Goal: Task Accomplishment & Management: Manage account settings

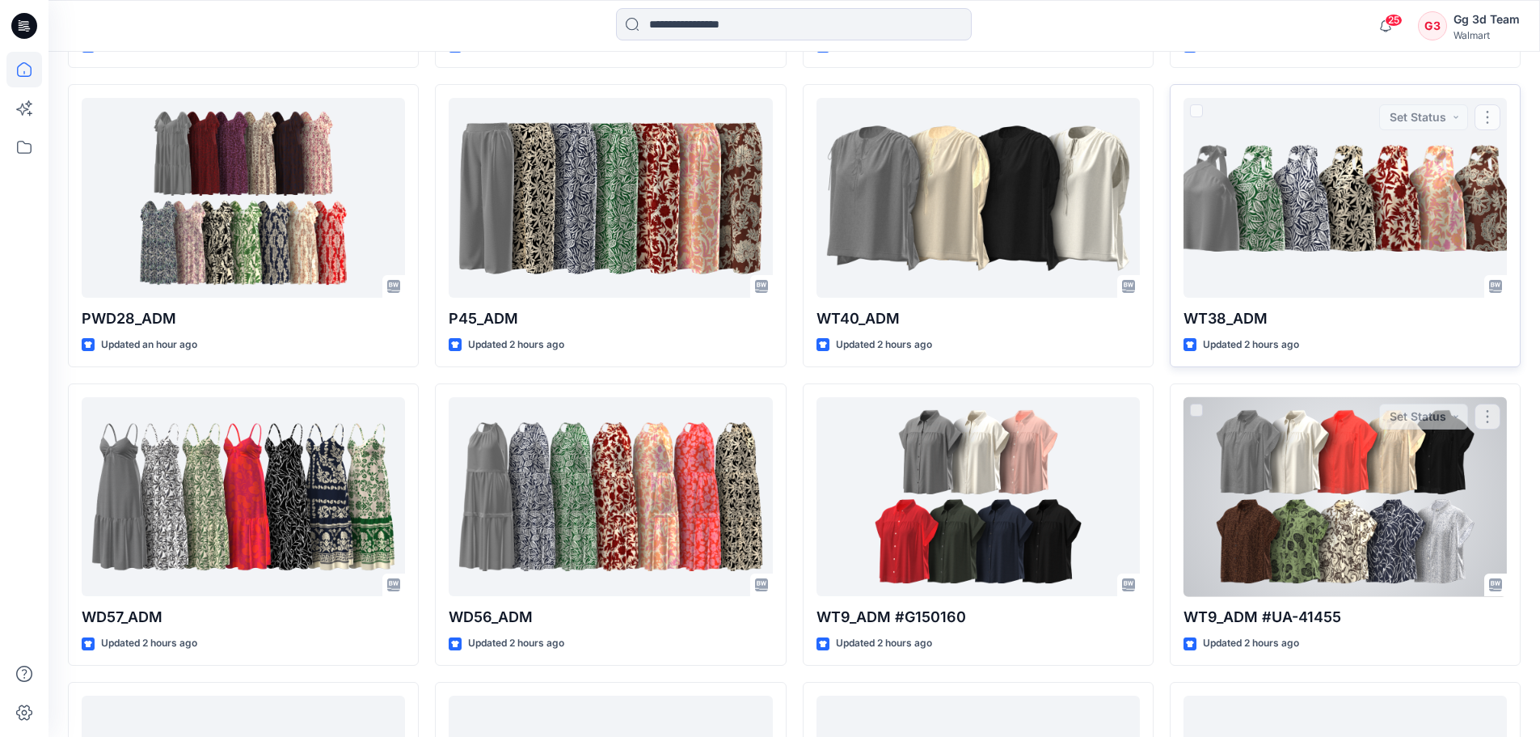
scroll to position [808, 0]
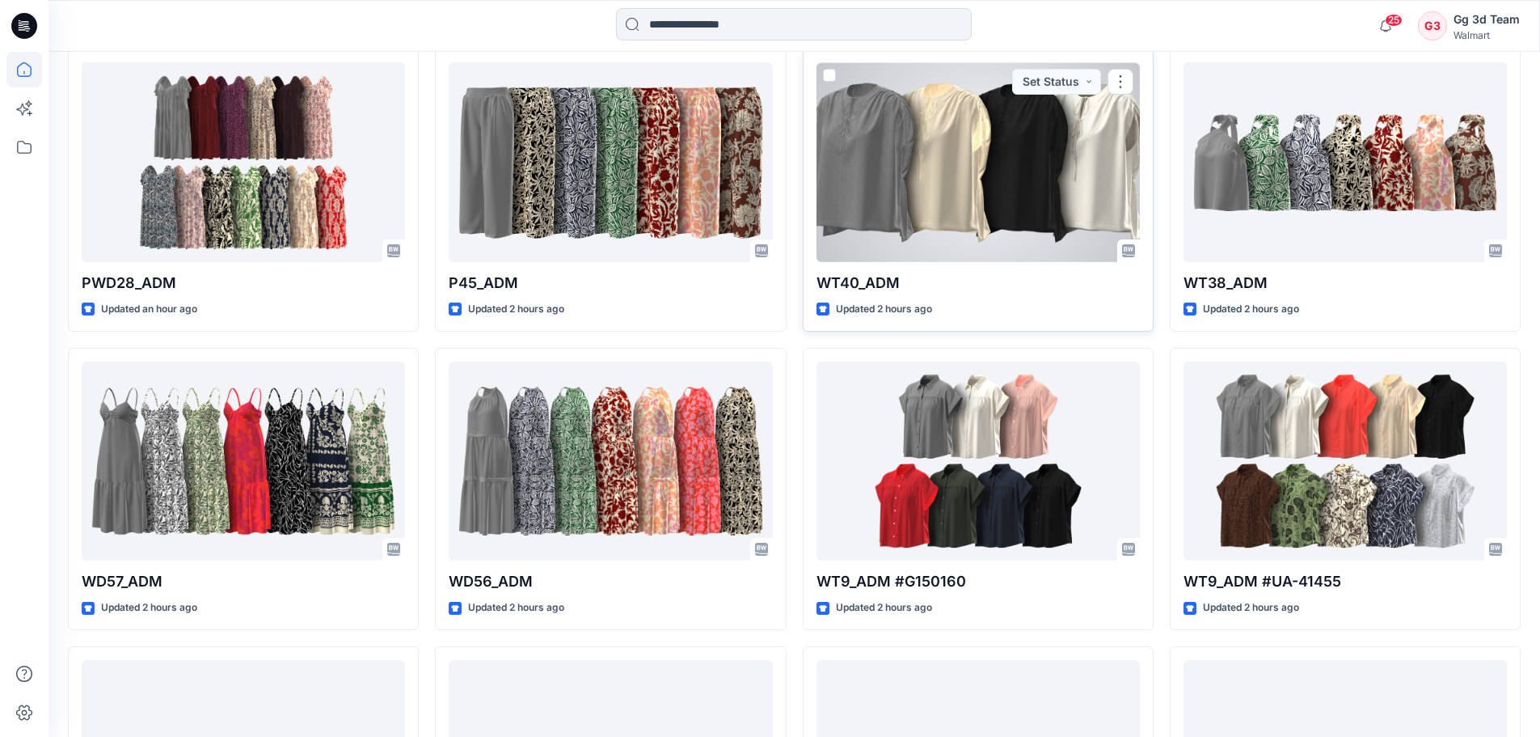
click at [1045, 177] on div at bounding box center [978, 162] width 323 height 200
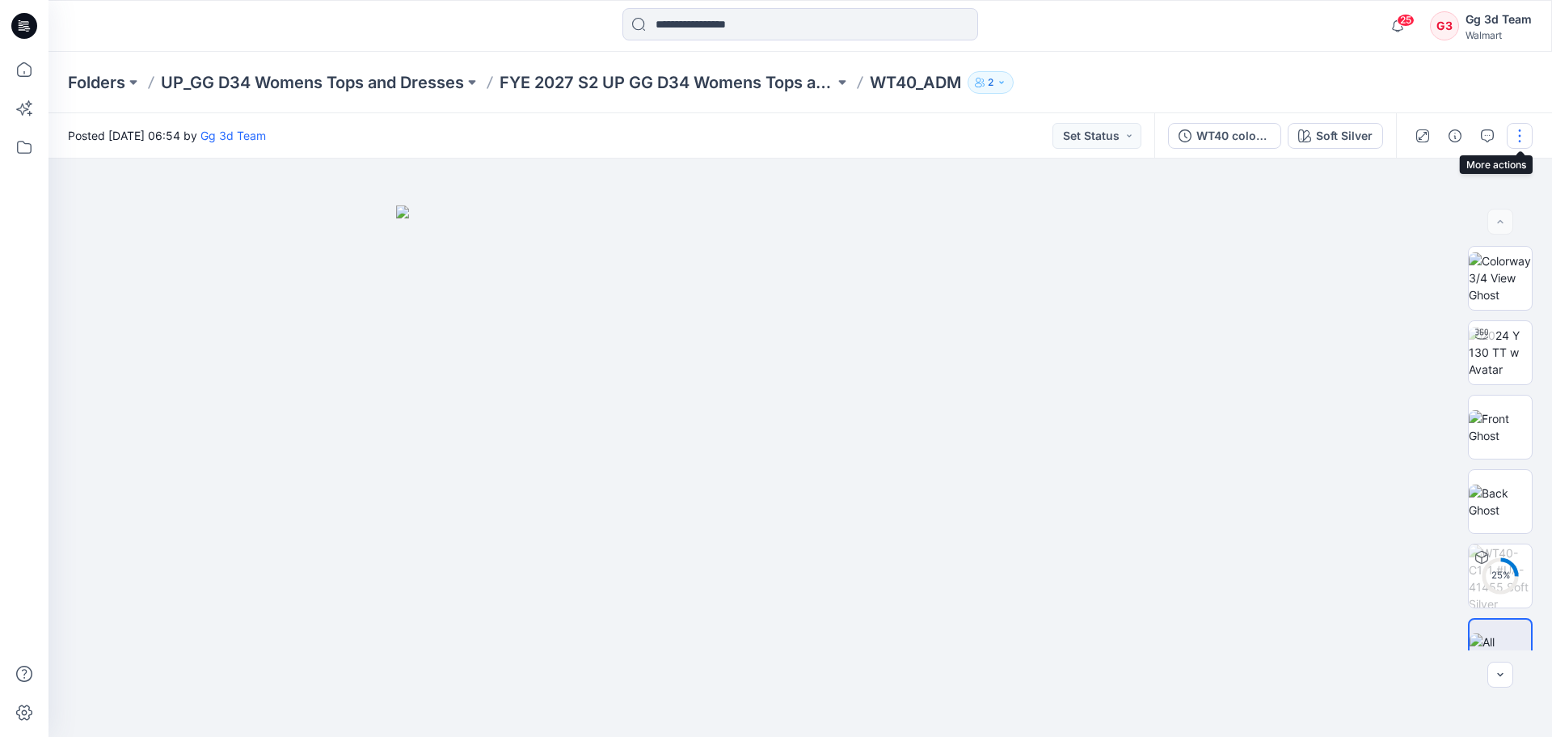
click at [1523, 141] on button "button" at bounding box center [1520, 136] width 26 height 26
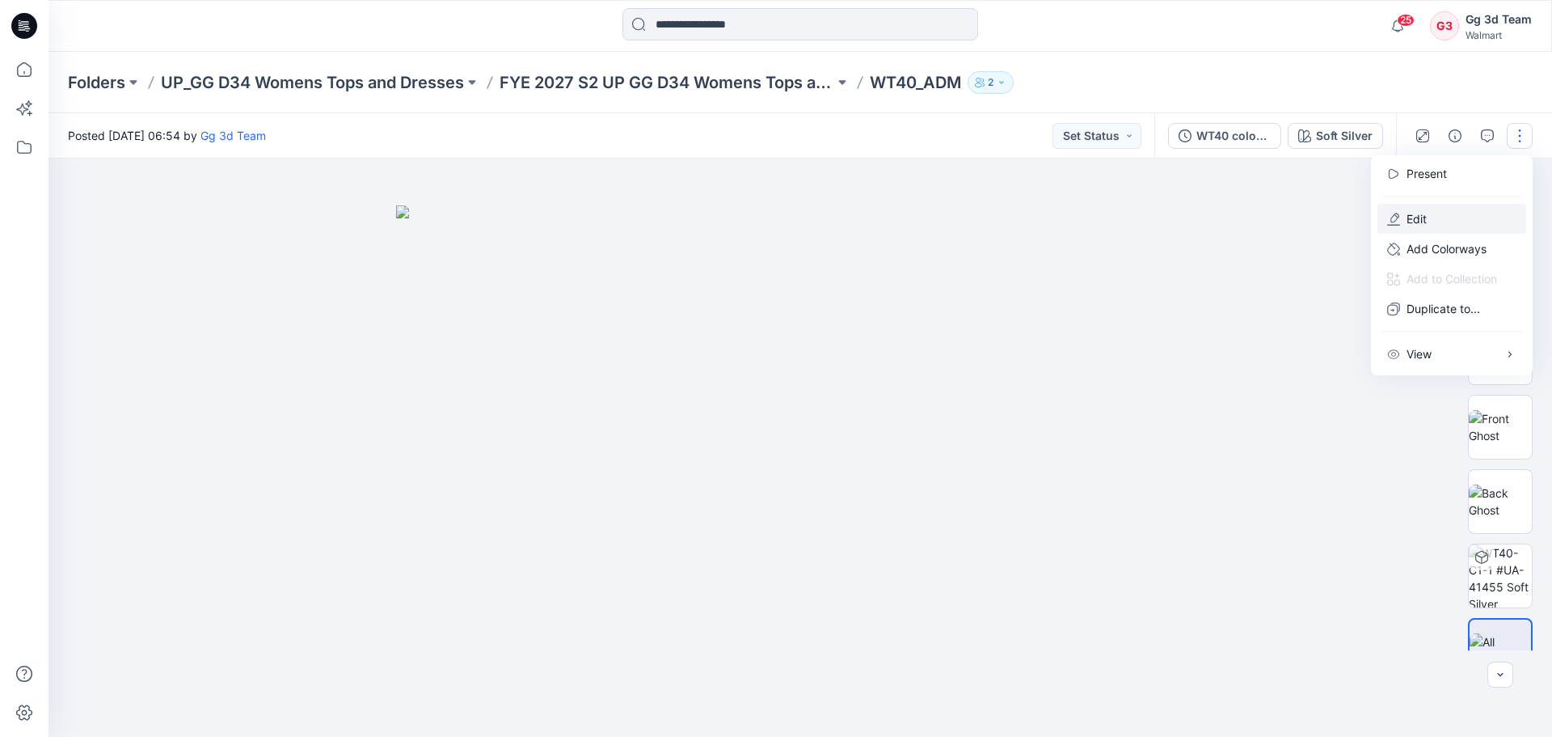
click at [1466, 228] on button "Edit" at bounding box center [1452, 219] width 149 height 30
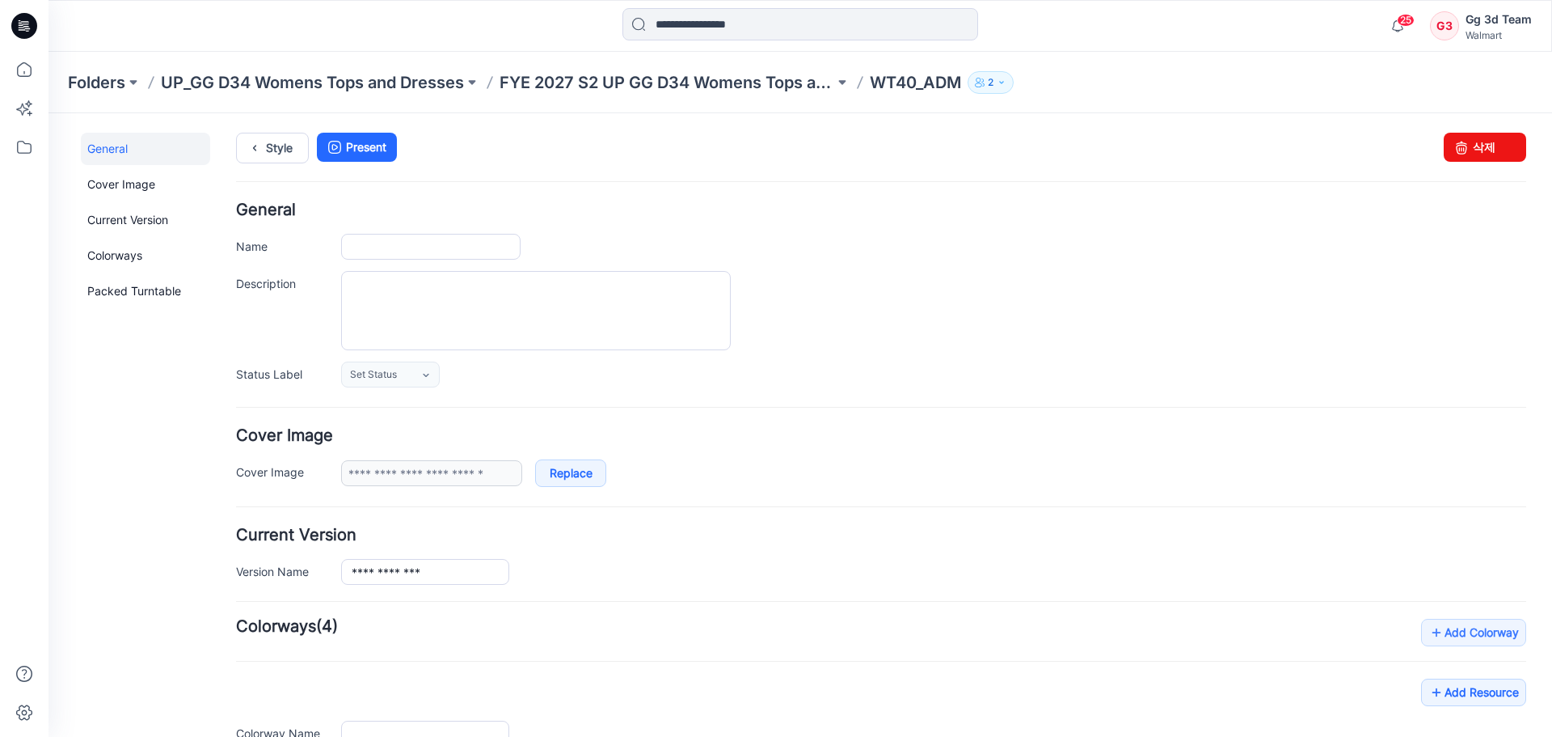
type input "********"
type input "**********"
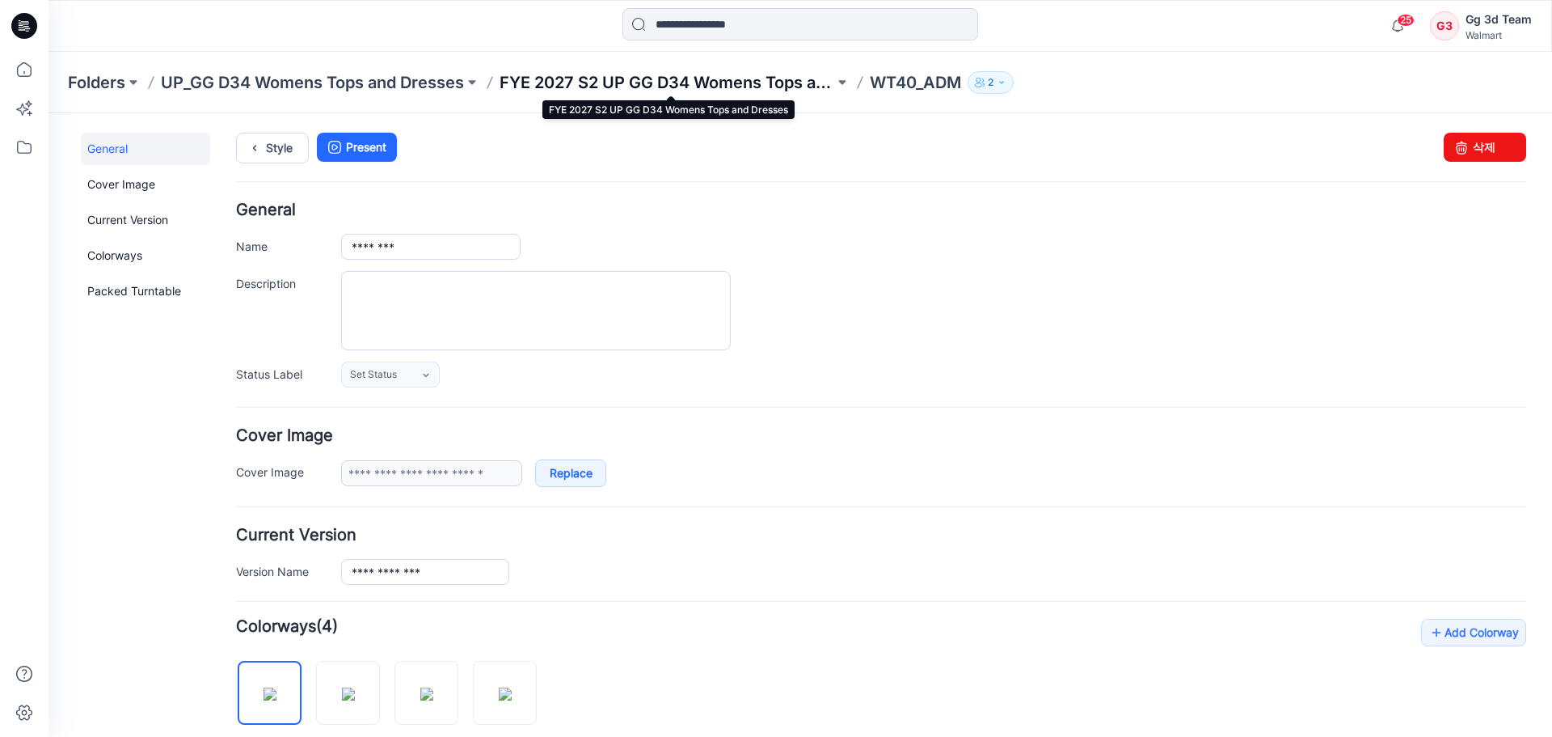
click at [585, 77] on p "FYE 2027 S2 UP GG D34 Womens Tops and Dresses" at bounding box center [667, 82] width 335 height 23
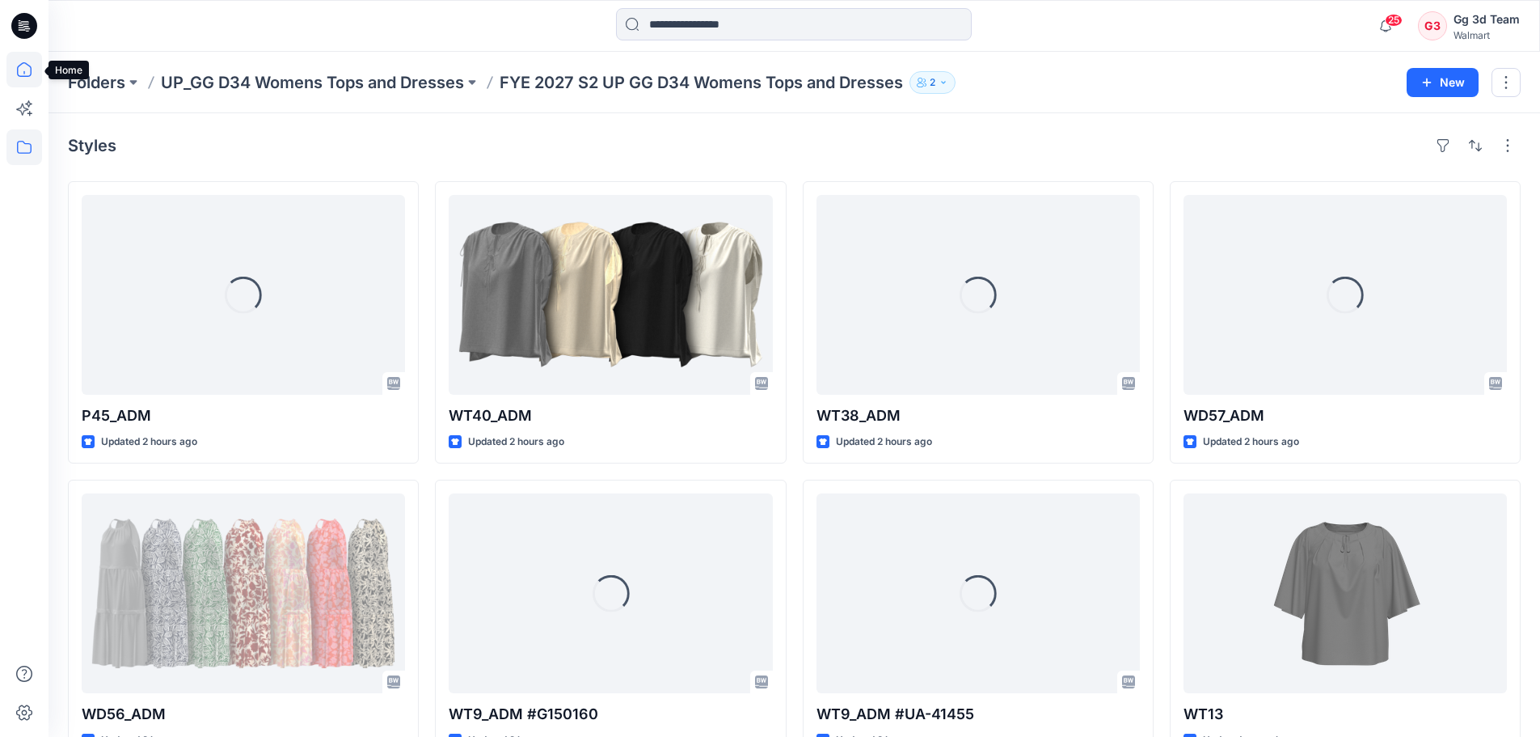
click at [22, 57] on icon at bounding box center [24, 70] width 36 height 36
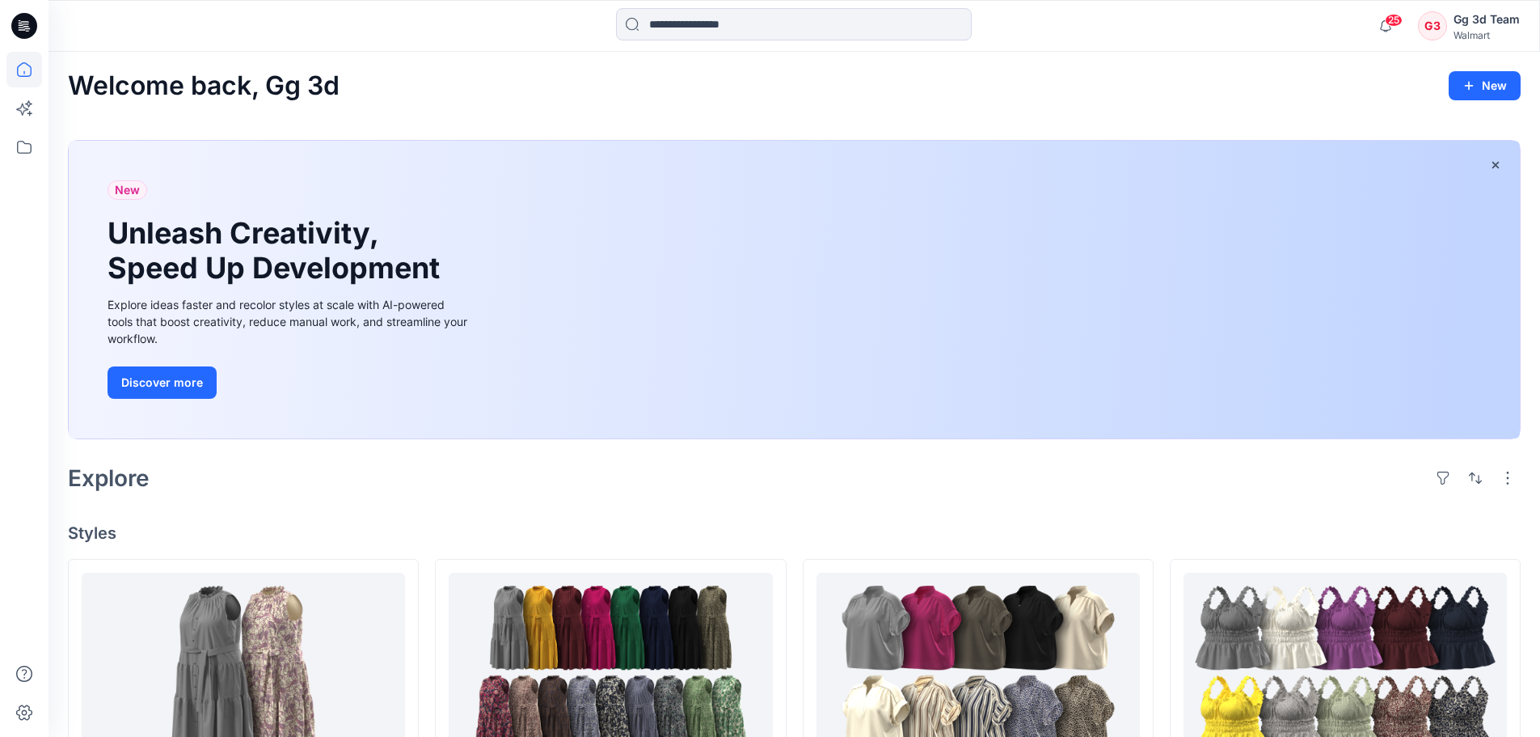
click at [27, 27] on icon at bounding box center [24, 26] width 26 height 26
click at [27, 148] on icon at bounding box center [24, 147] width 36 height 36
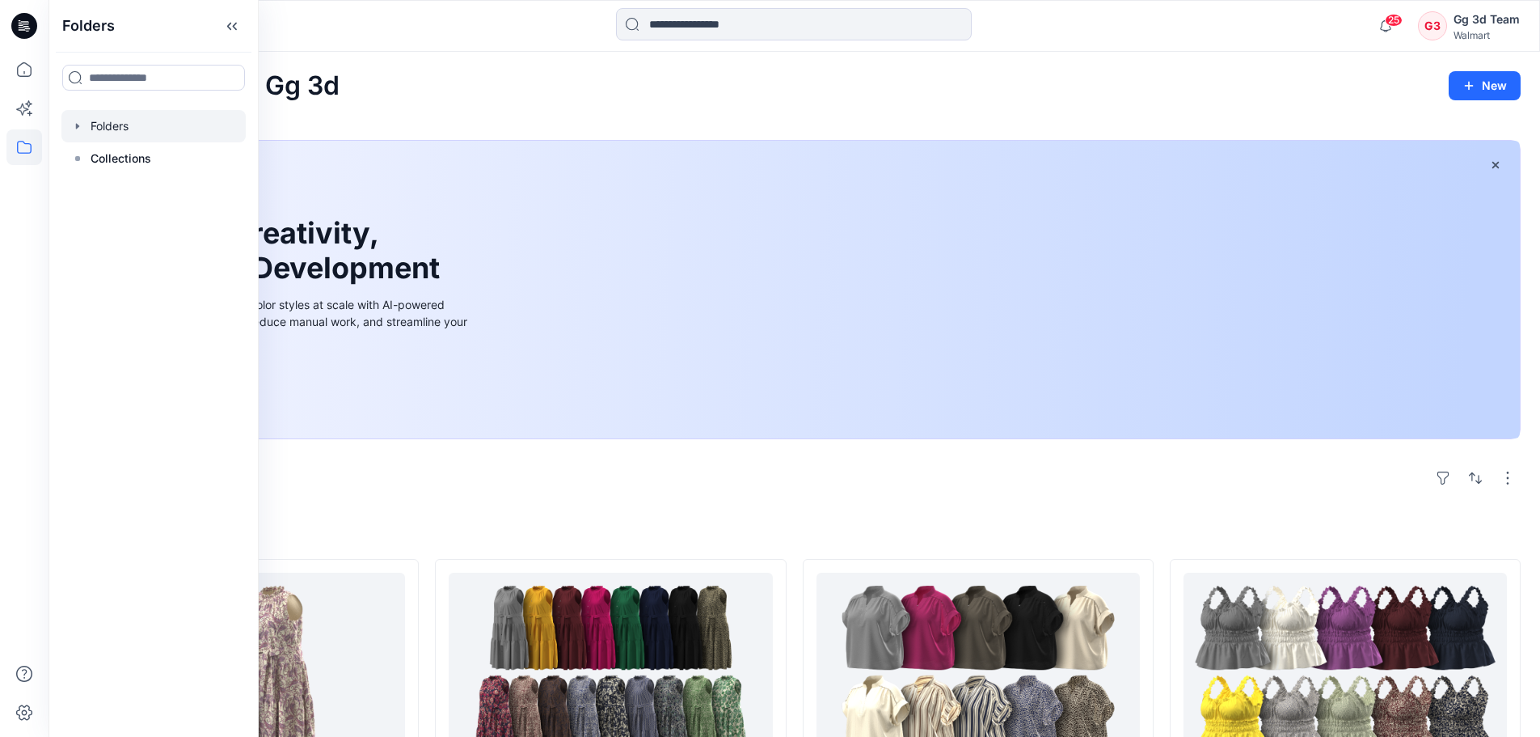
click at [79, 129] on icon "button" at bounding box center [77, 126] width 13 height 13
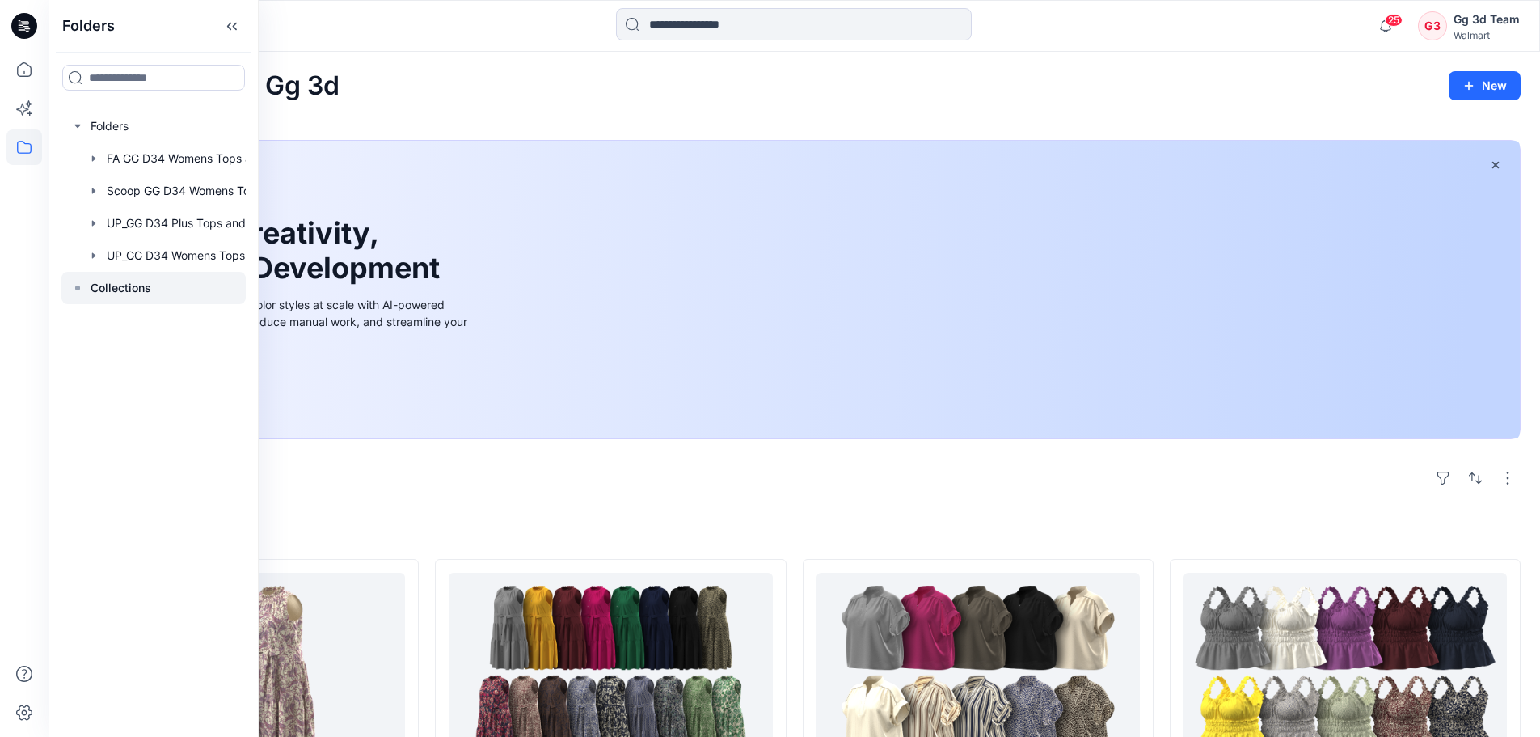
click at [74, 283] on icon at bounding box center [77, 287] width 13 height 13
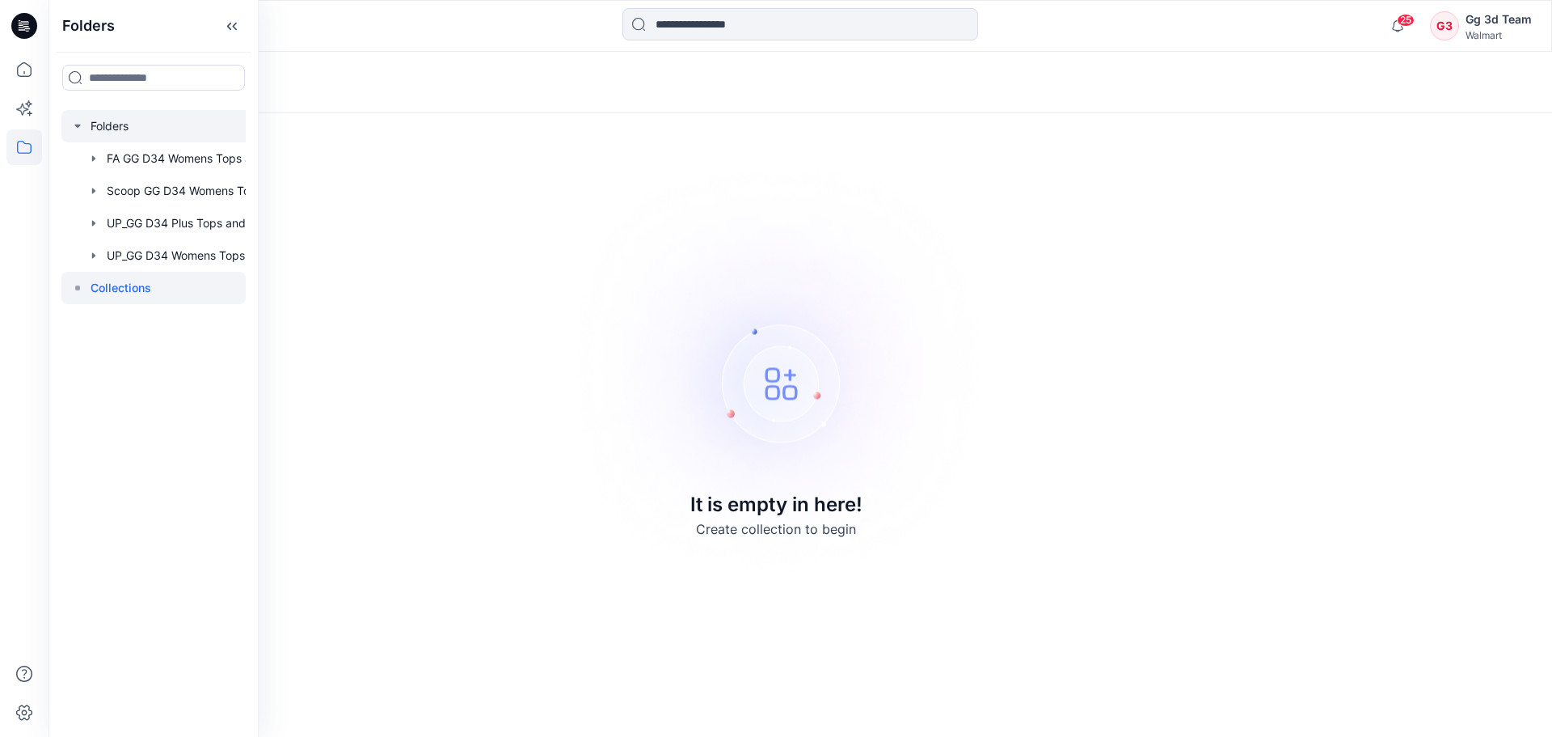
click at [89, 125] on div at bounding box center [174, 126] width 226 height 32
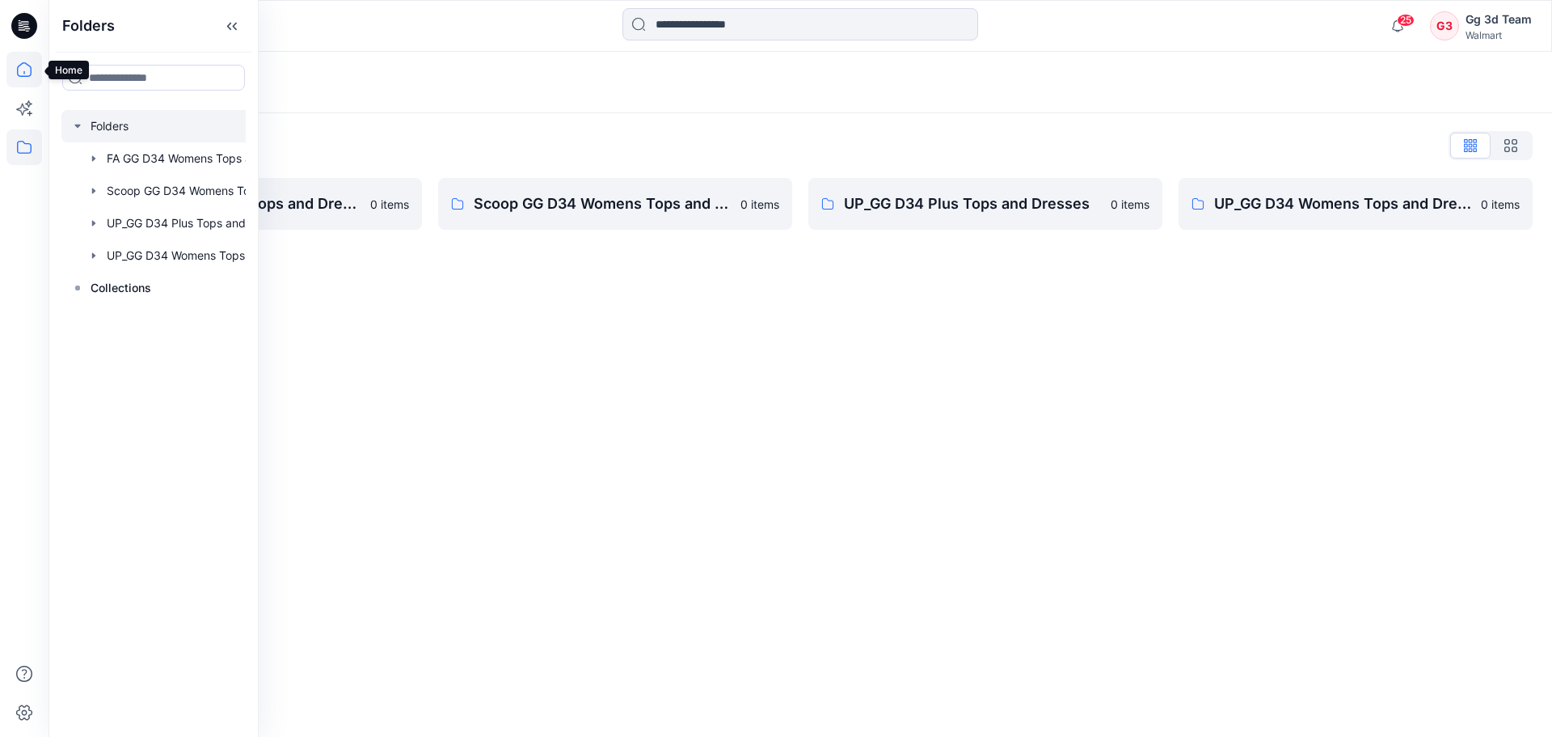
click at [17, 70] on icon at bounding box center [24, 70] width 36 height 36
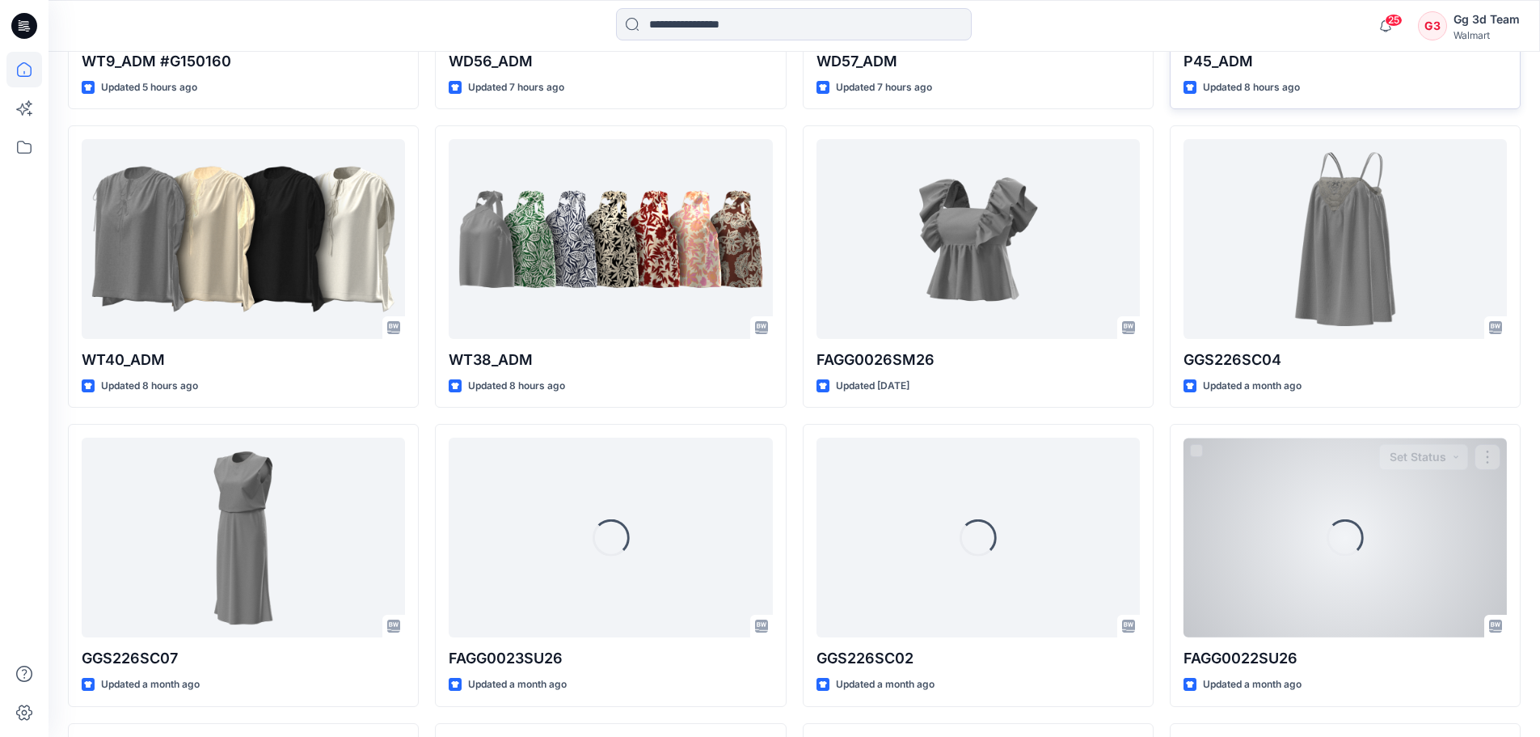
scroll to position [1917, 0]
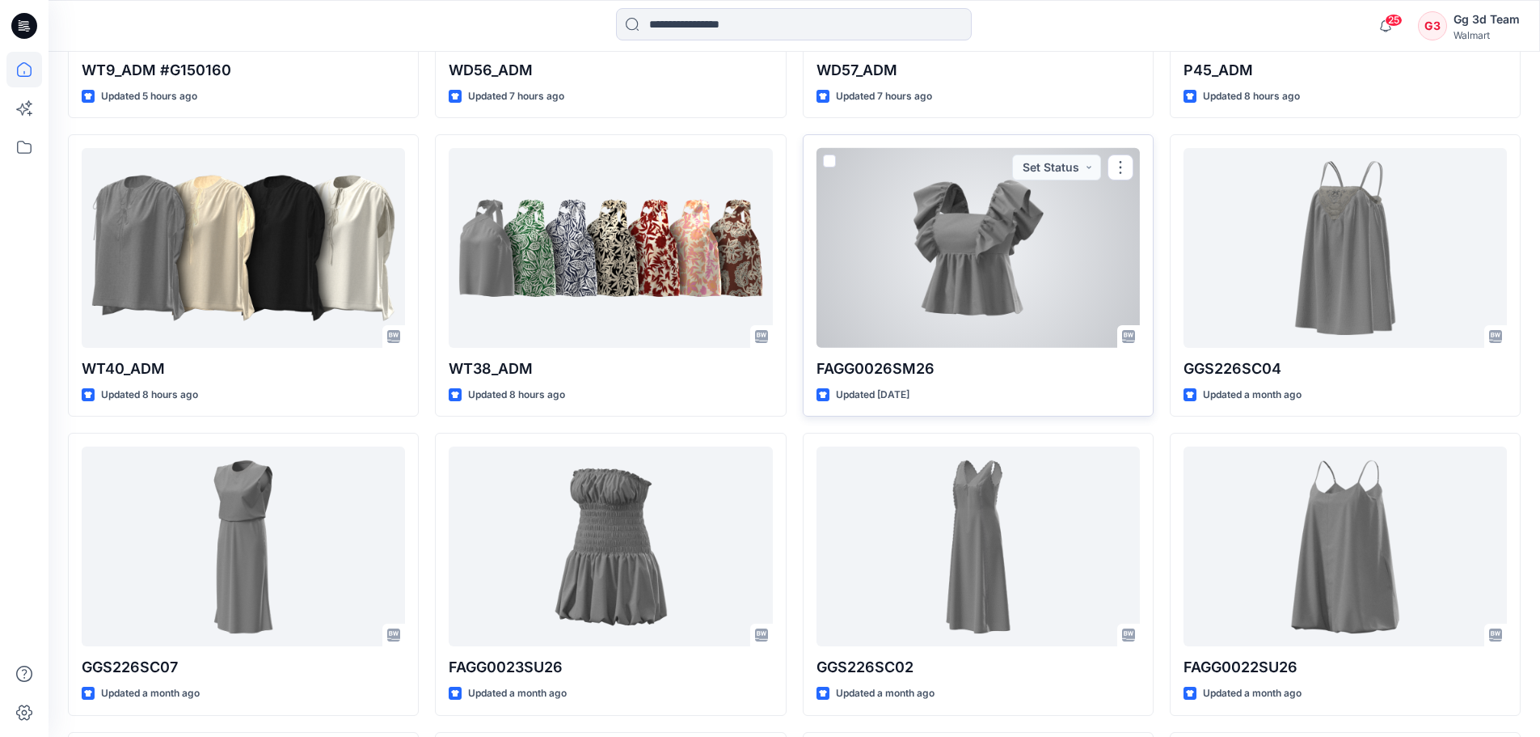
click at [984, 276] on div at bounding box center [978, 248] width 323 height 200
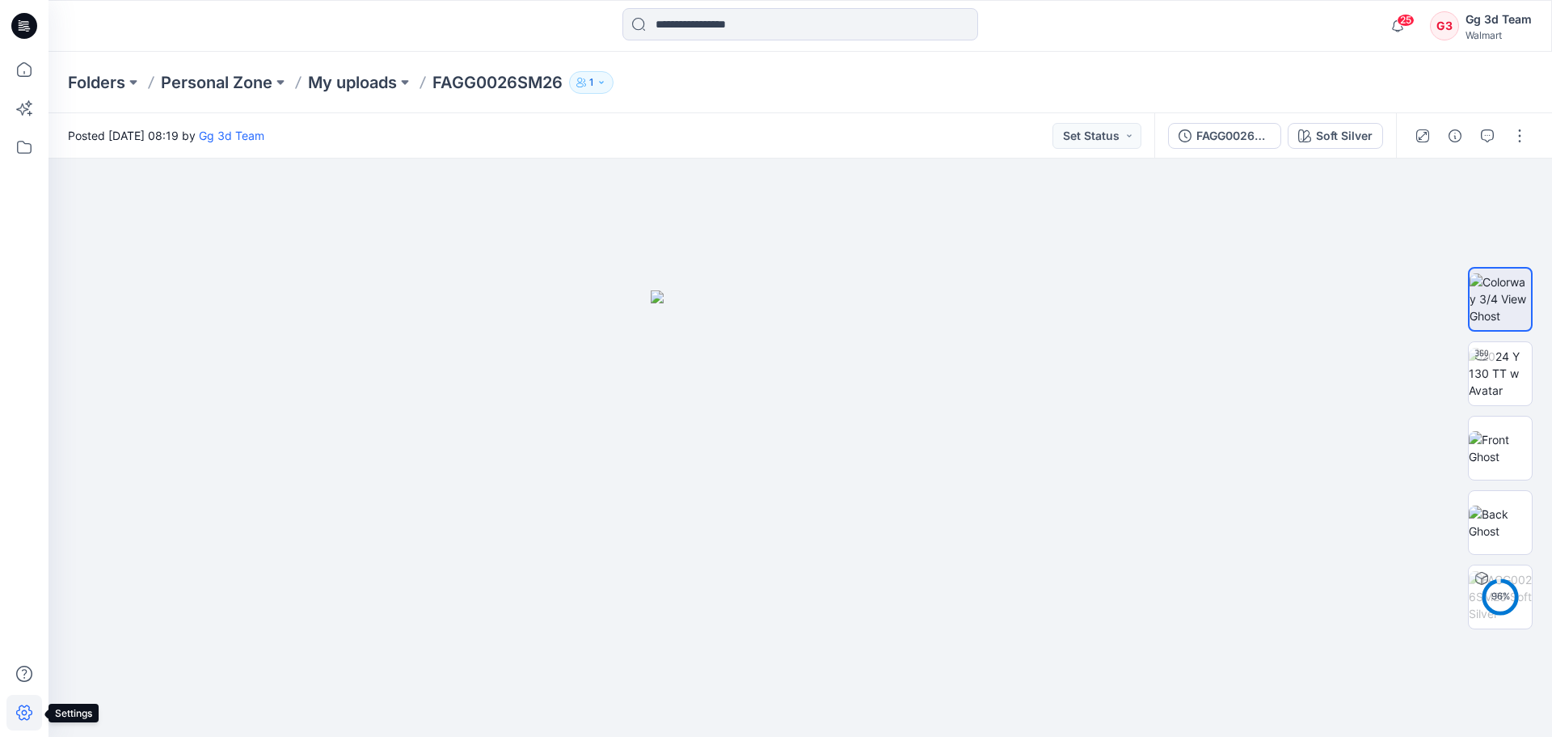
click at [28, 704] on icon at bounding box center [24, 712] width 36 height 36
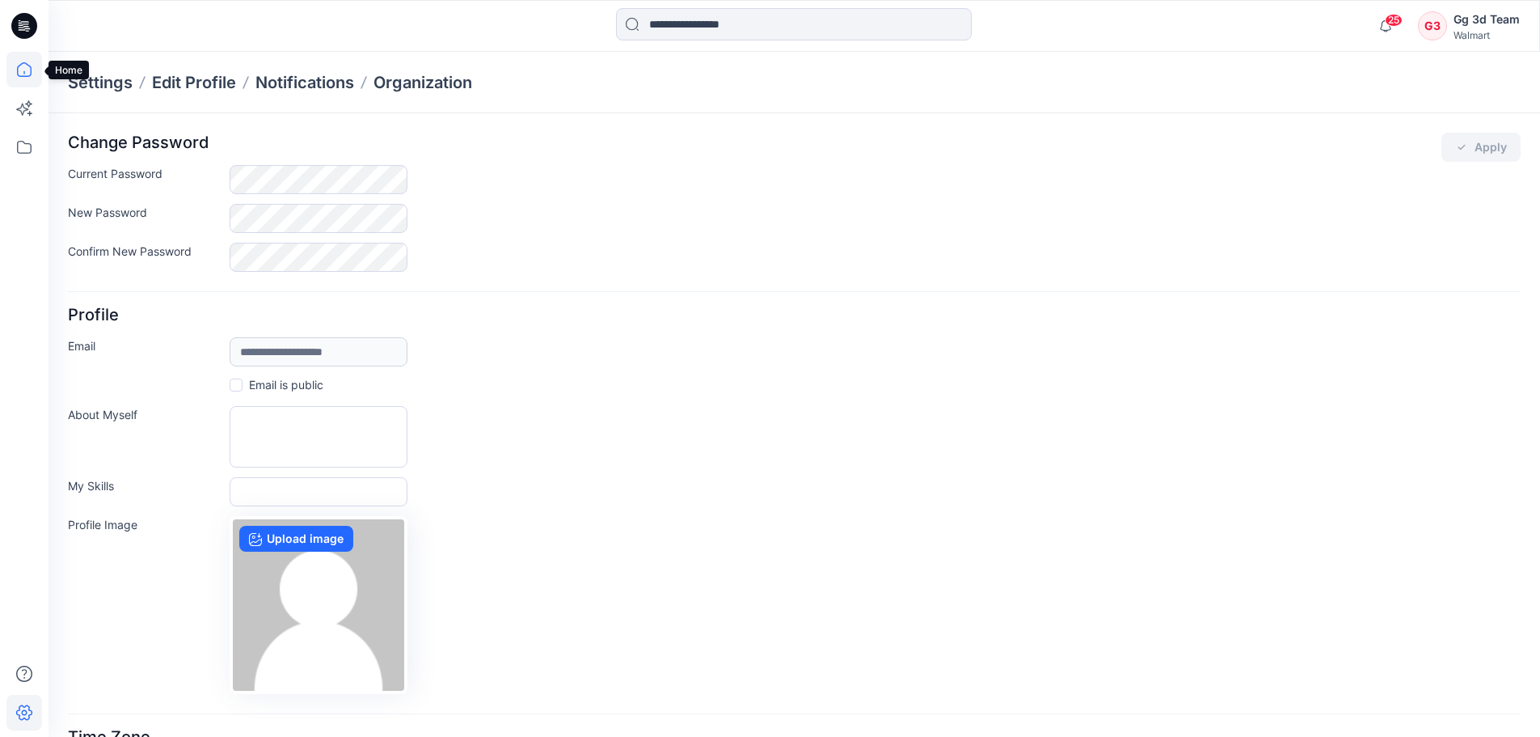
click at [20, 67] on icon at bounding box center [24, 70] width 36 height 36
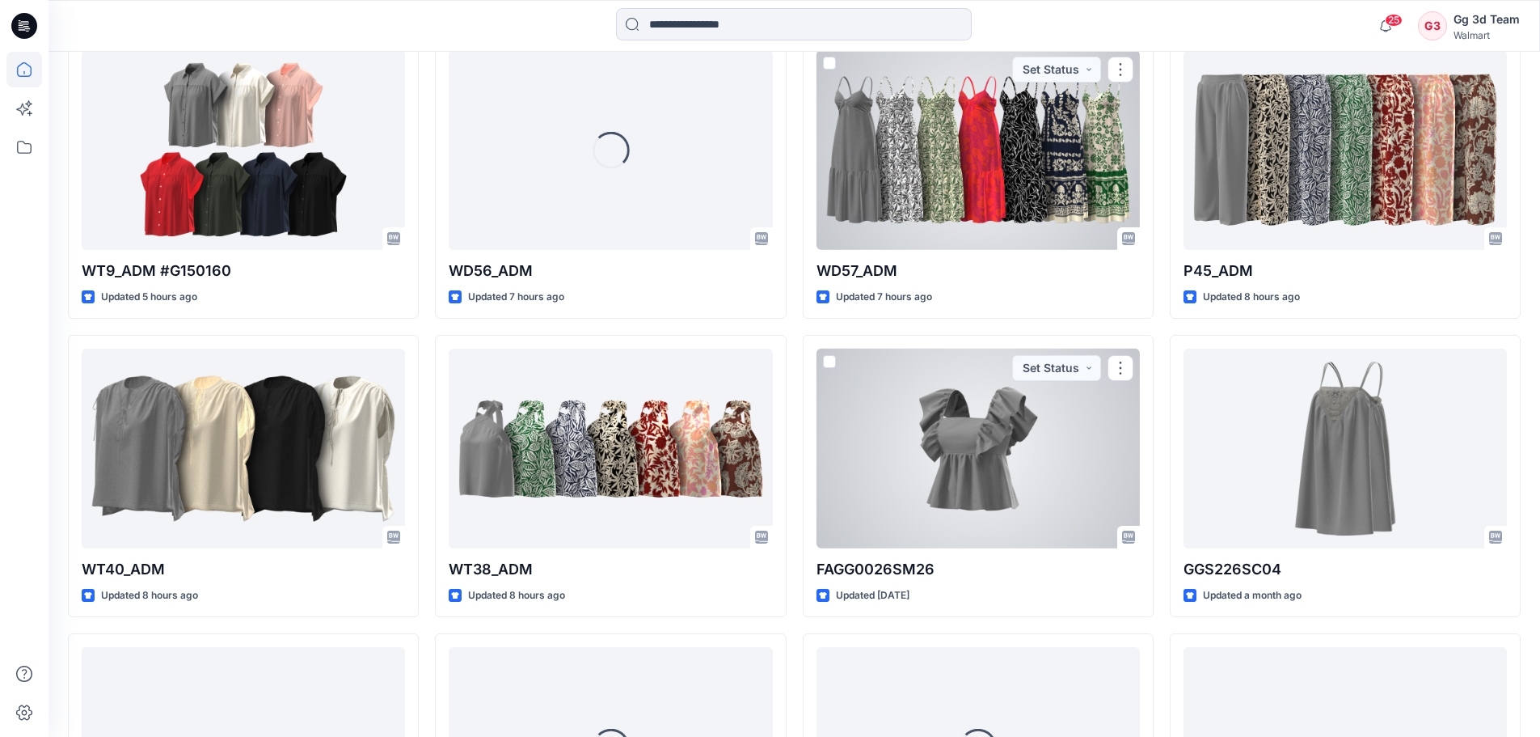
scroll to position [1779, 0]
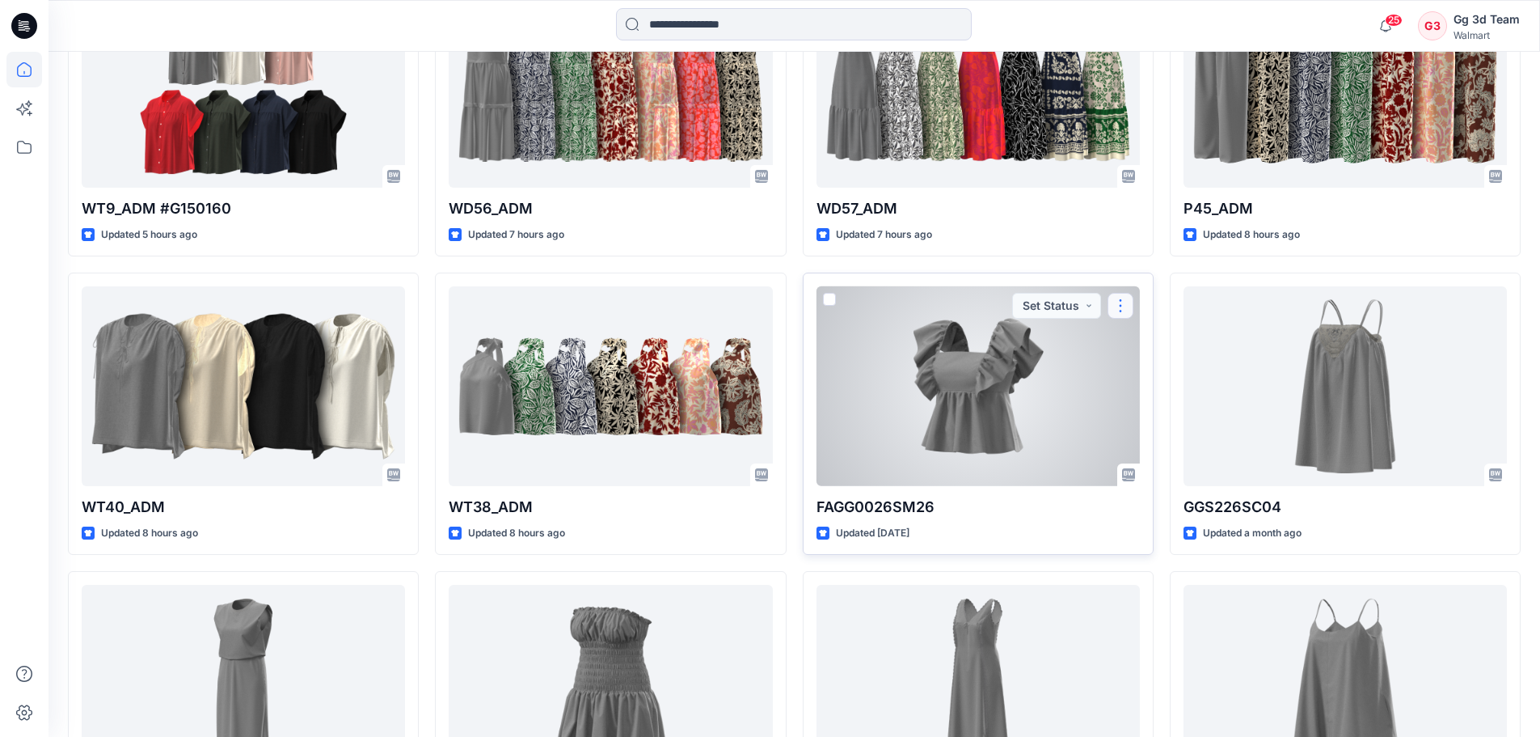
drag, startPoint x: 955, startPoint y: 356, endPoint x: 1114, endPoint y: 302, distance: 168.0
click at [1114, 302] on button "button" at bounding box center [1121, 306] width 26 height 26
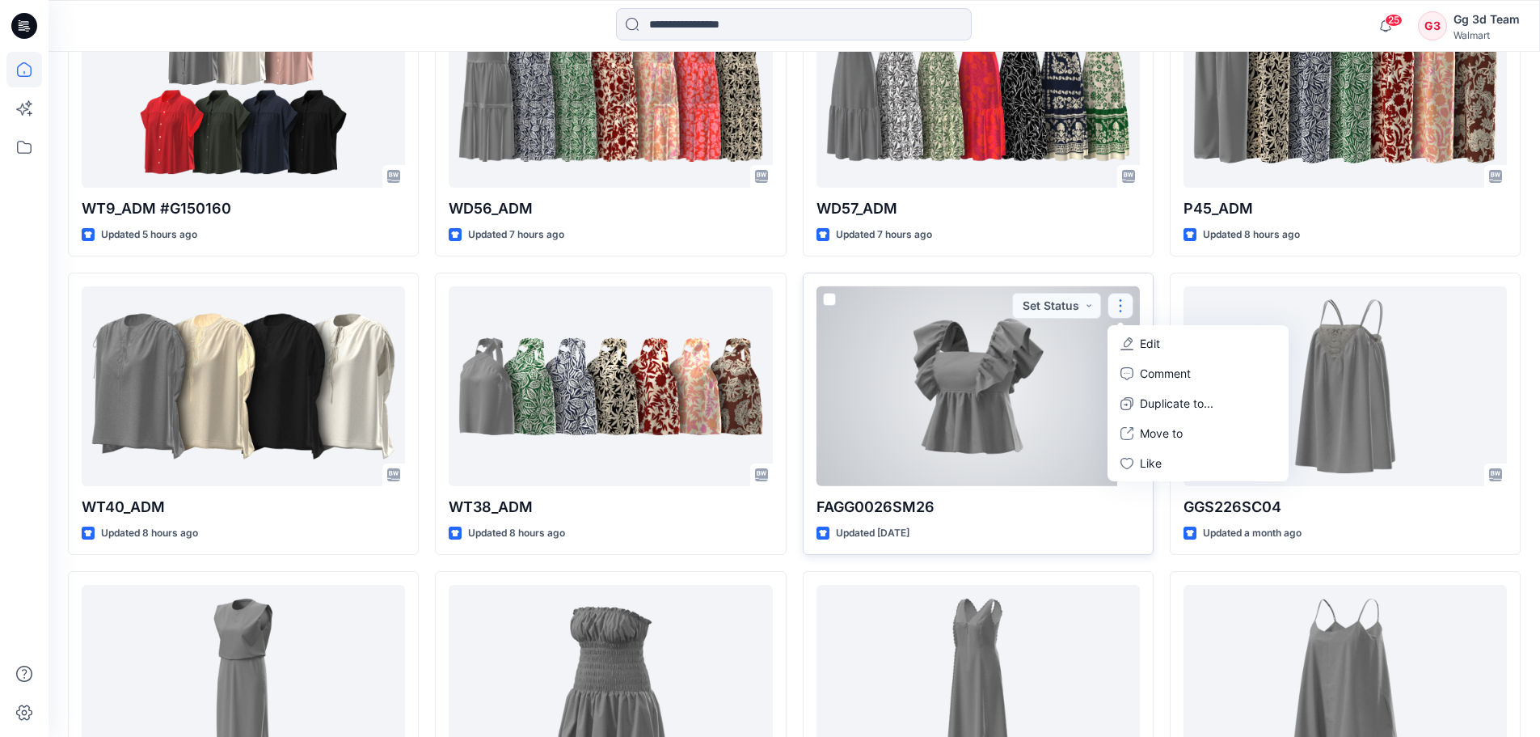
click at [825, 304] on span at bounding box center [829, 299] width 13 height 13
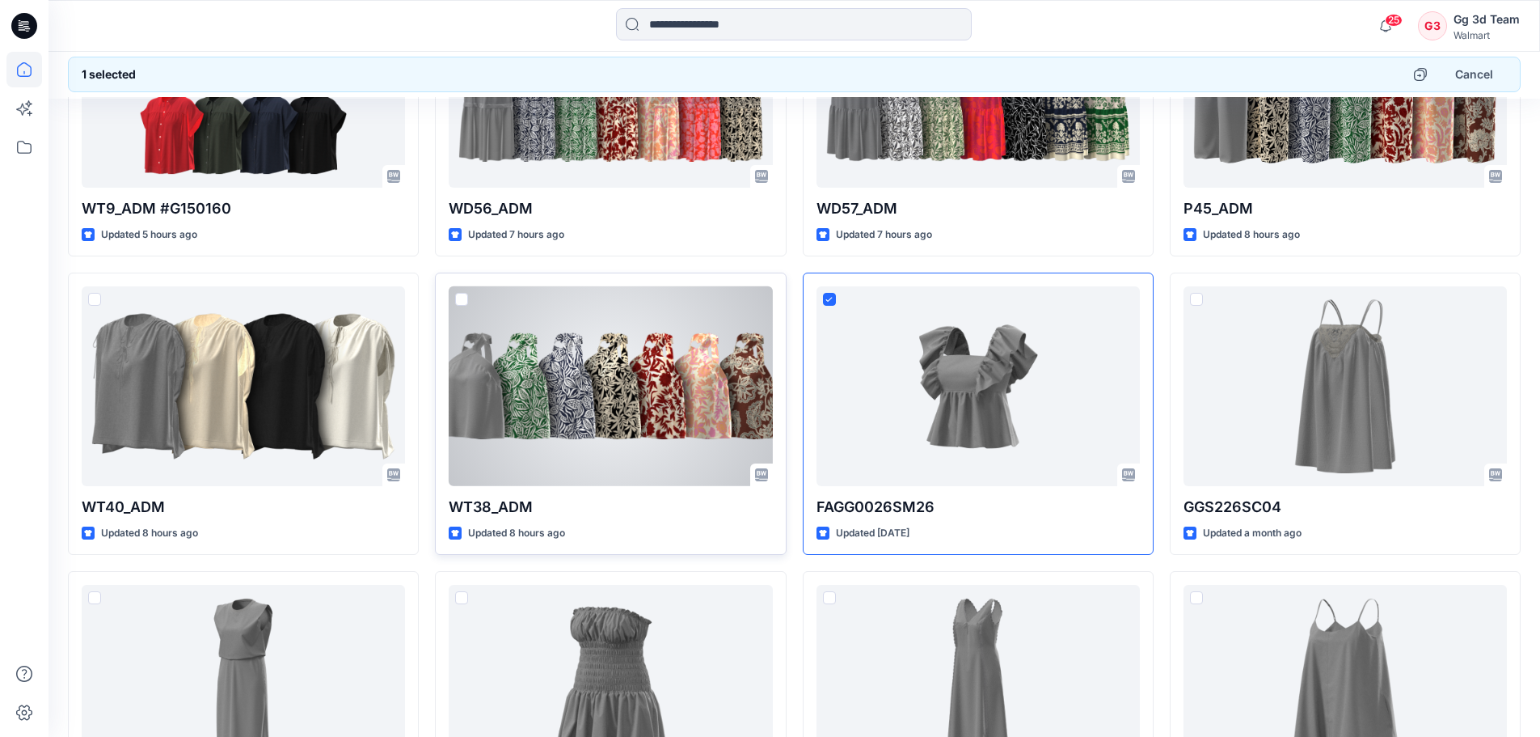
click at [458, 301] on span at bounding box center [461, 299] width 13 height 13
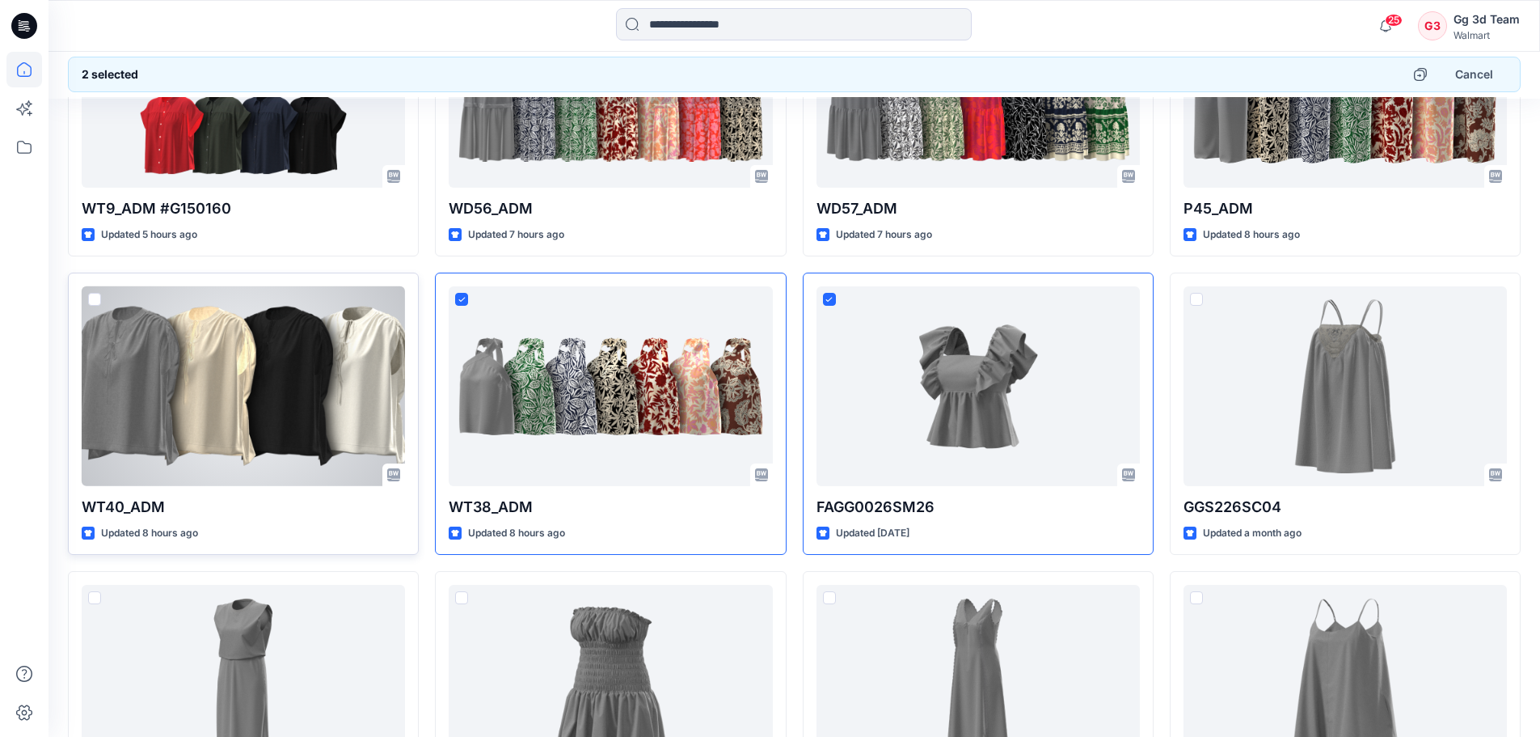
click at [93, 298] on span at bounding box center [94, 299] width 13 height 13
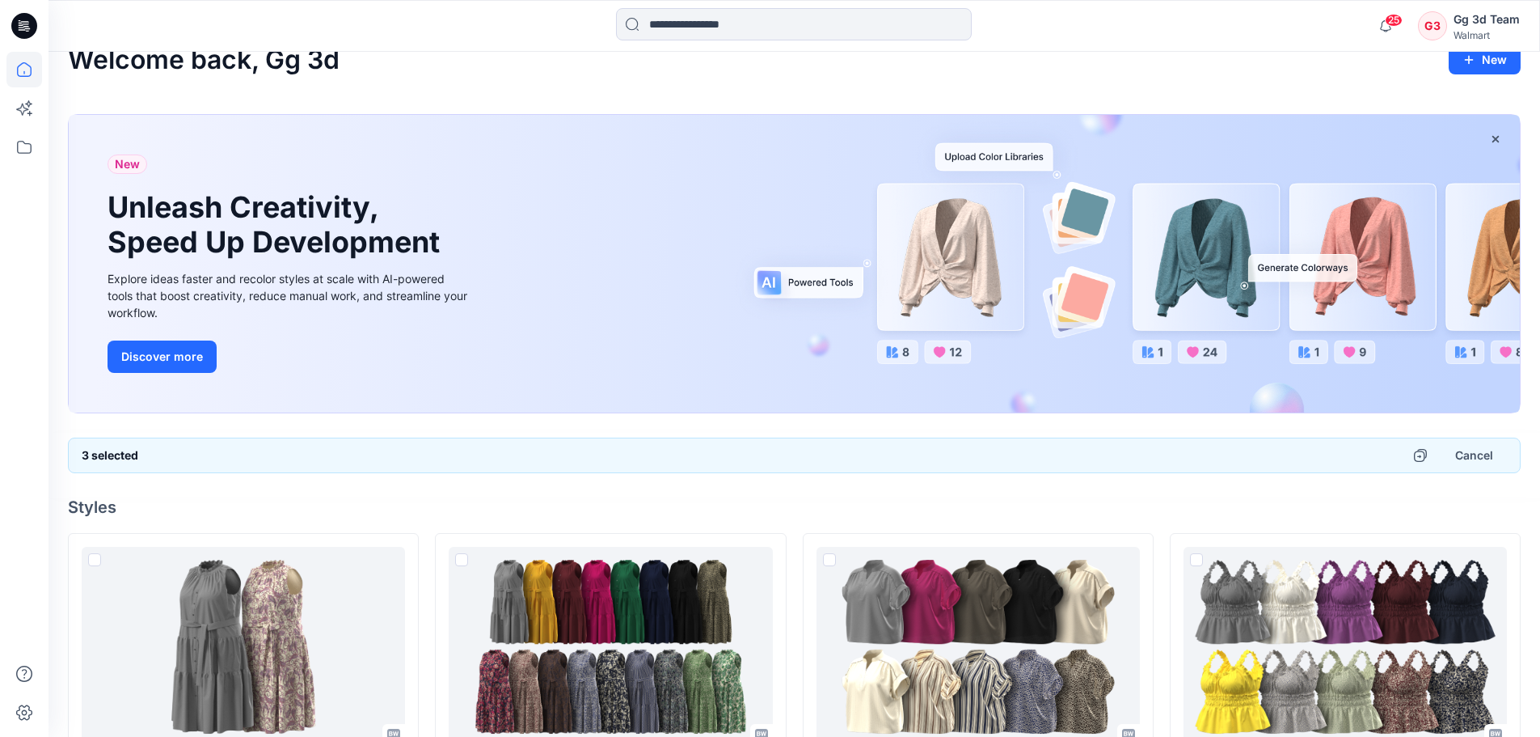
scroll to position [0, 0]
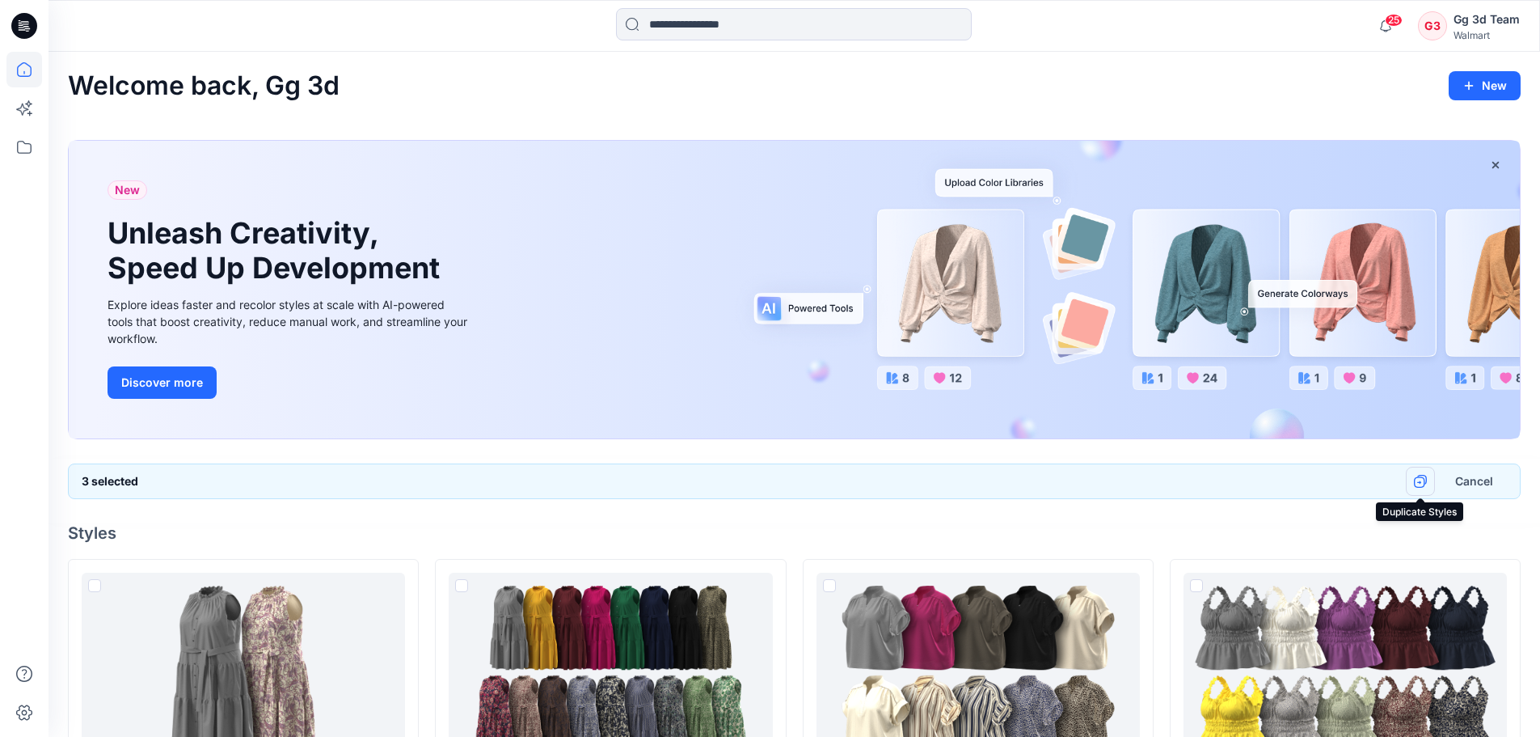
click at [1421, 483] on icon "button" at bounding box center [1420, 481] width 13 height 13
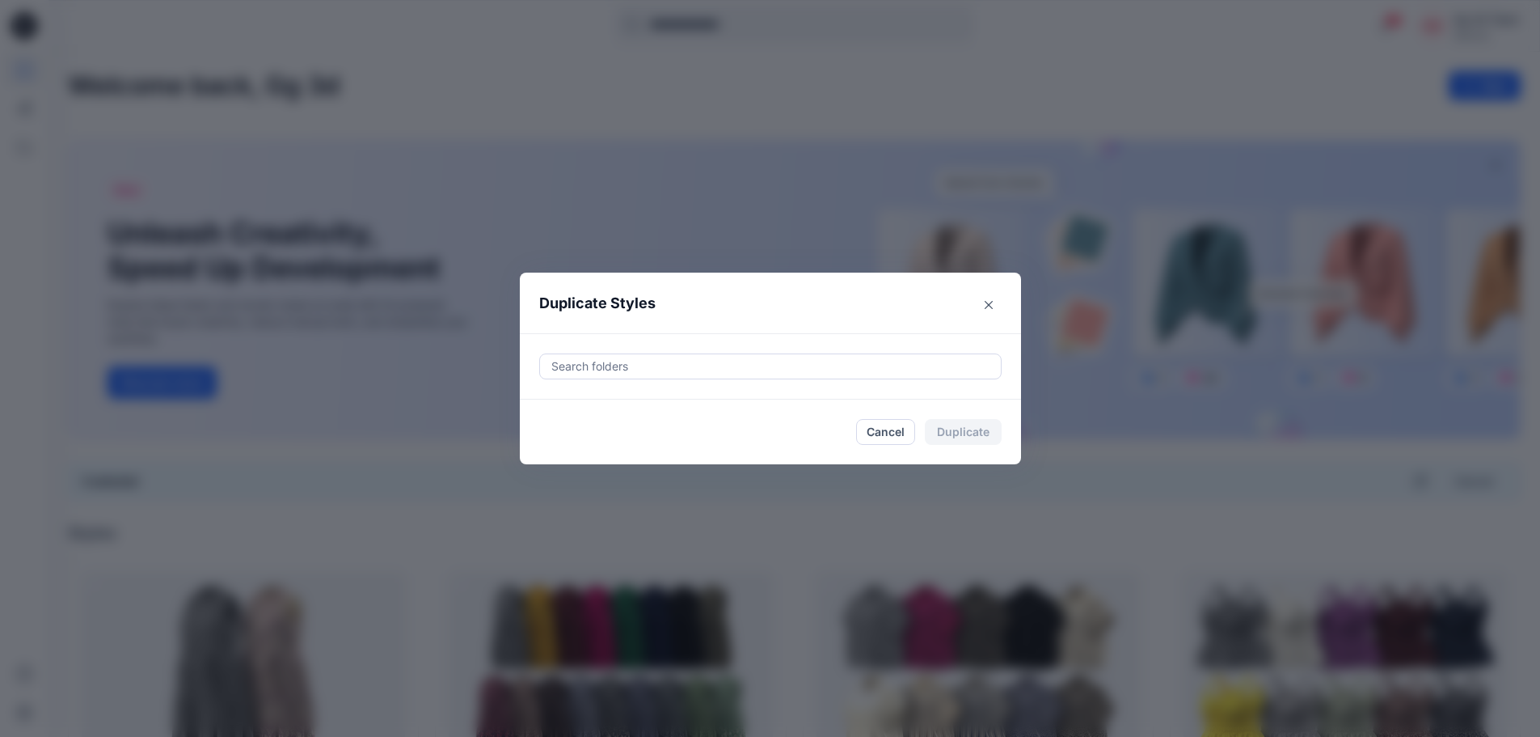
click at [692, 367] on div at bounding box center [770, 366] width 441 height 19
click at [813, 285] on header "Duplicate Styles" at bounding box center [754, 302] width 469 height 61
click at [991, 298] on button "Close" at bounding box center [989, 305] width 26 height 26
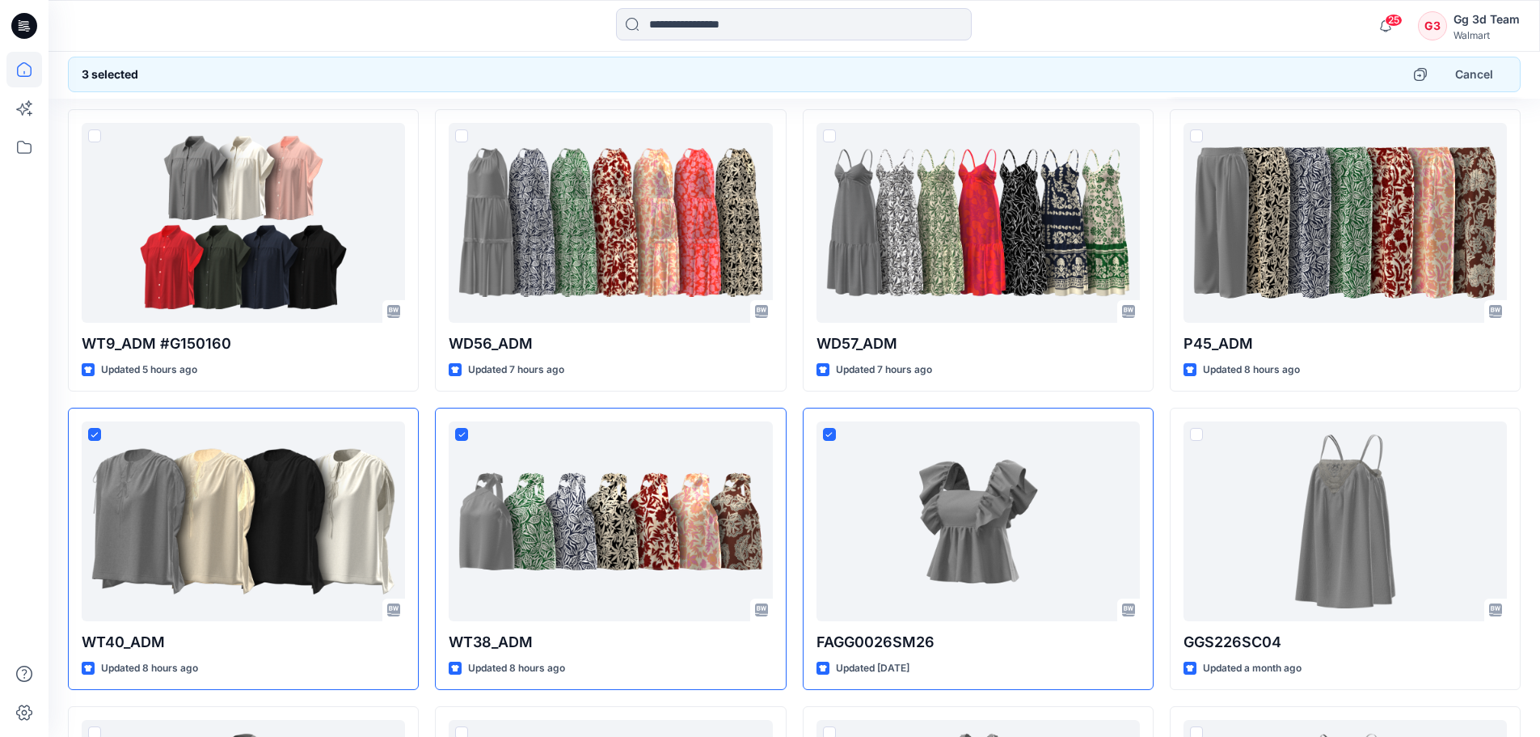
scroll to position [1859, 0]
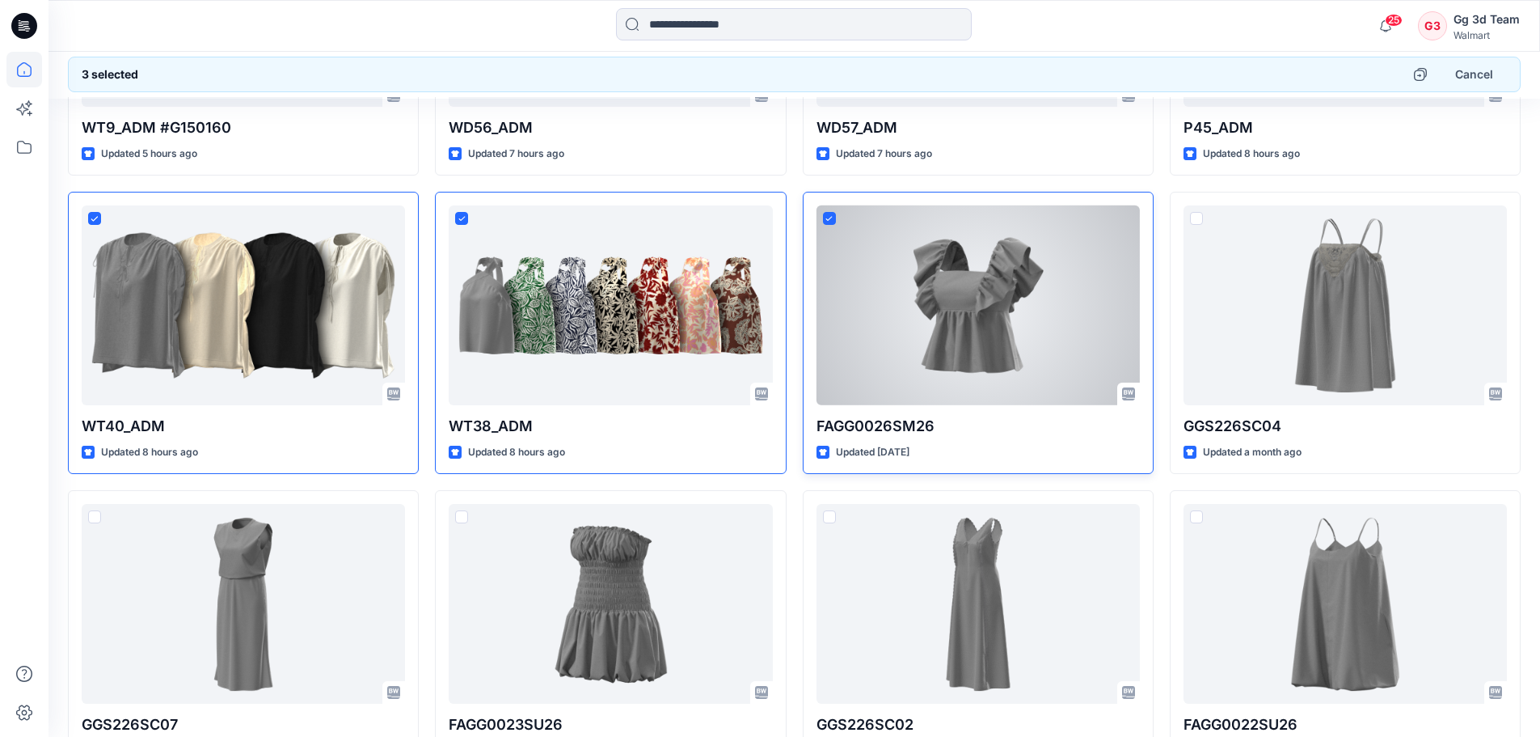
click at [825, 216] on icon at bounding box center [828, 219] width 7 height 6
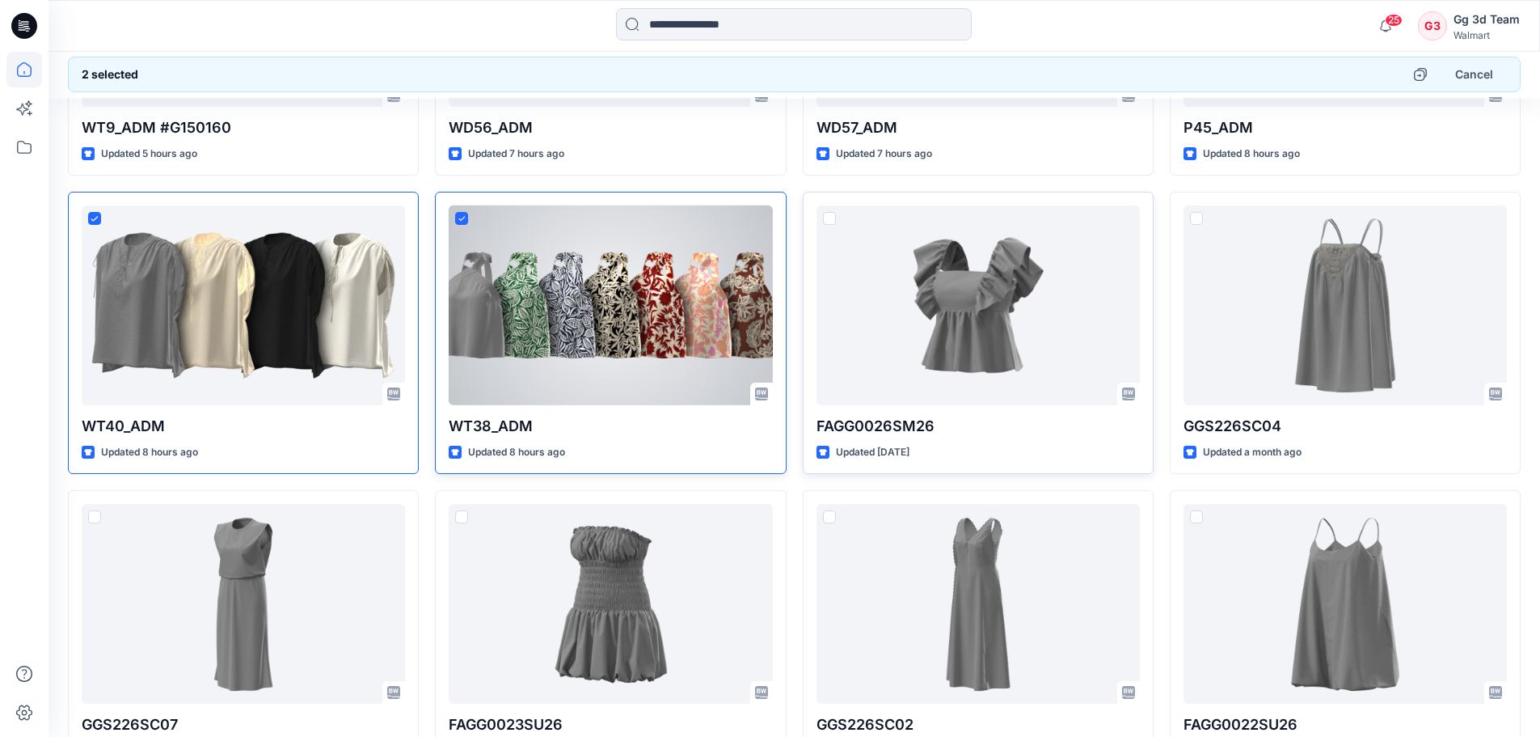
click at [460, 217] on icon at bounding box center [461, 219] width 7 height 6
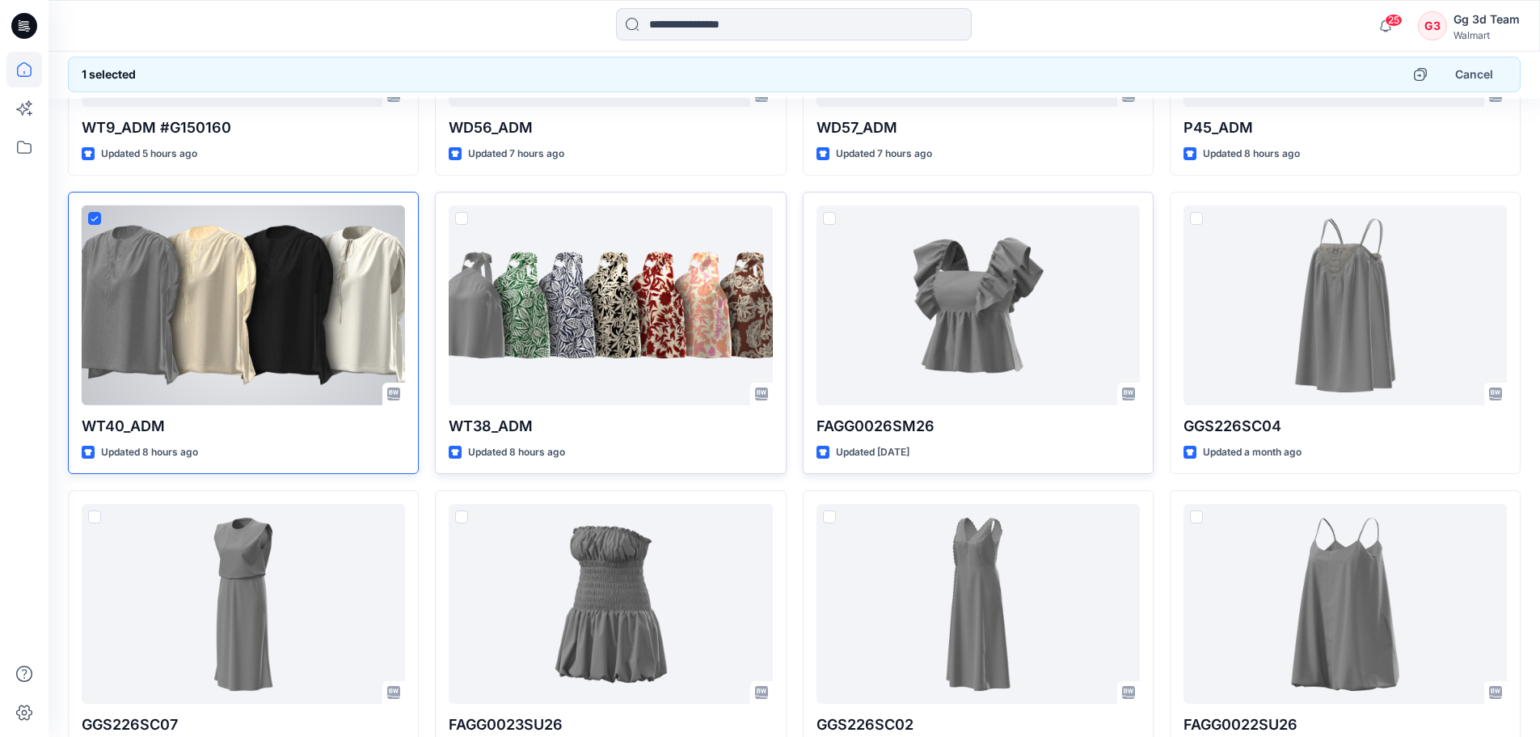
click at [95, 217] on icon at bounding box center [94, 219] width 7 height 6
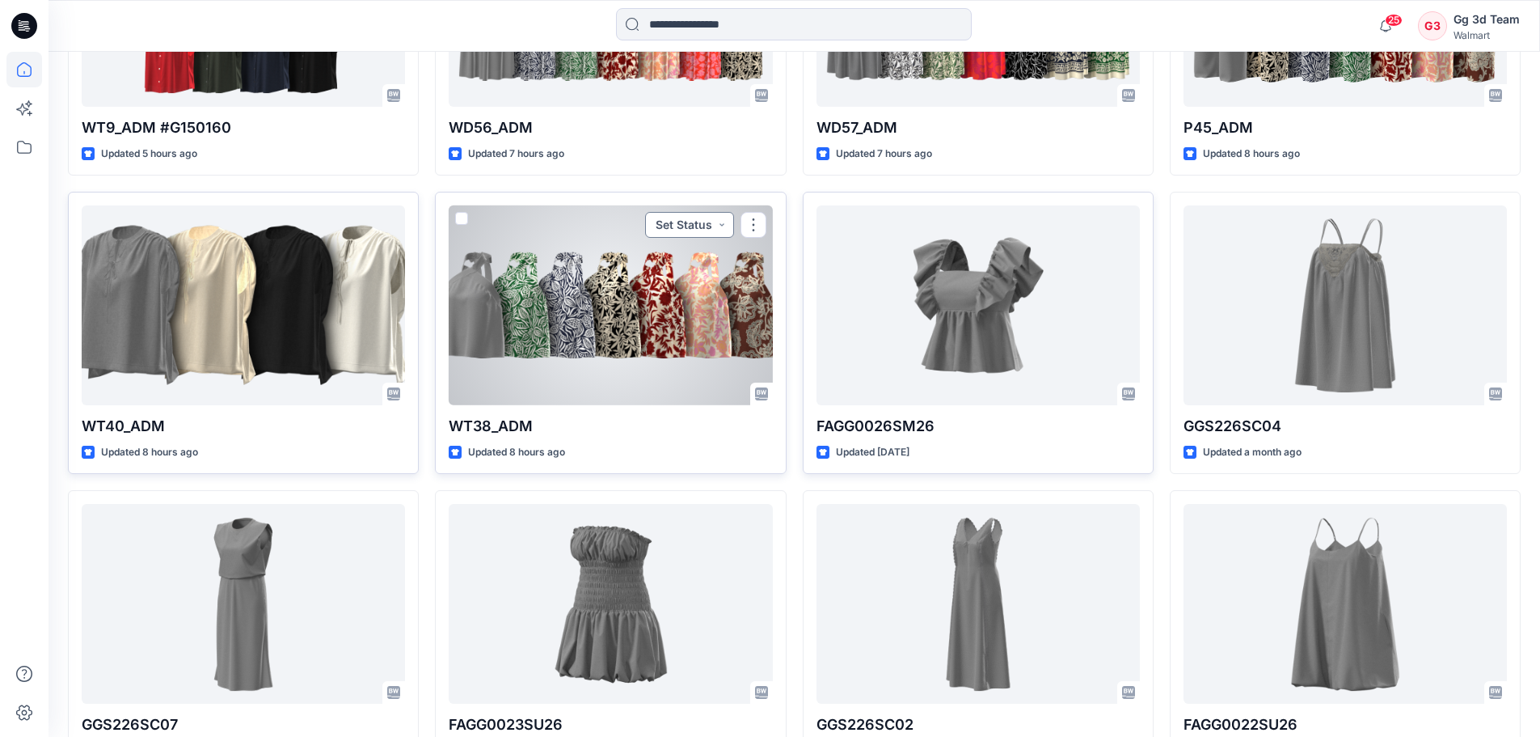
click at [724, 223] on button "Set Status" at bounding box center [689, 225] width 89 height 26
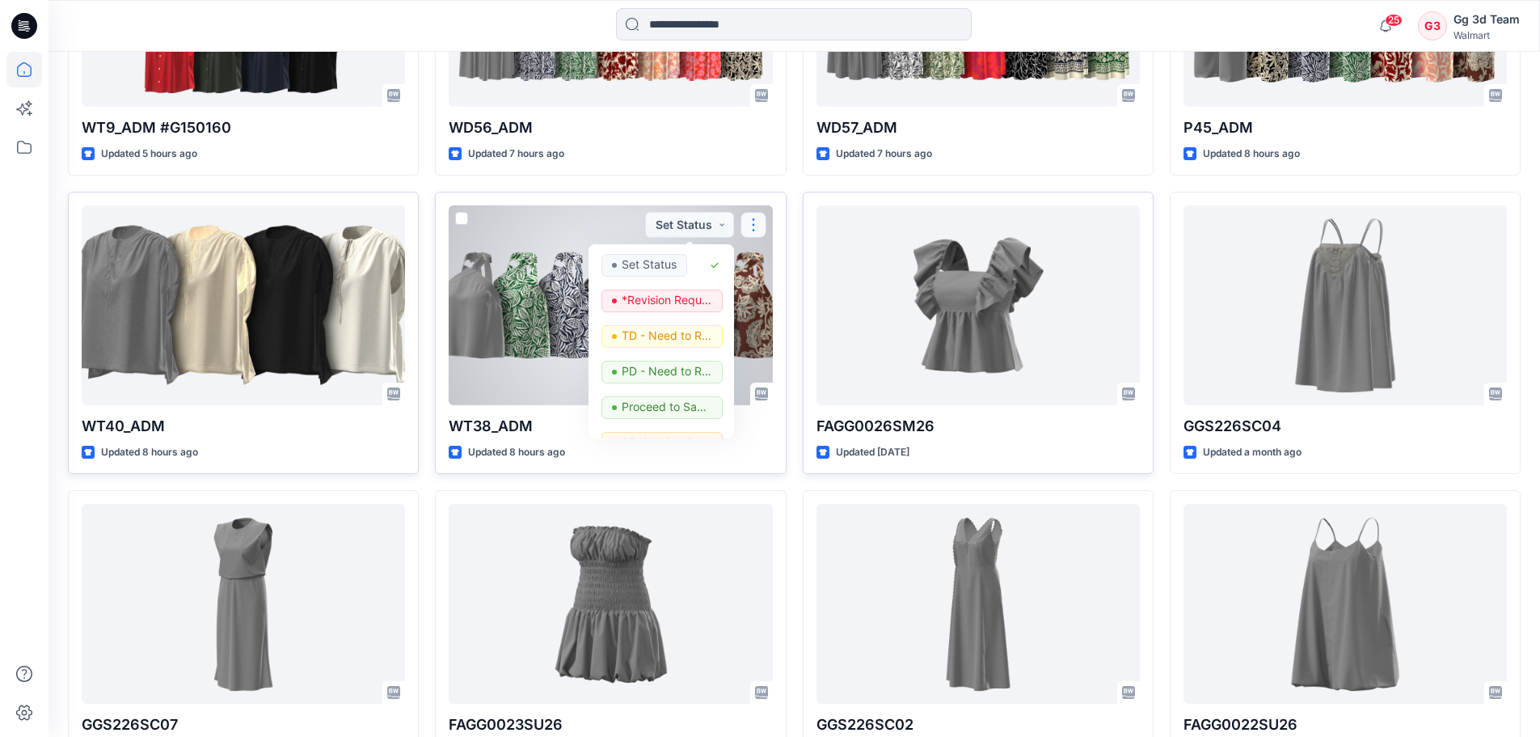
click at [759, 221] on button "button" at bounding box center [754, 225] width 26 height 26
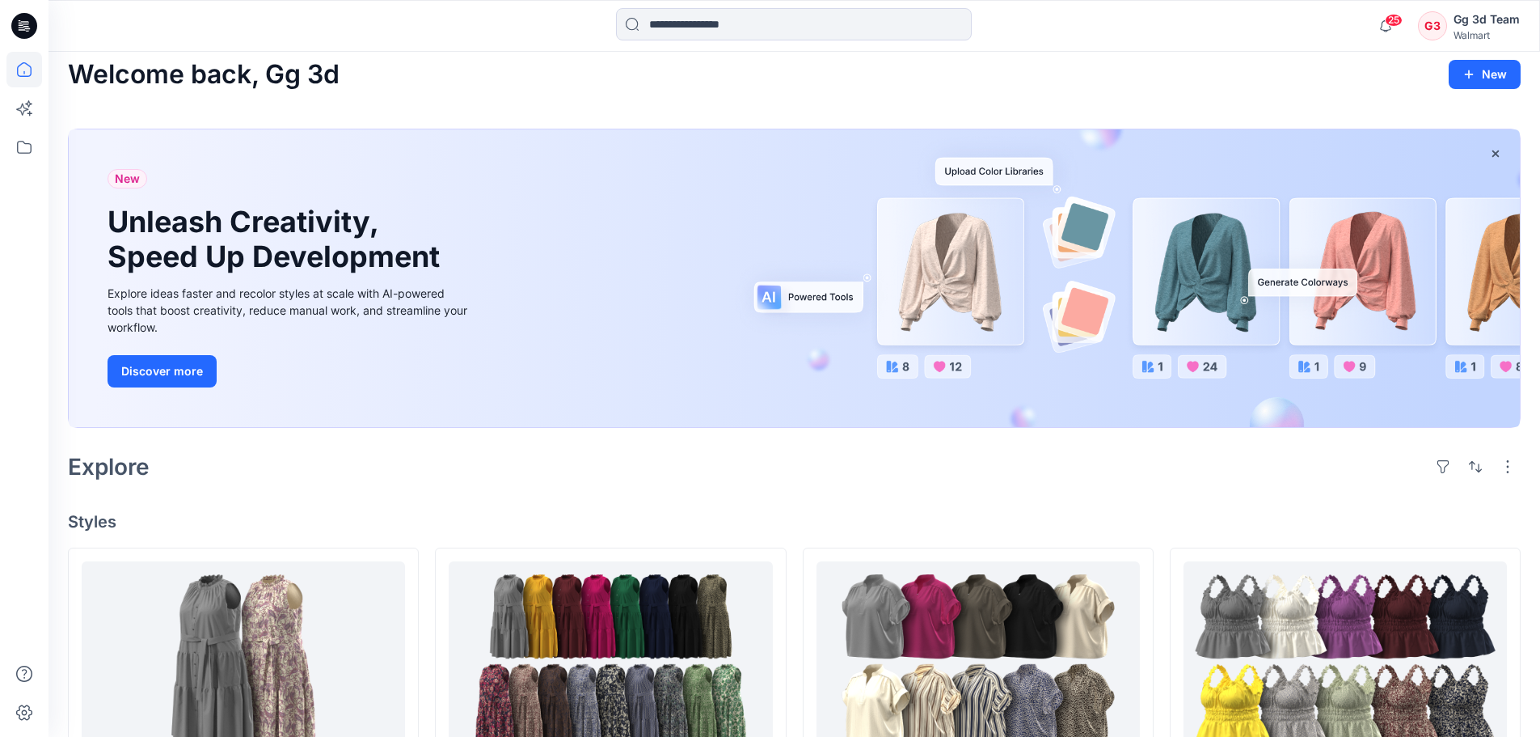
scroll to position [0, 0]
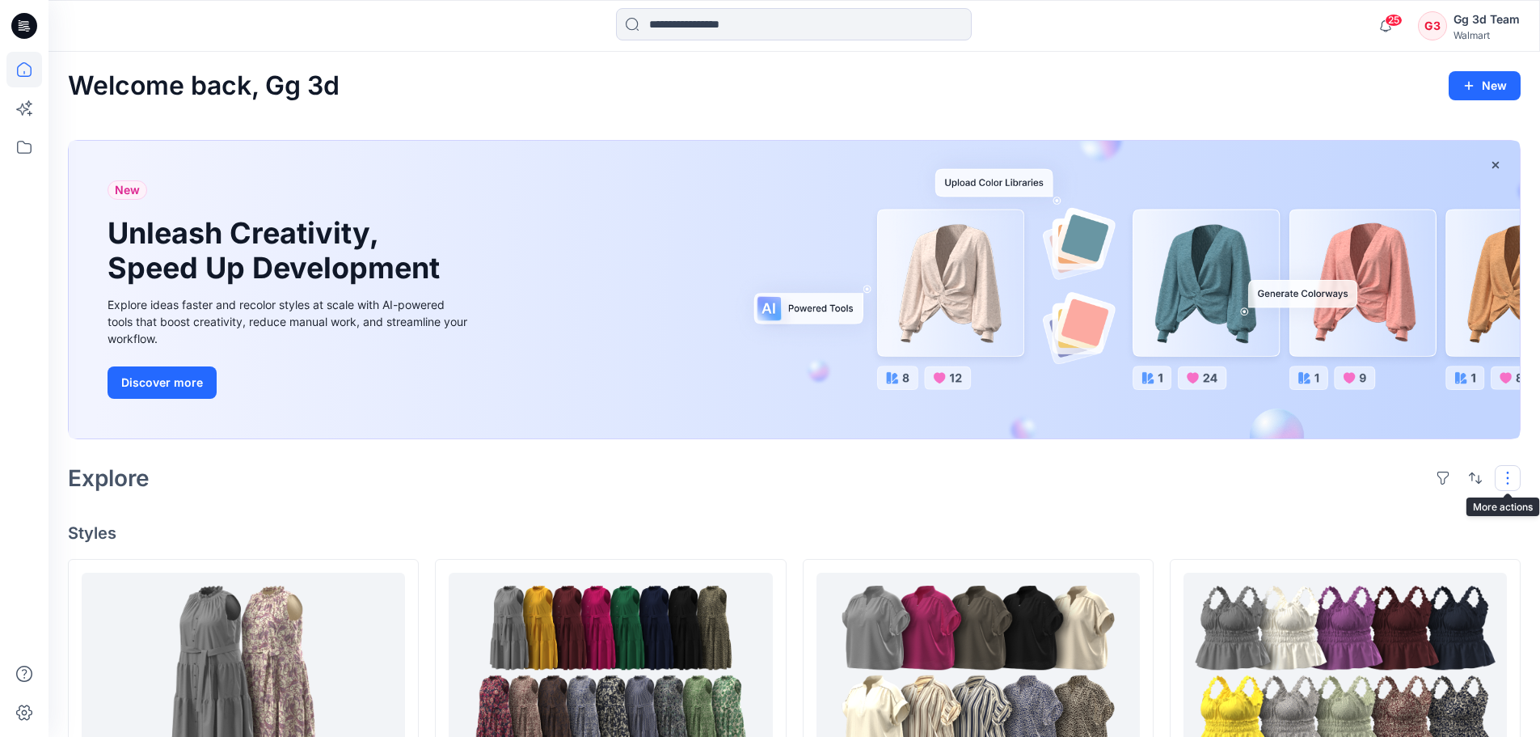
click at [1501, 475] on button "button" at bounding box center [1508, 478] width 26 height 26
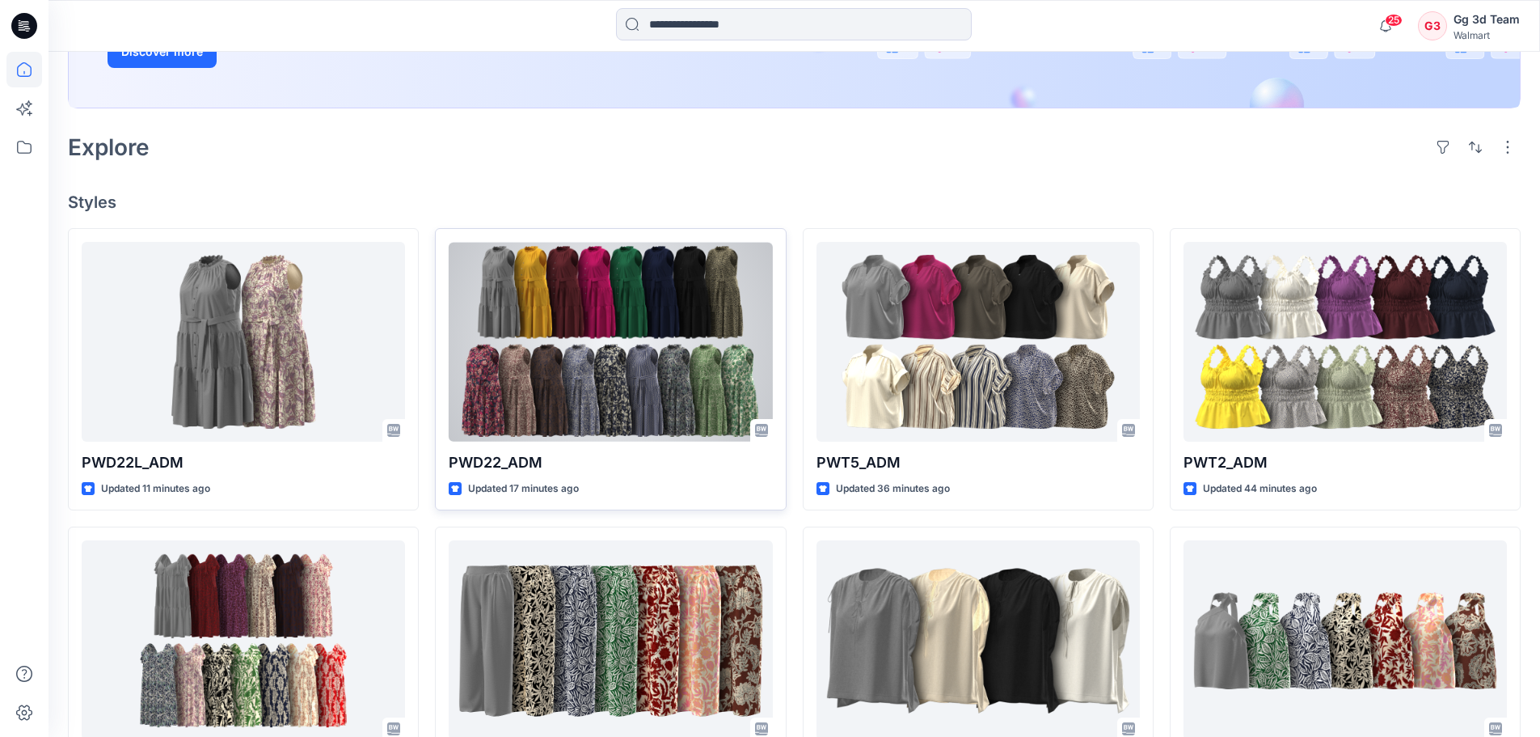
scroll to position [404, 0]
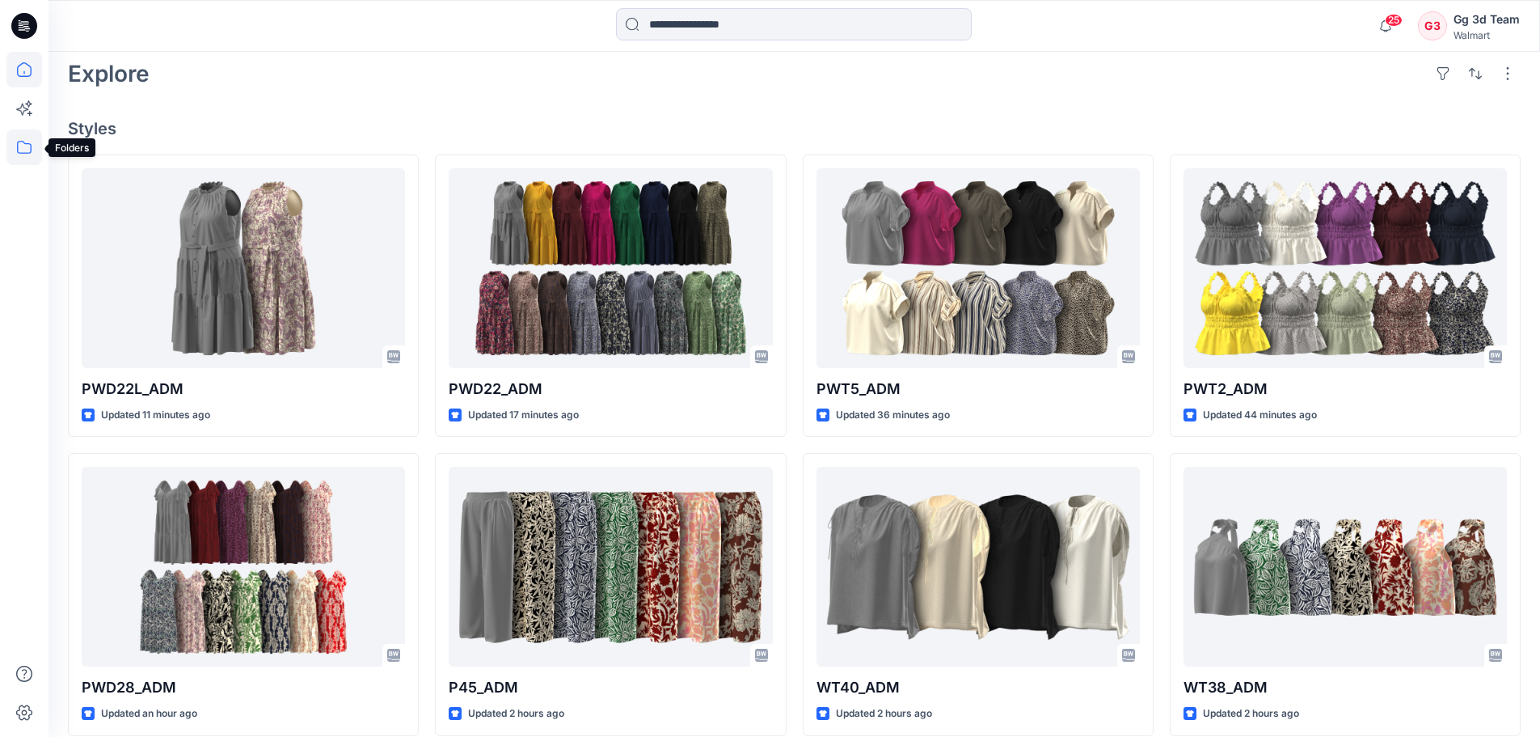
click at [19, 155] on icon at bounding box center [24, 147] width 36 height 36
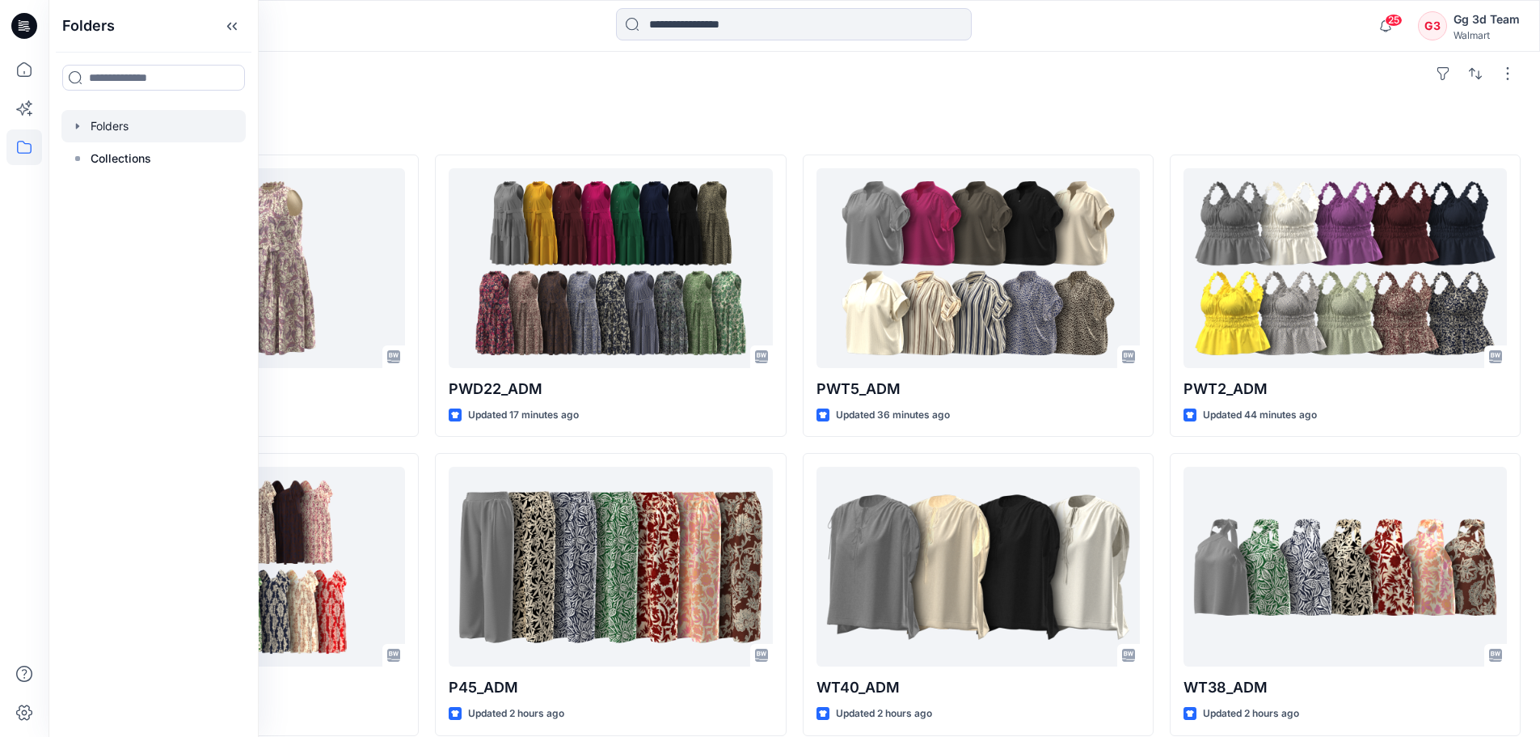
click at [78, 129] on icon "button" at bounding box center [77, 126] width 13 height 13
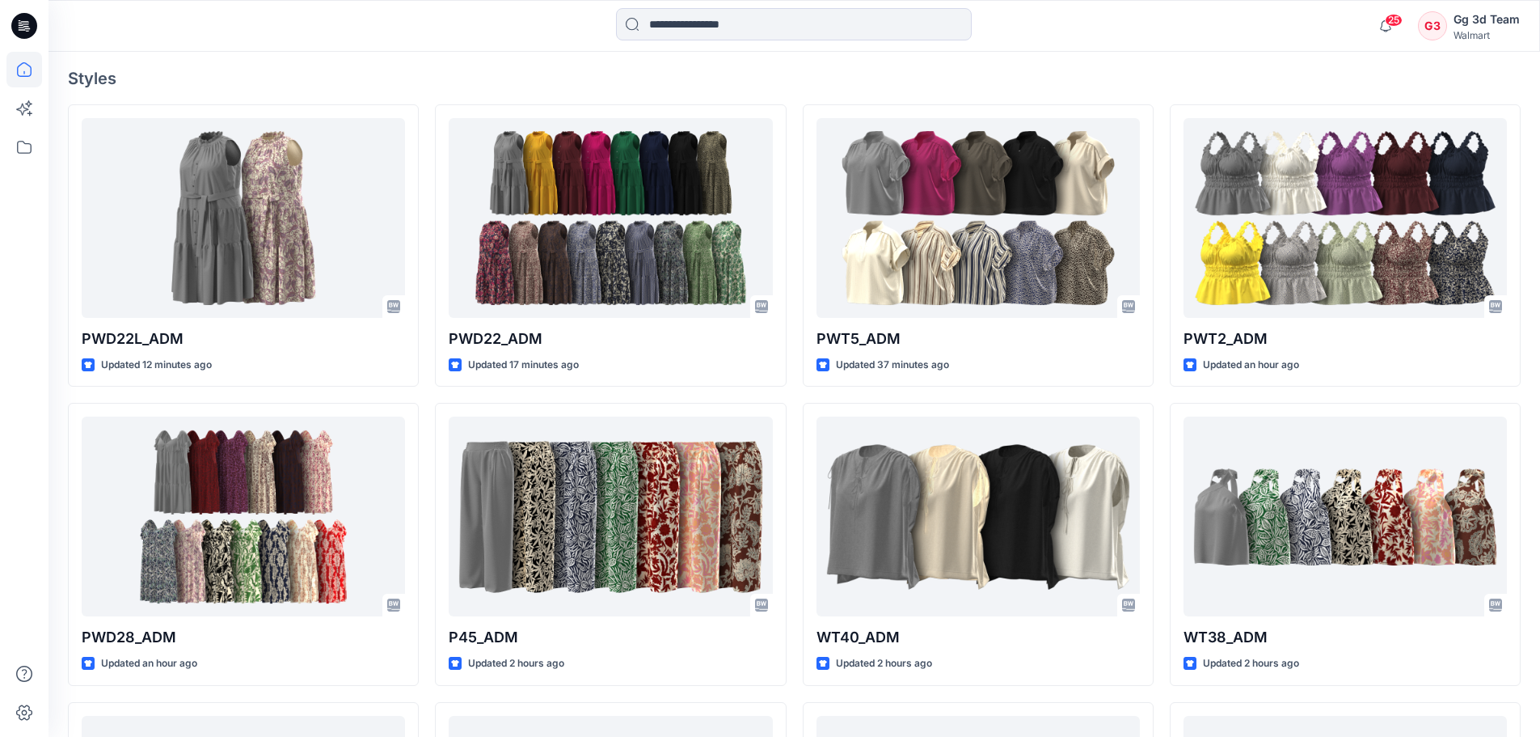
scroll to position [243, 0]
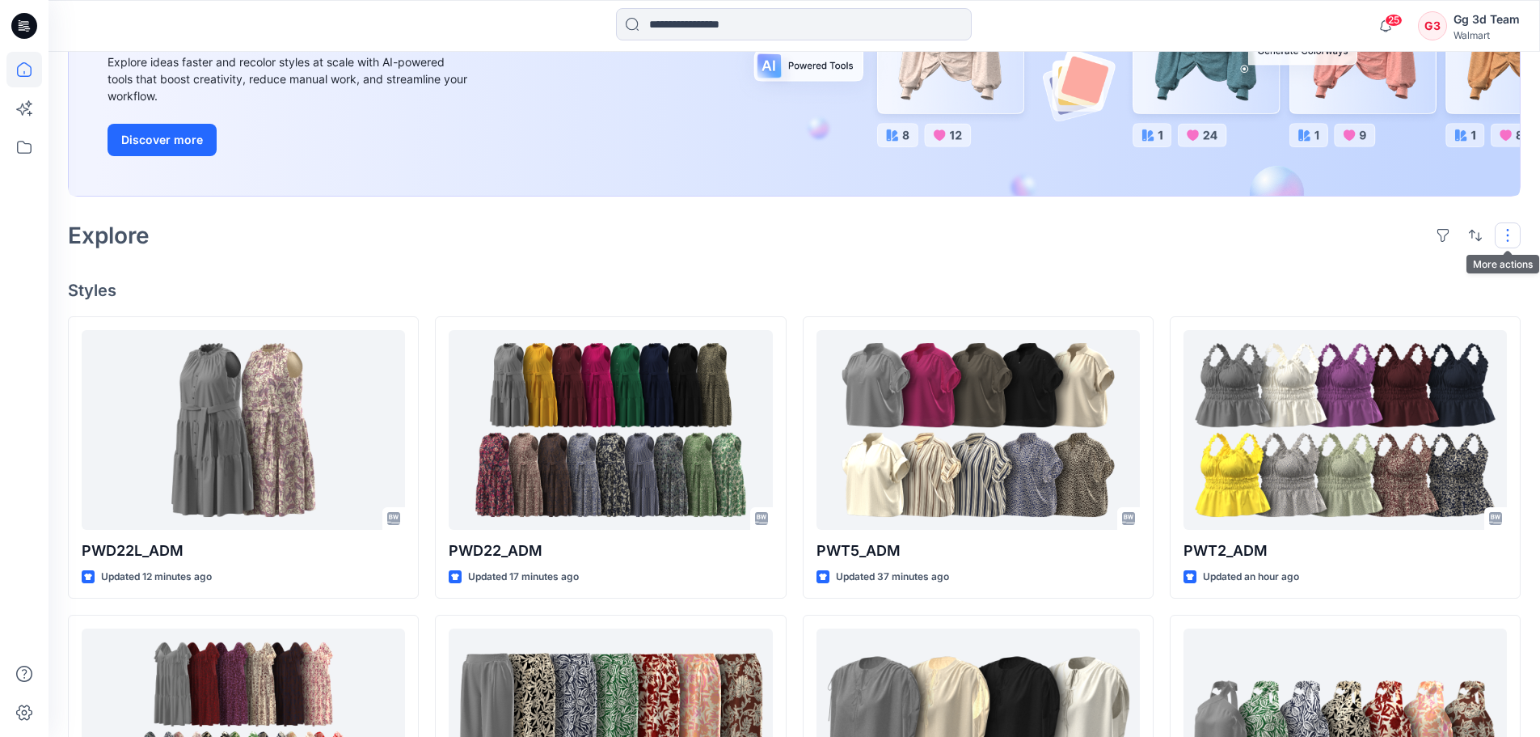
click at [1513, 236] on button "button" at bounding box center [1508, 235] width 26 height 26
drag, startPoint x: 1250, startPoint y: 234, endPoint x: 1182, endPoint y: 231, distance: 68.0
click at [1249, 234] on div "Explore Layout Grid Large Grid Folder View Compact Card Card View Card Info" at bounding box center [794, 235] width 1453 height 39
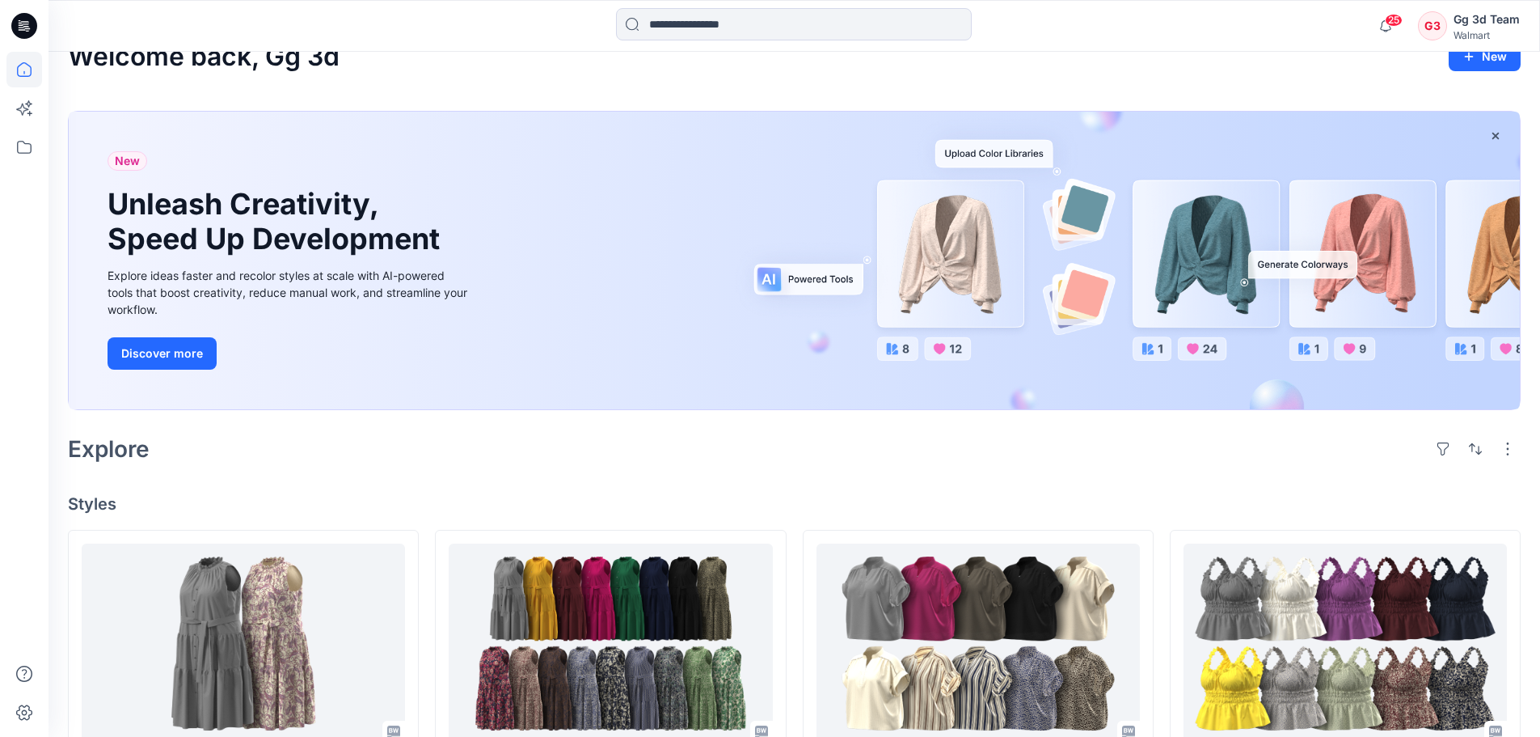
scroll to position [0, 0]
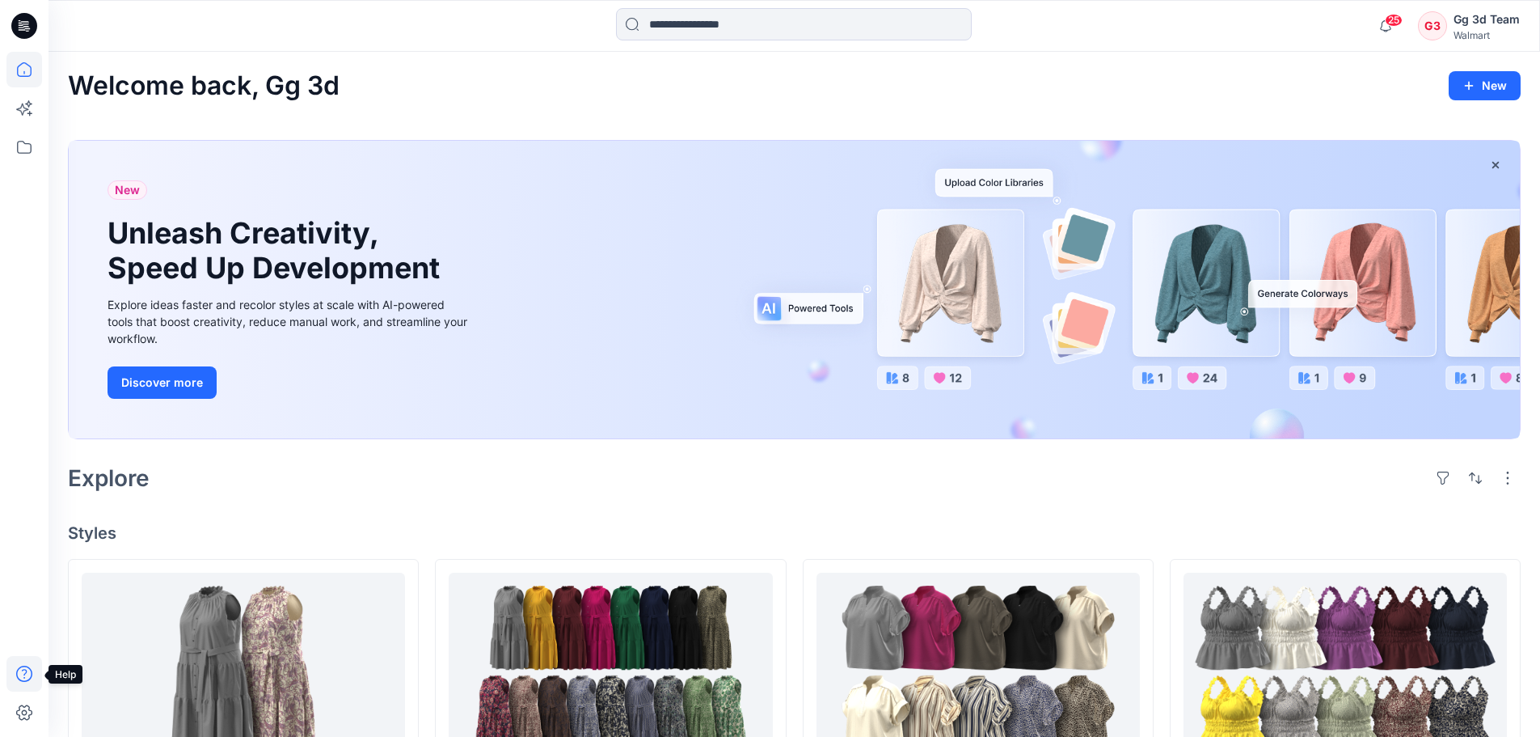
click at [27, 667] on icon at bounding box center [24, 673] width 16 height 16
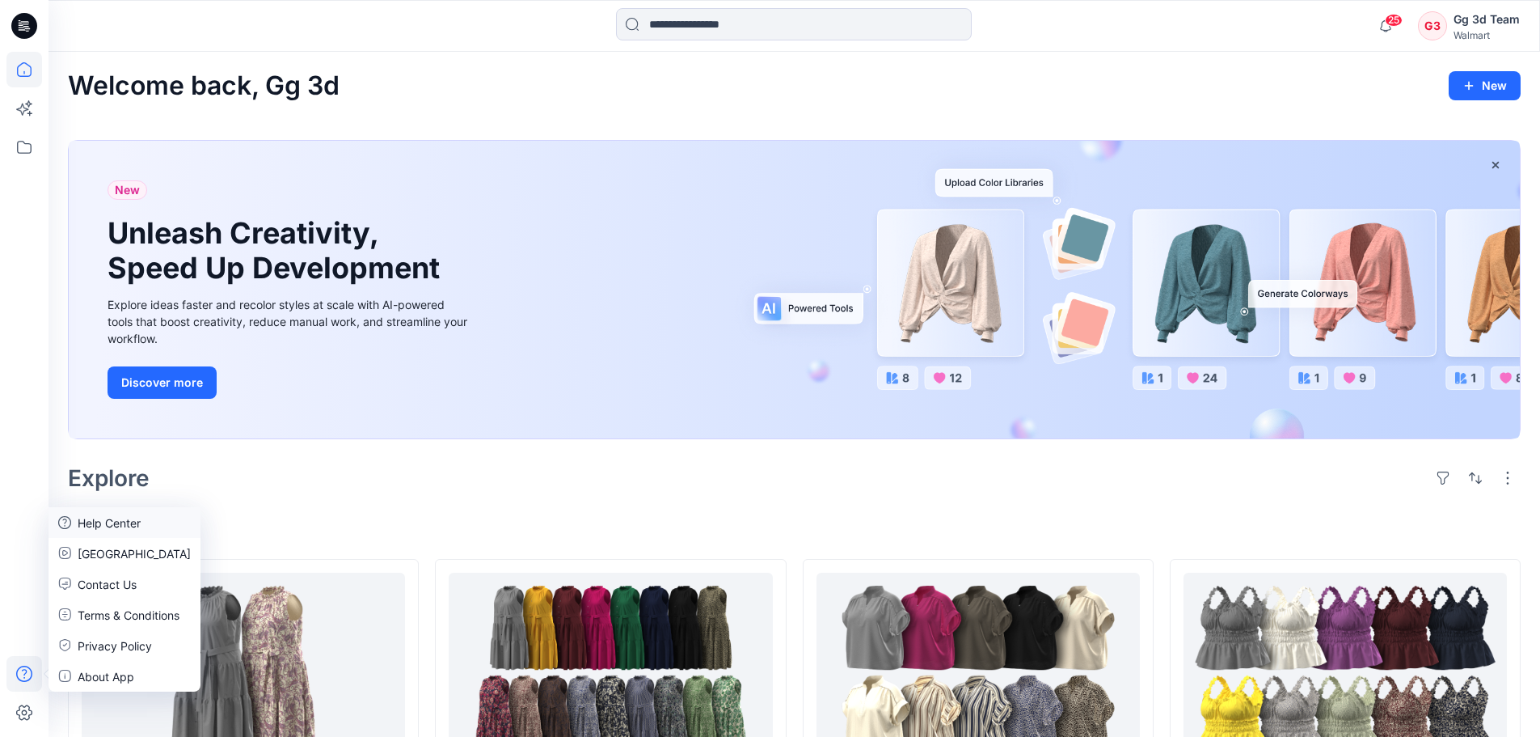
click at [114, 524] on p "Help Center" at bounding box center [109, 522] width 63 height 17
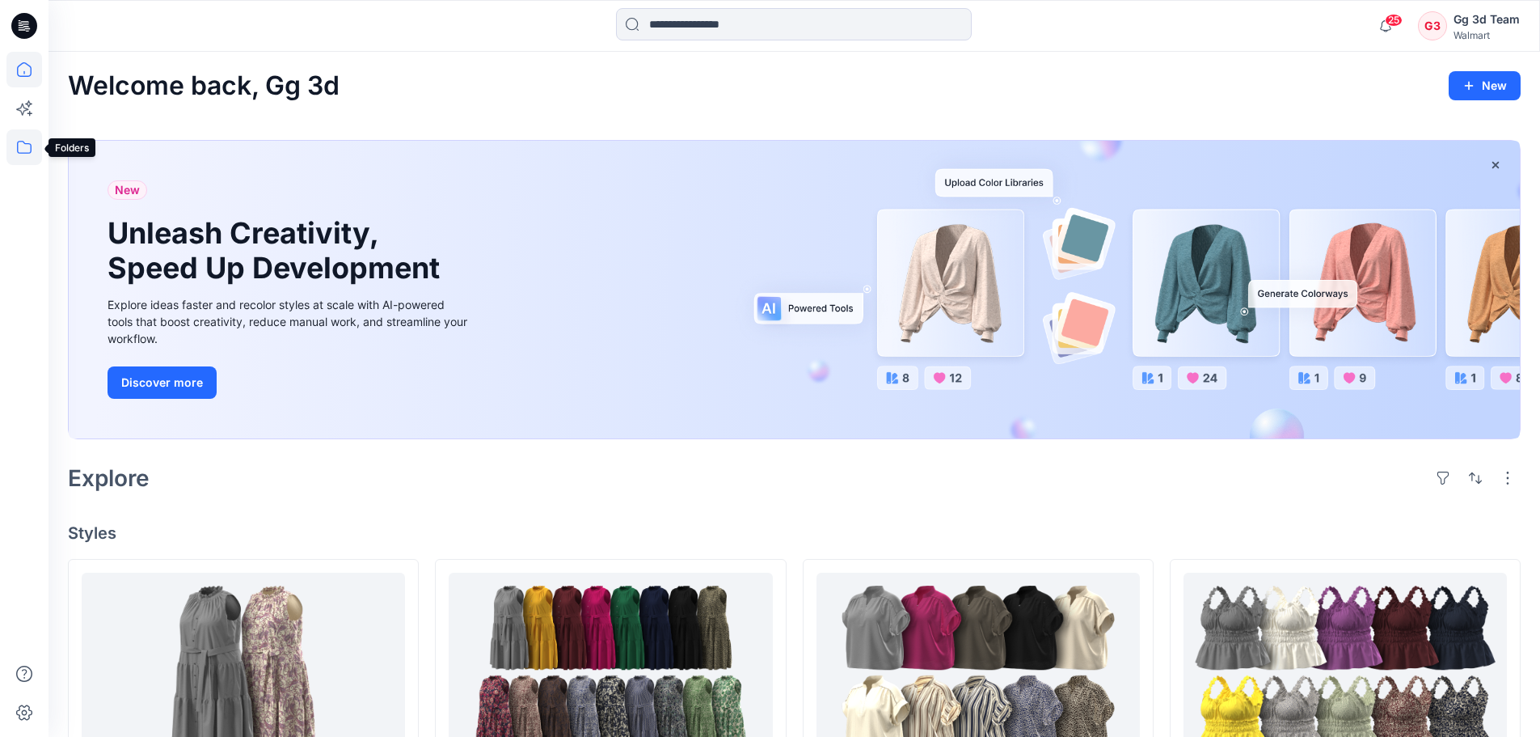
click at [24, 150] on icon at bounding box center [24, 147] width 36 height 36
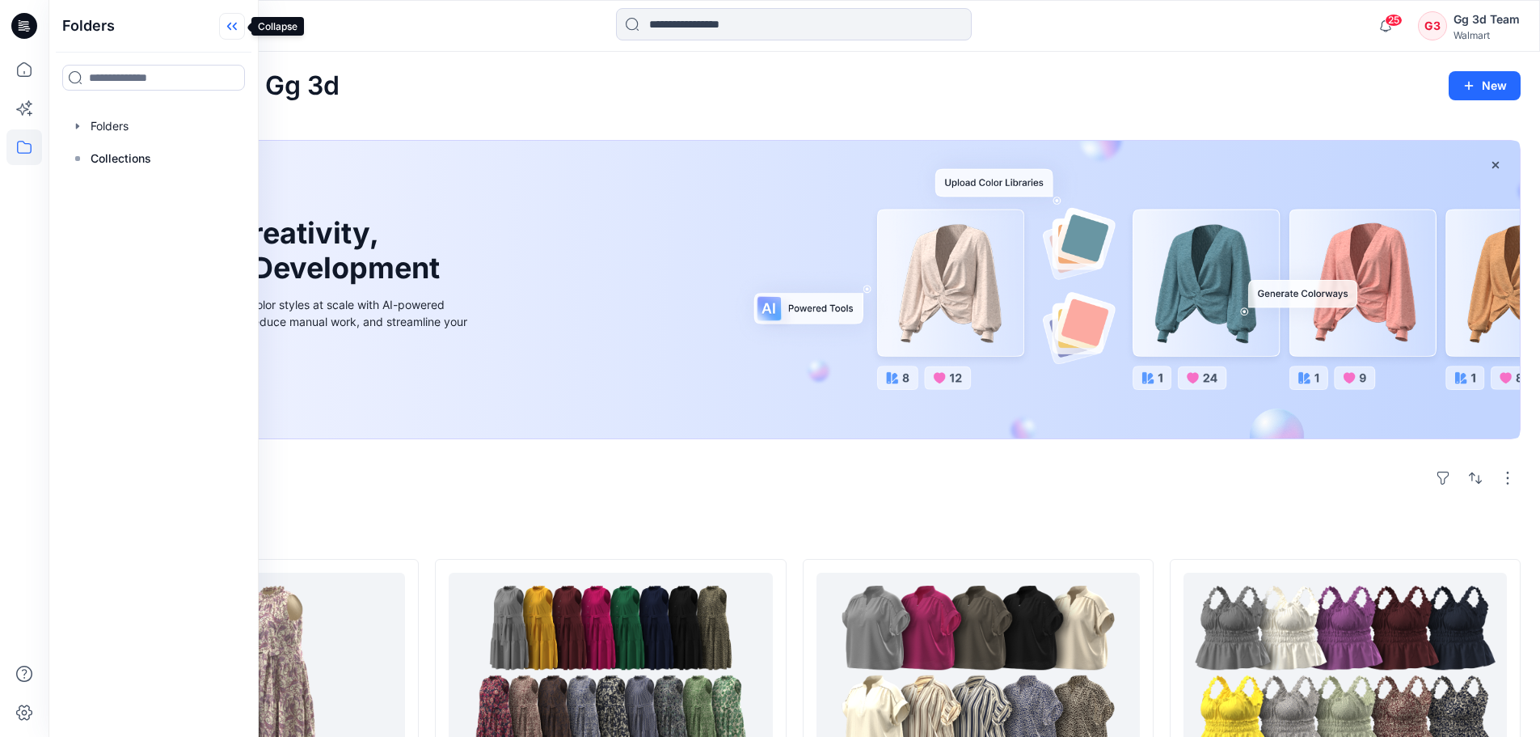
click at [229, 26] on icon at bounding box center [229, 27] width 4 height 8
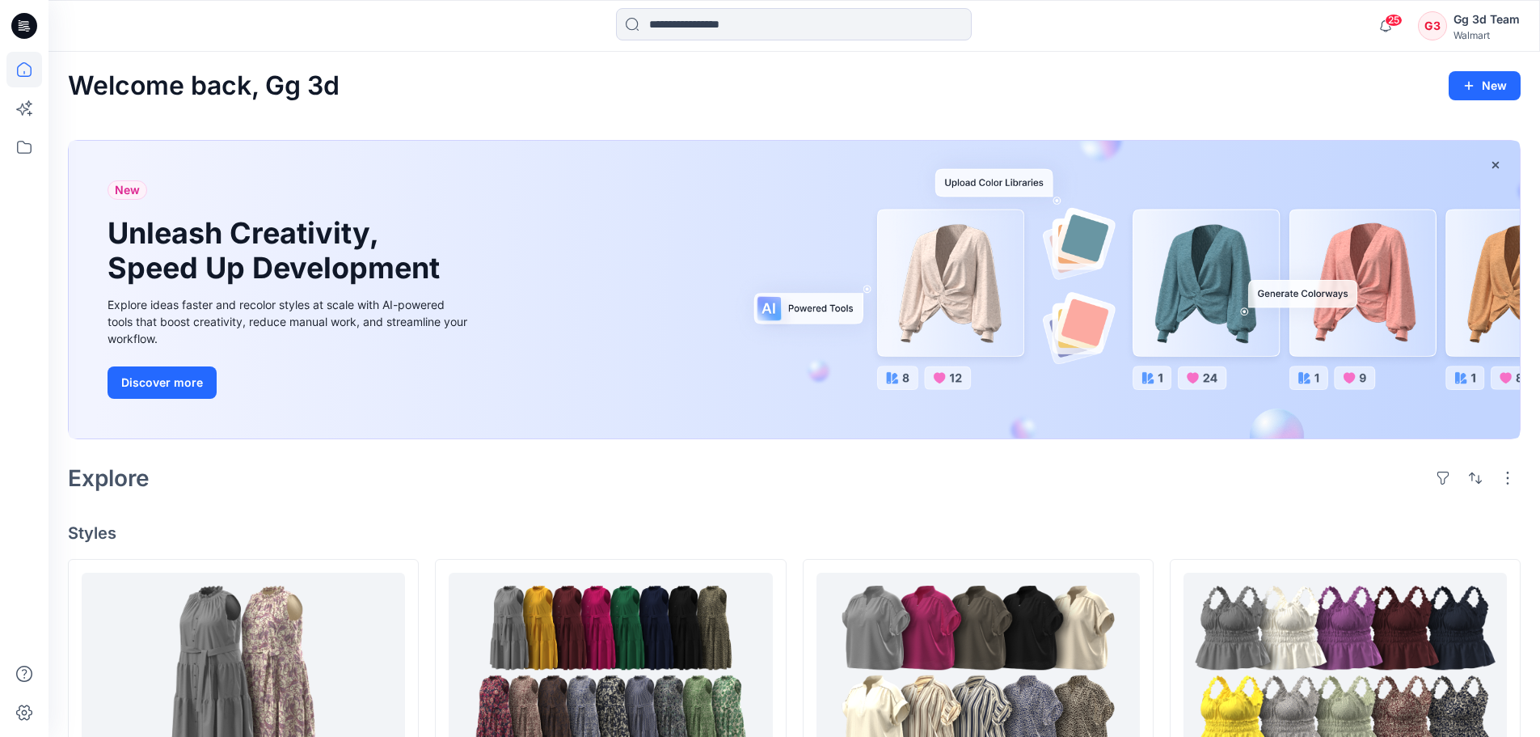
click at [16, 23] on icon at bounding box center [24, 26] width 26 height 26
click at [27, 59] on icon at bounding box center [24, 70] width 36 height 36
click at [23, 153] on icon at bounding box center [24, 147] width 15 height 13
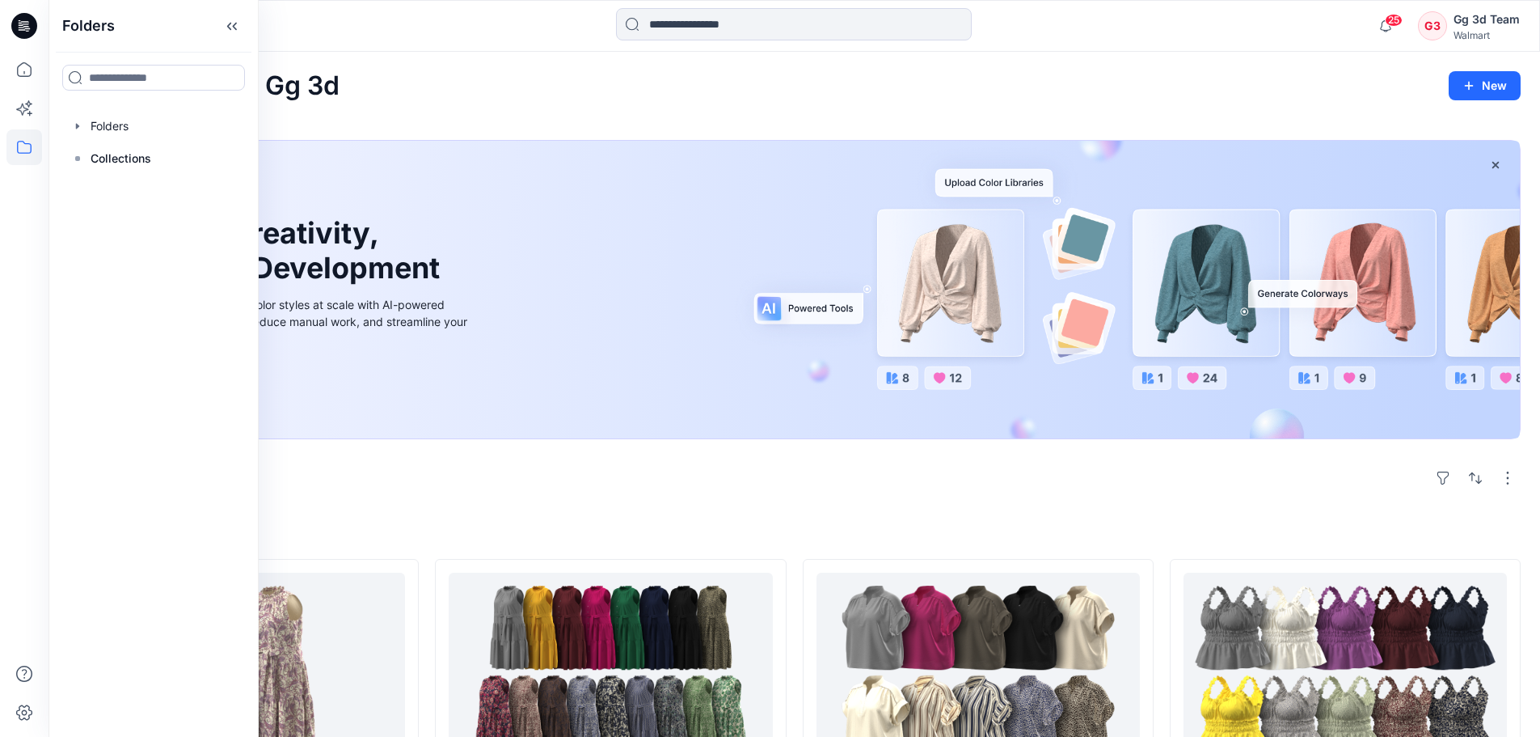
scroll to position [644, 0]
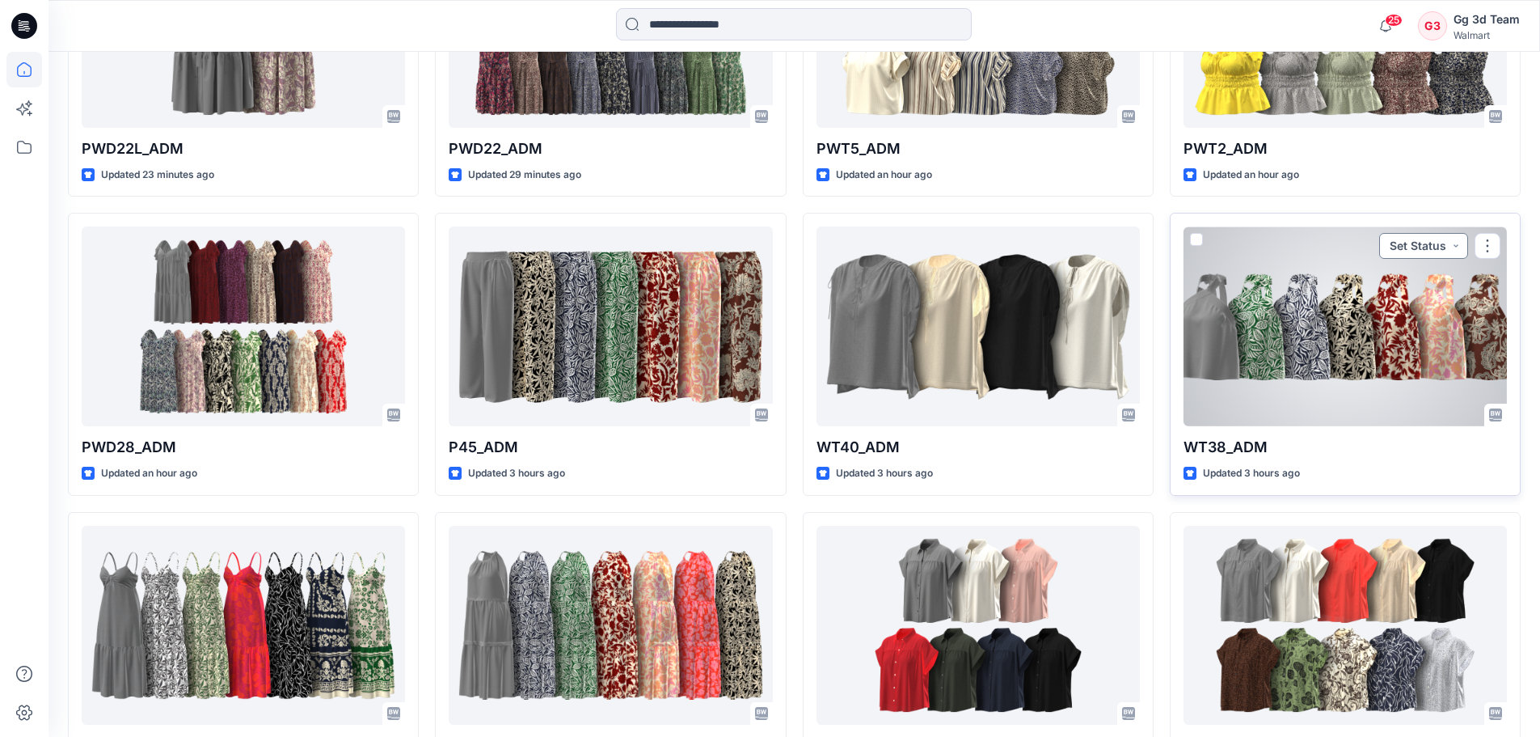
click at [1464, 253] on button "Set Status" at bounding box center [1423, 246] width 89 height 26
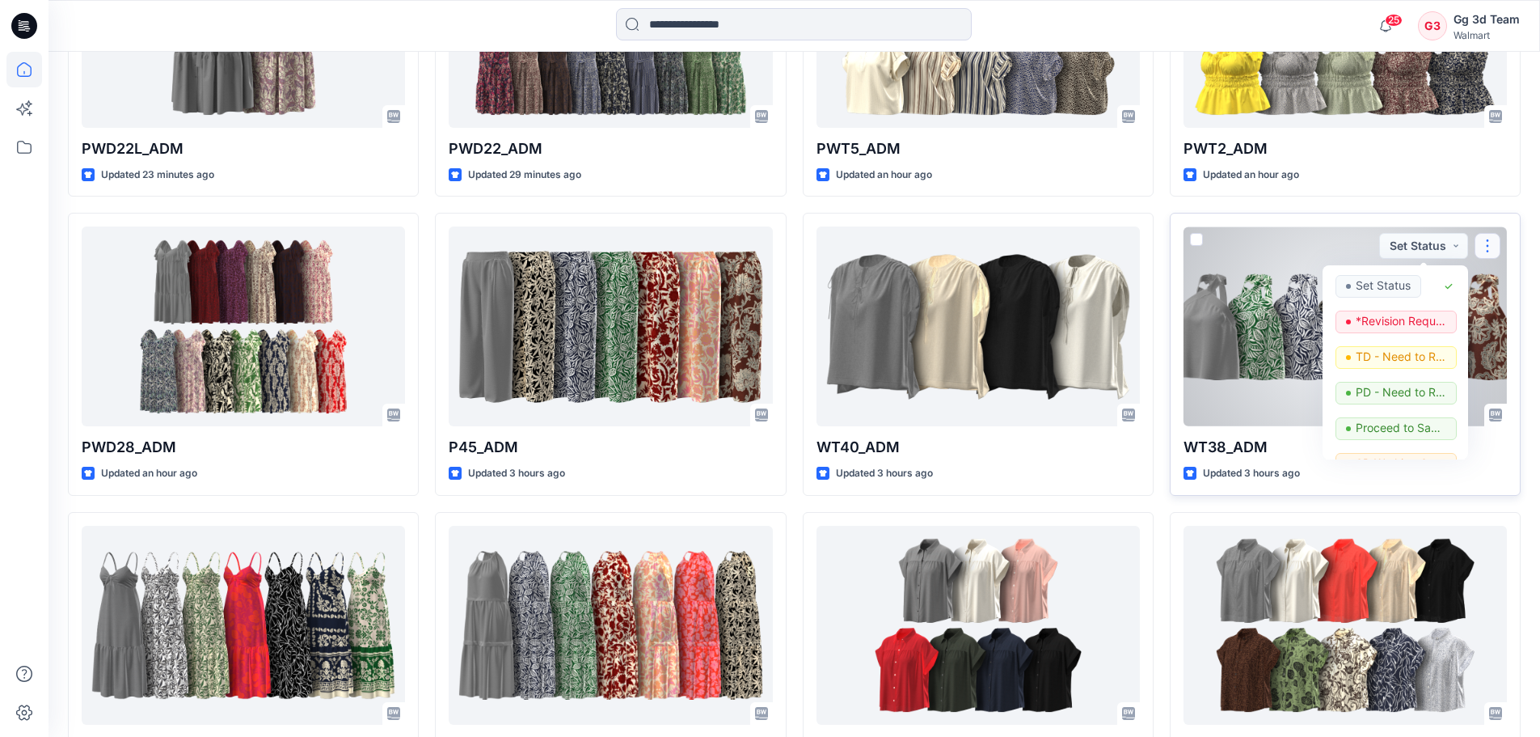
click at [1492, 249] on button "button" at bounding box center [1488, 246] width 26 height 26
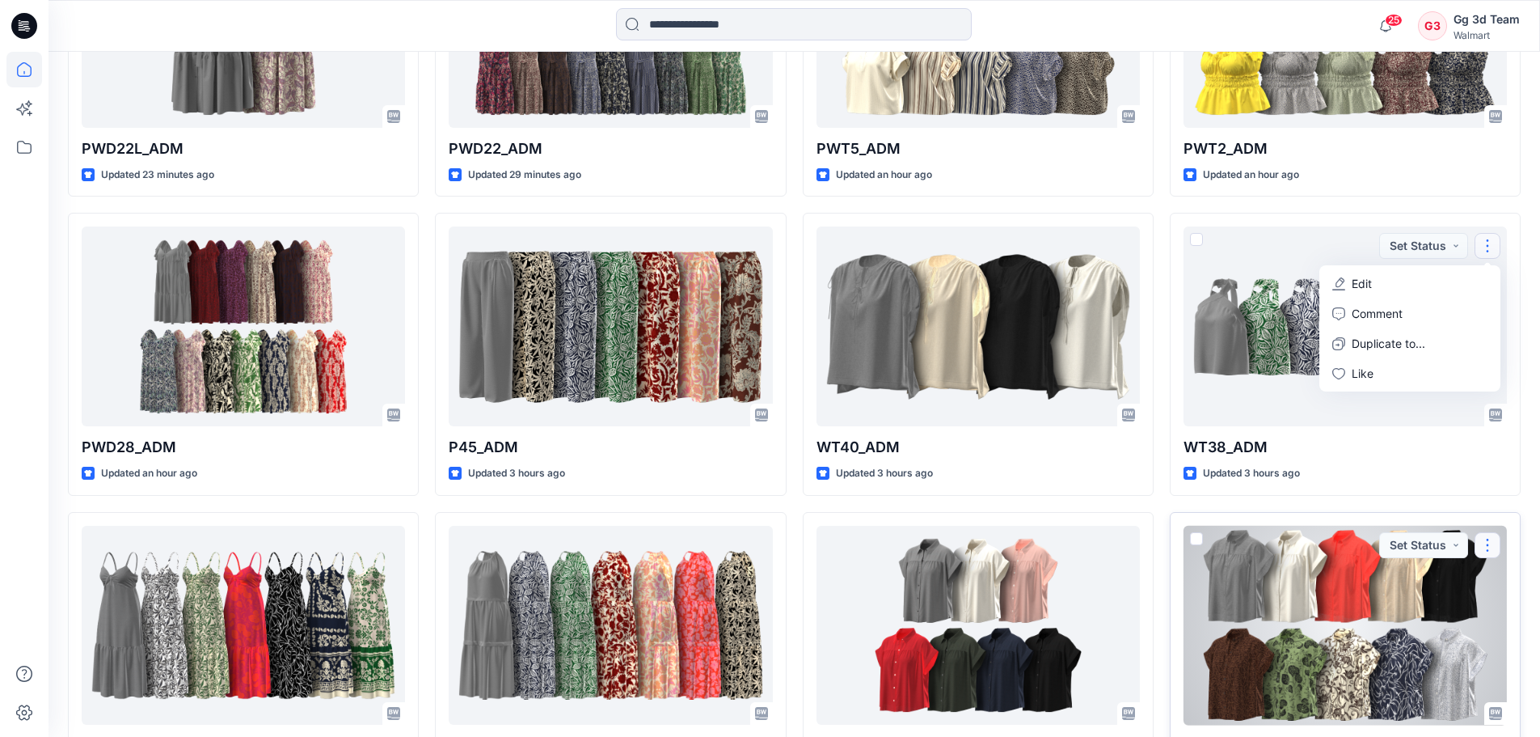
click at [1487, 547] on button "button" at bounding box center [1488, 545] width 26 height 26
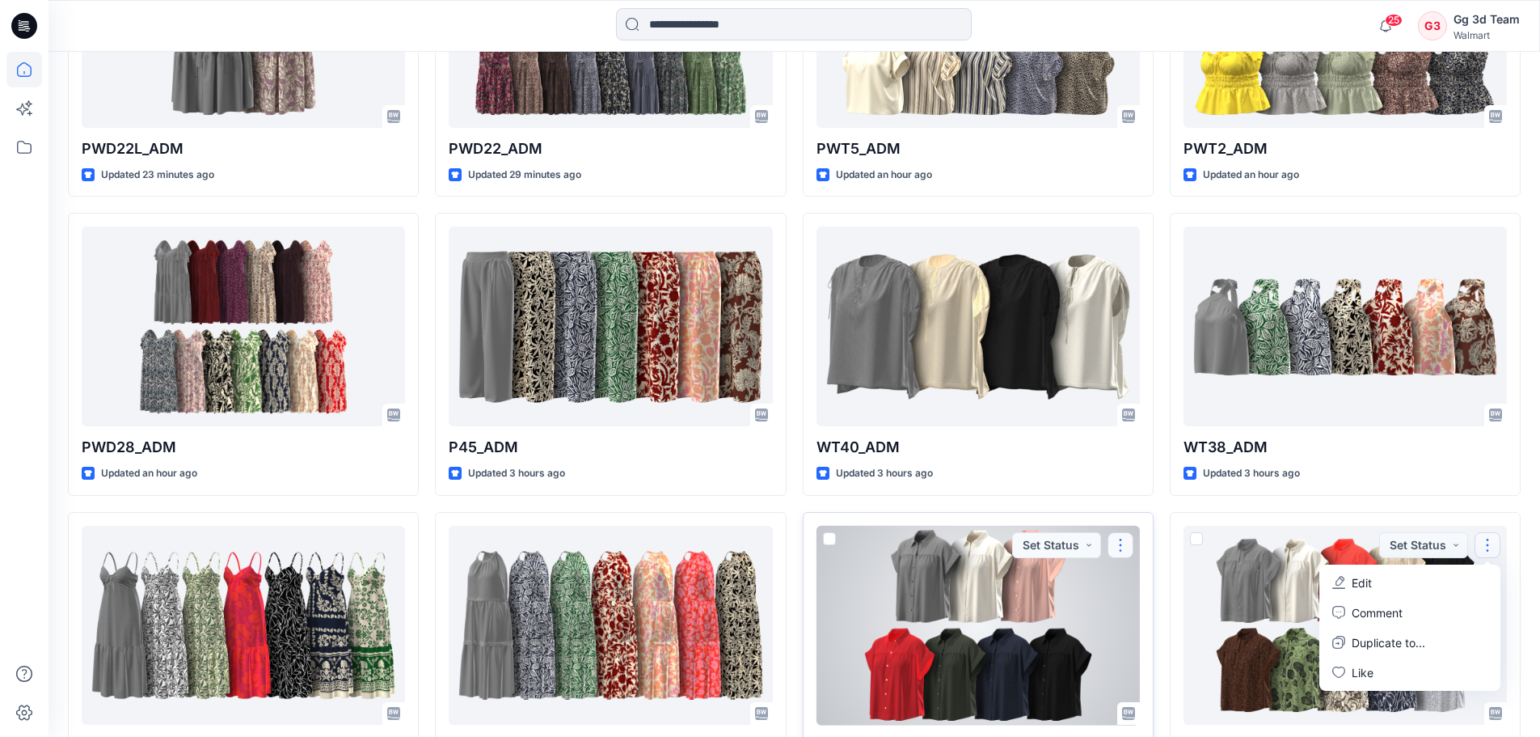
click at [1118, 547] on button "button" at bounding box center [1121, 545] width 26 height 26
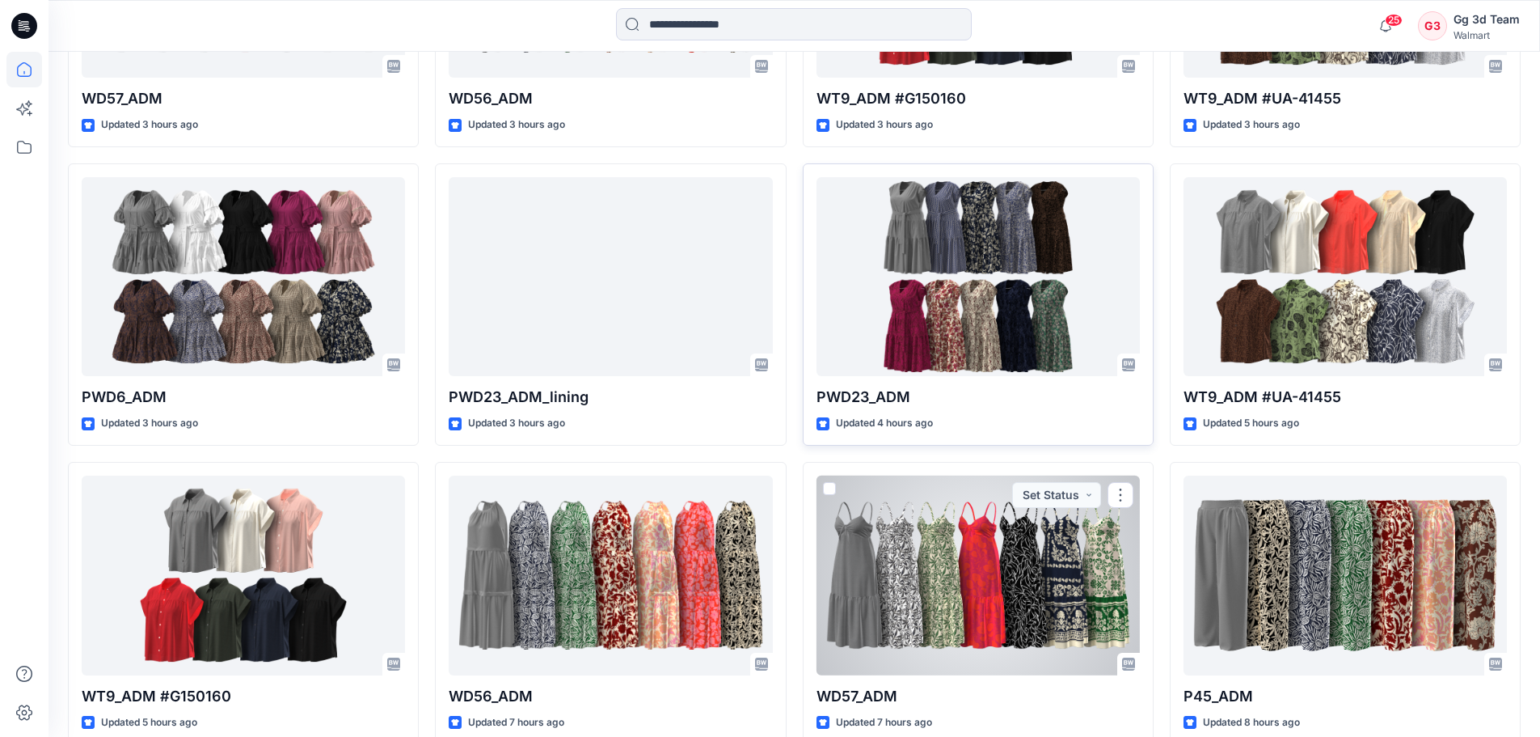
scroll to position [1695, 0]
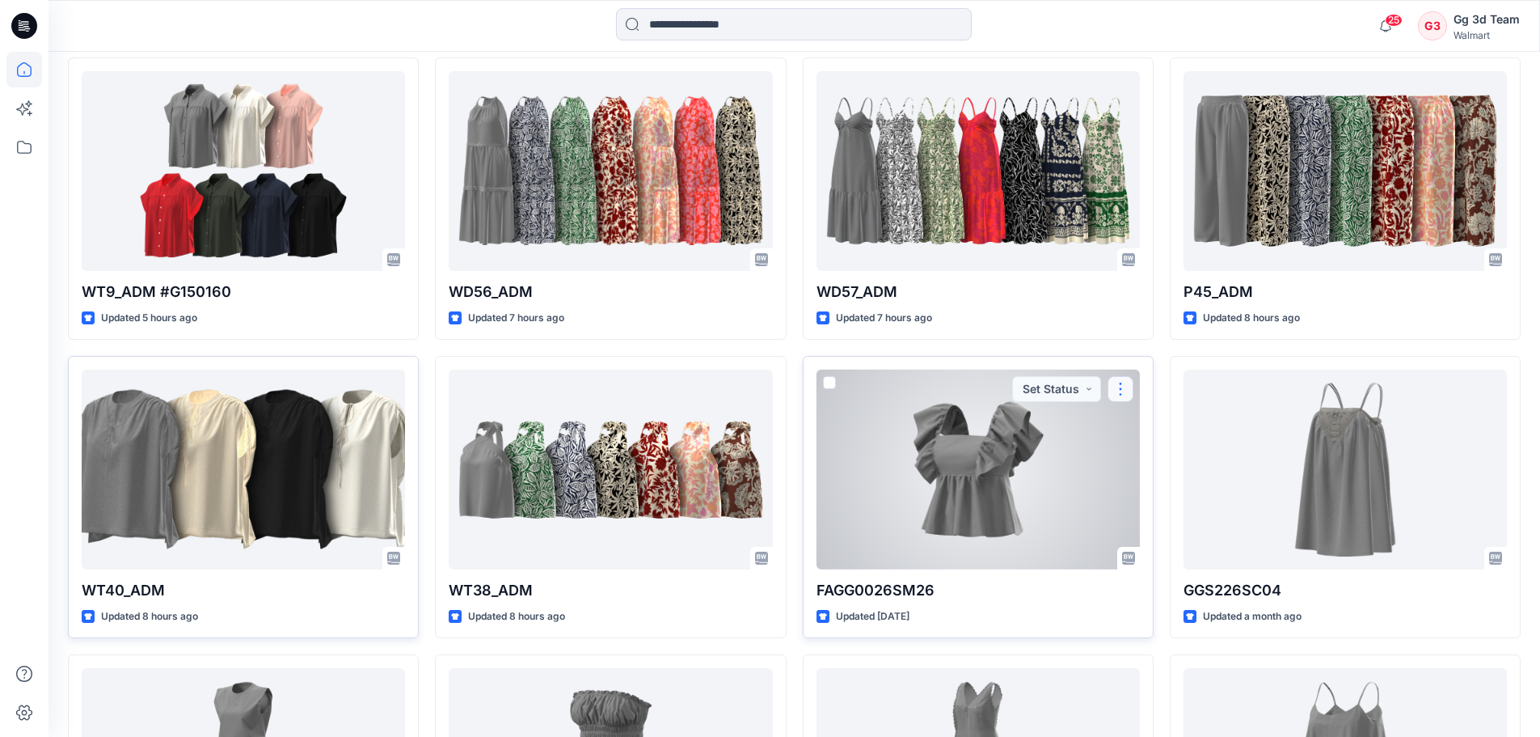
click at [1124, 386] on button "button" at bounding box center [1121, 389] width 26 height 26
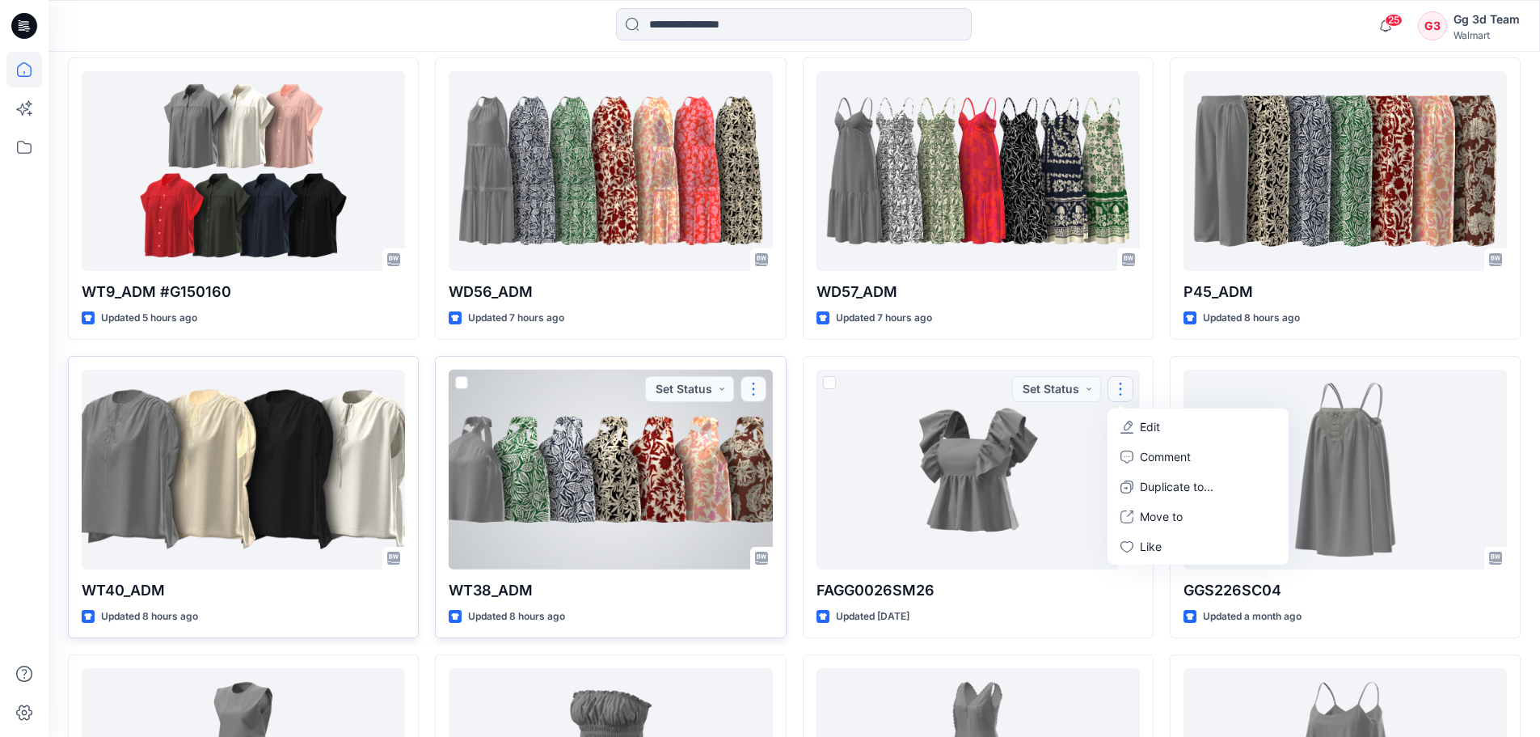
click at [757, 386] on button "button" at bounding box center [754, 389] width 26 height 26
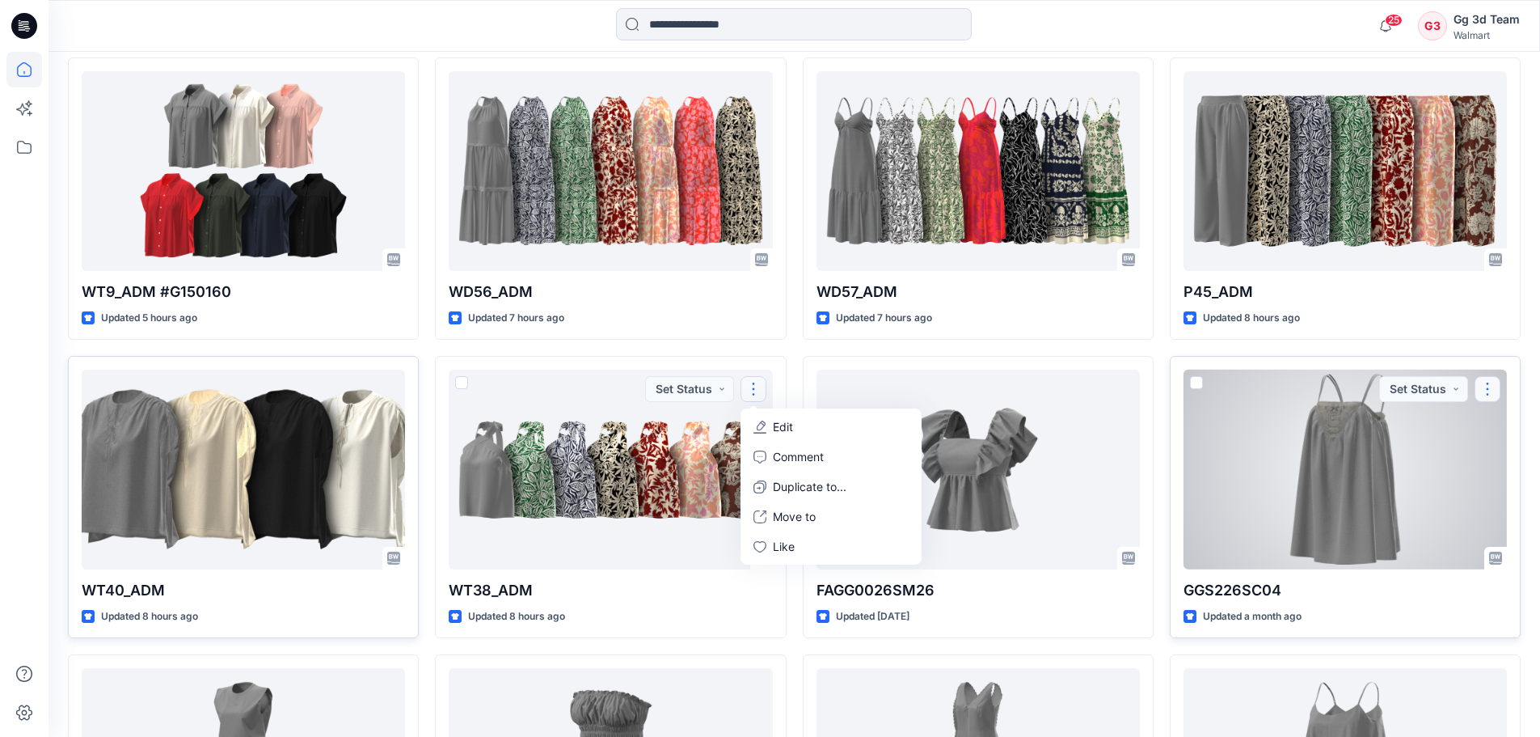
click at [1487, 395] on button "button" at bounding box center [1488, 389] width 26 height 26
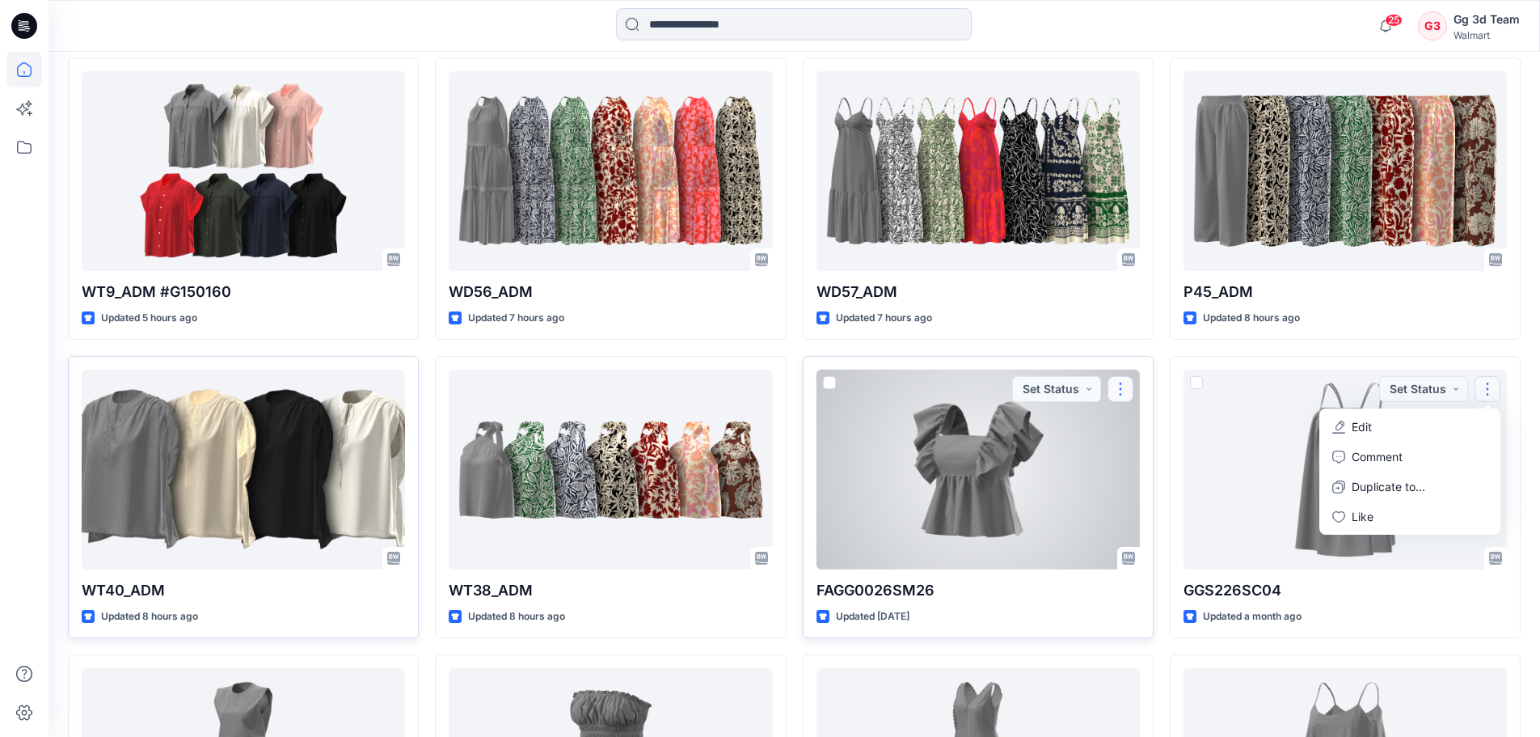
click at [1124, 395] on button "button" at bounding box center [1121, 389] width 26 height 26
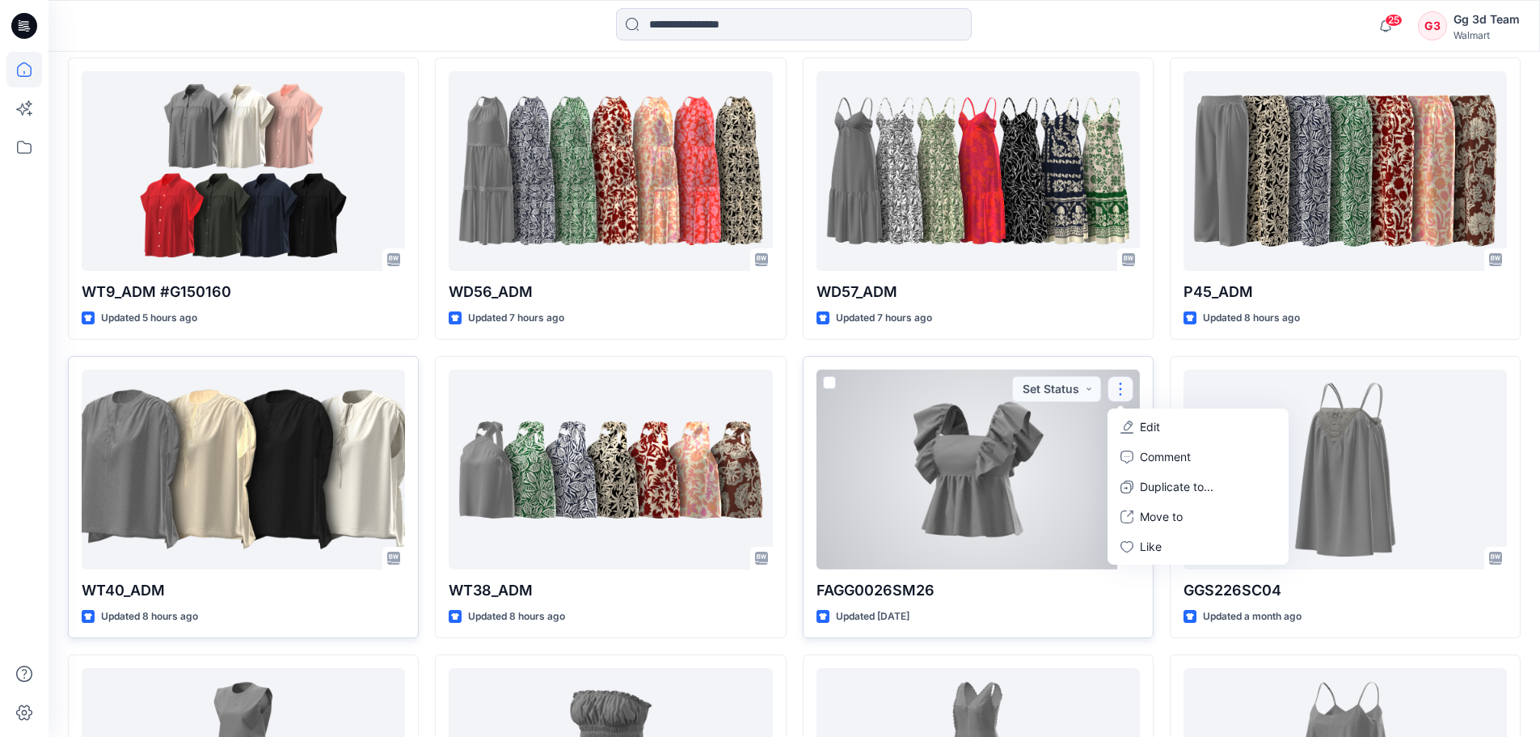
click at [829, 384] on span at bounding box center [829, 382] width 13 height 13
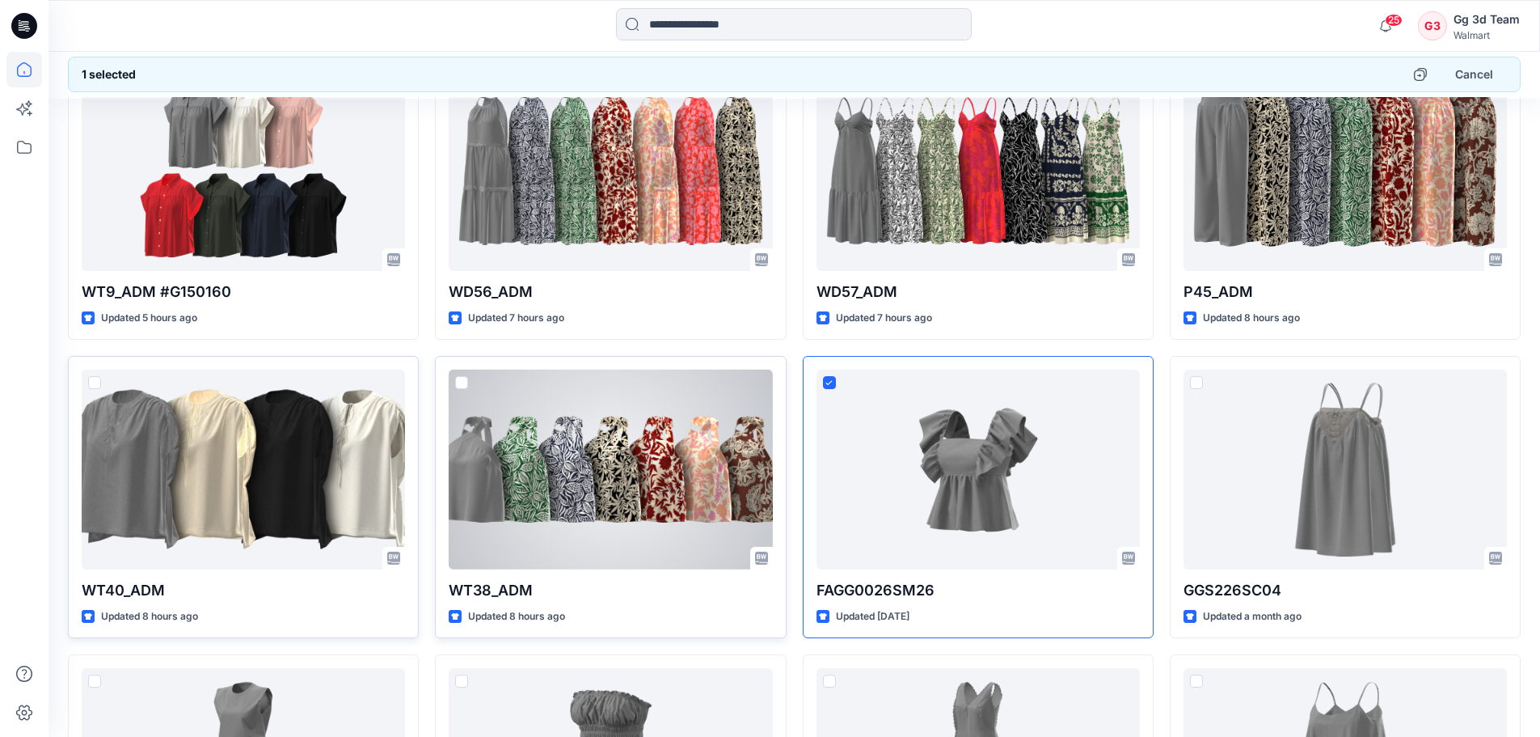
click at [462, 383] on span at bounding box center [461, 382] width 13 height 13
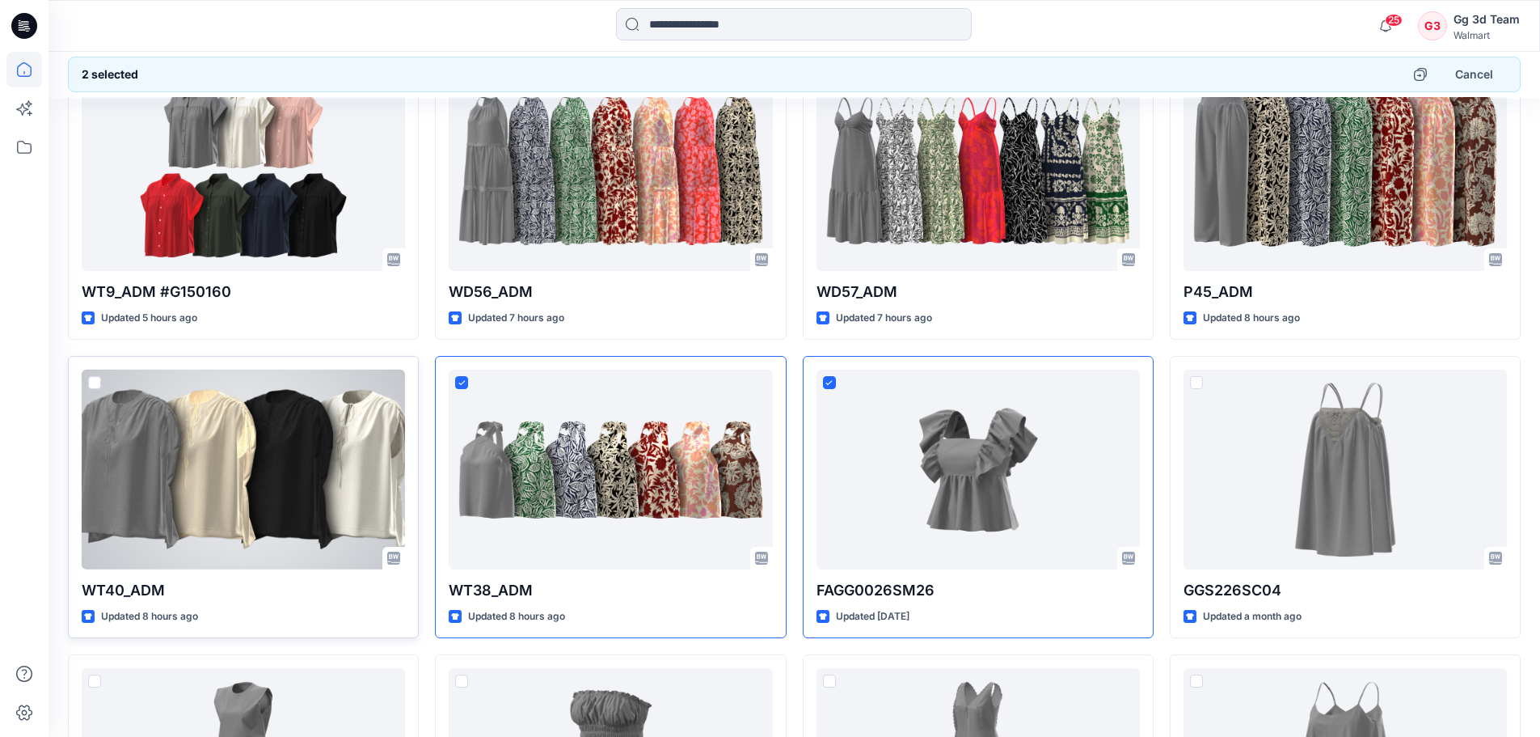
click at [99, 382] on span at bounding box center [94, 382] width 13 height 13
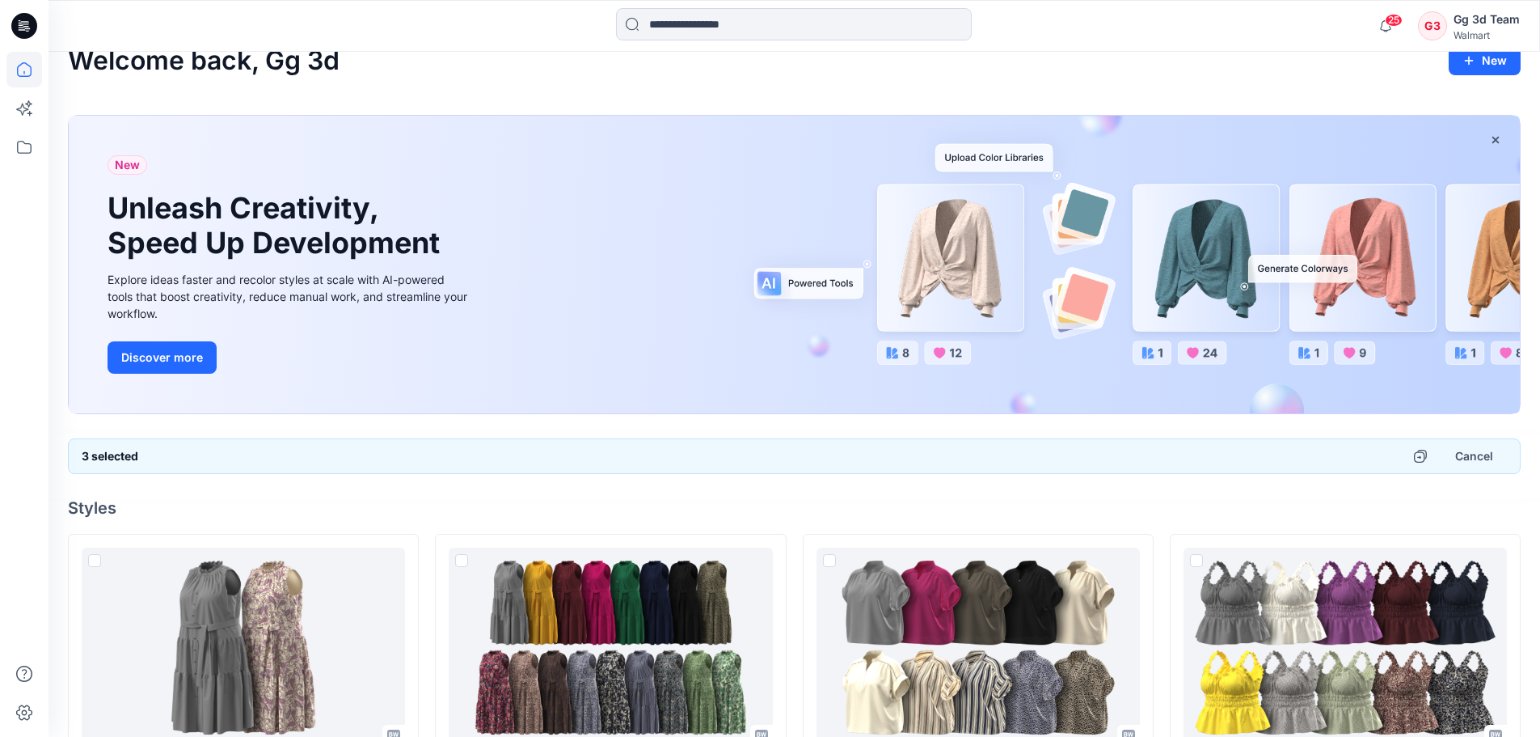
scroll to position [0, 0]
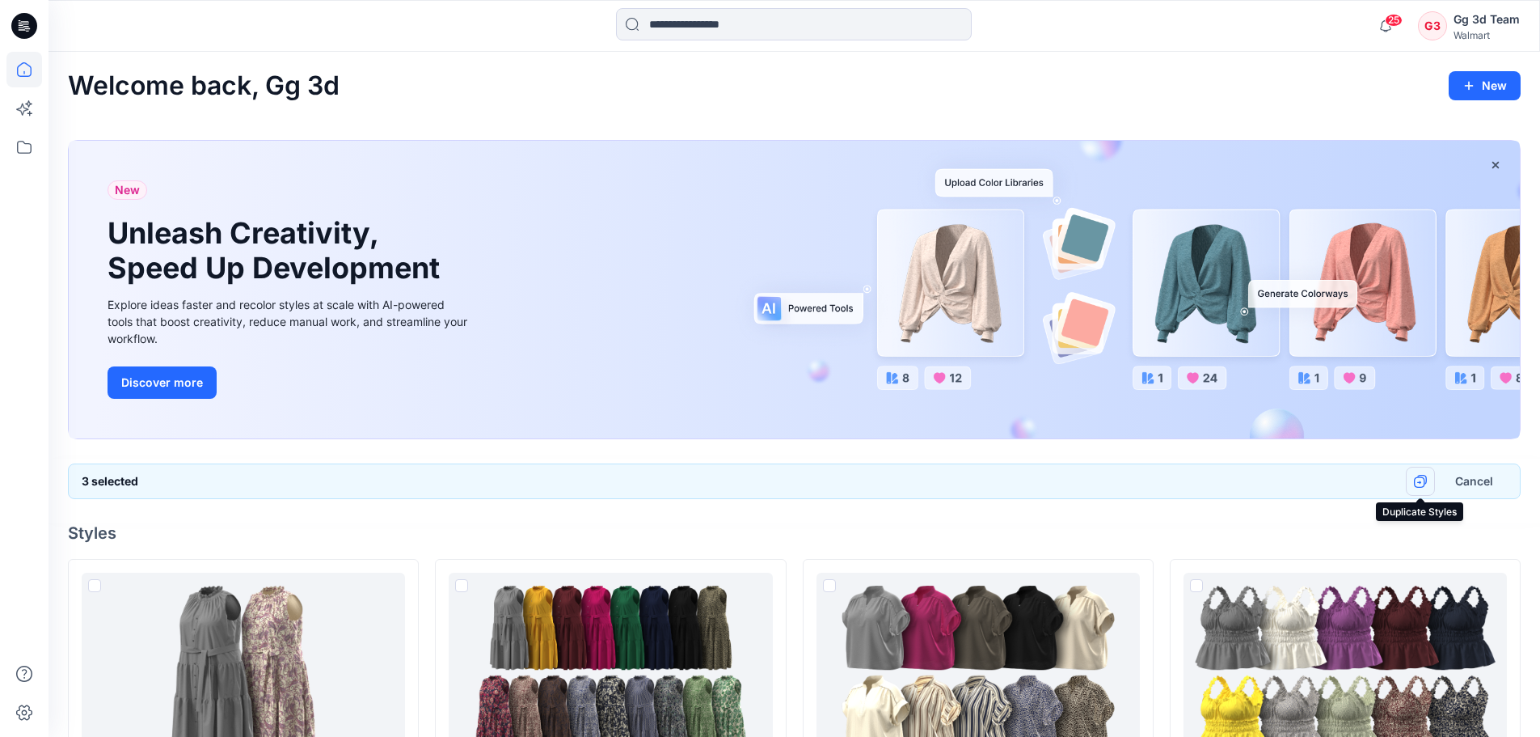
click at [1416, 485] on icon "button" at bounding box center [1420, 481] width 13 height 13
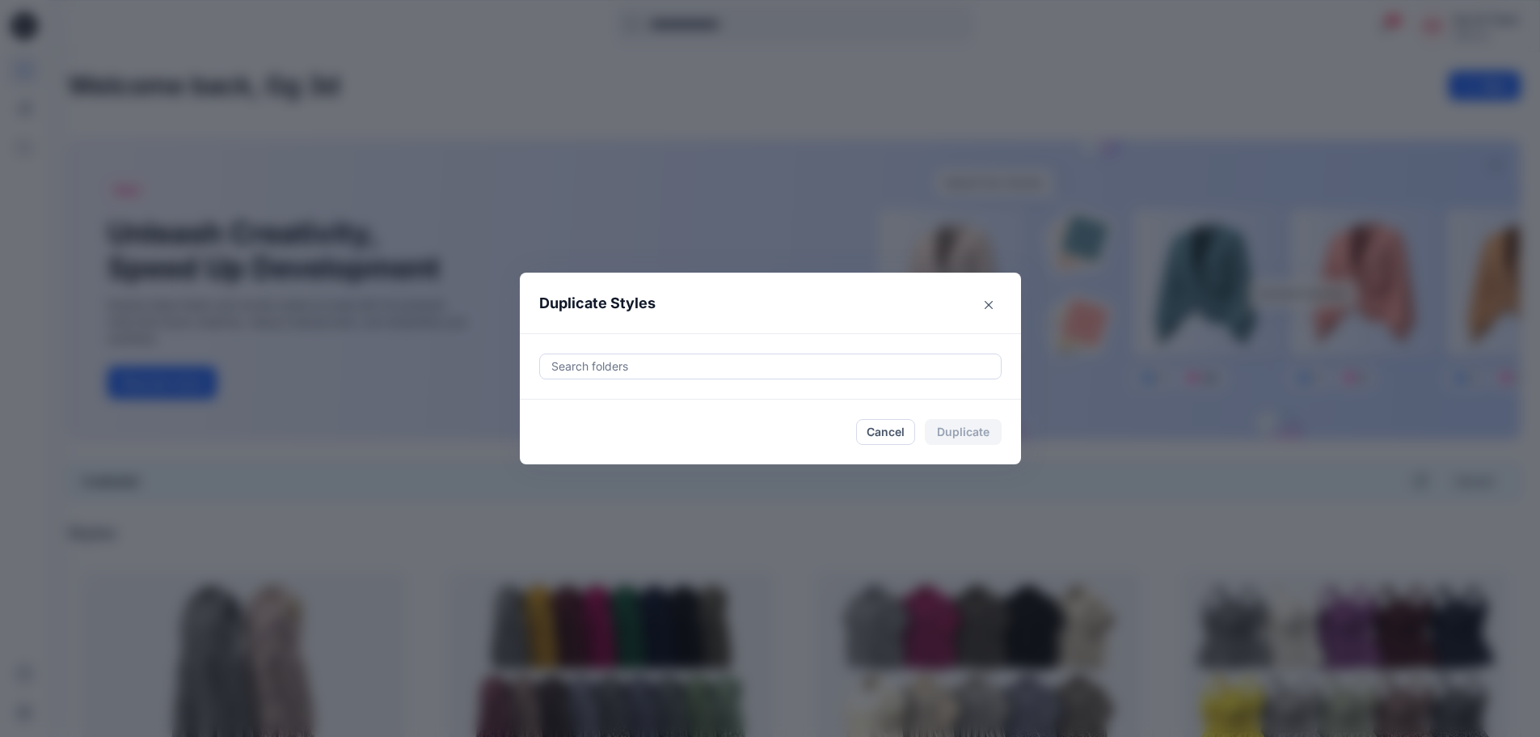
click at [581, 368] on div at bounding box center [770, 366] width 441 height 19
click at [992, 306] on icon "Close" at bounding box center [989, 304] width 8 height 8
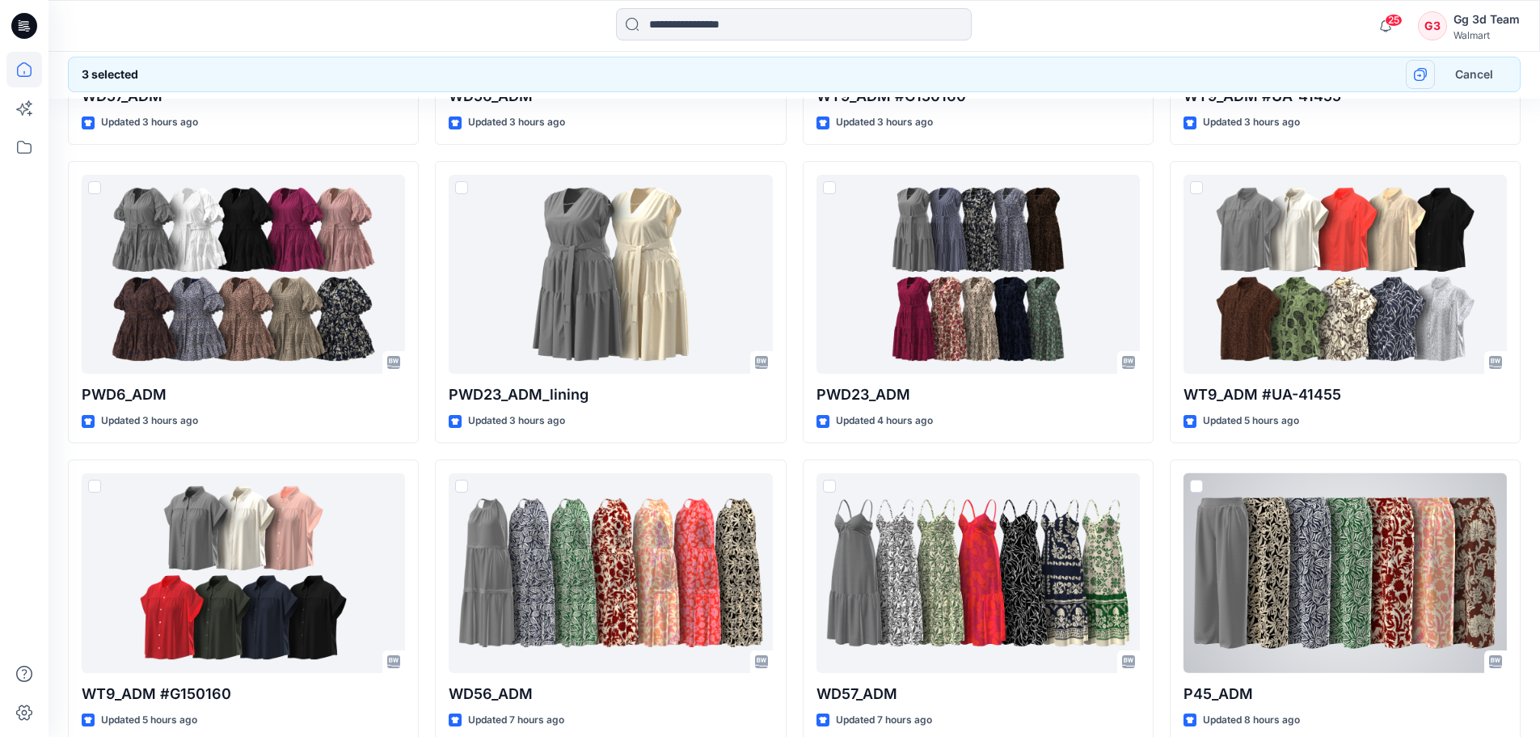
scroll to position [1940, 0]
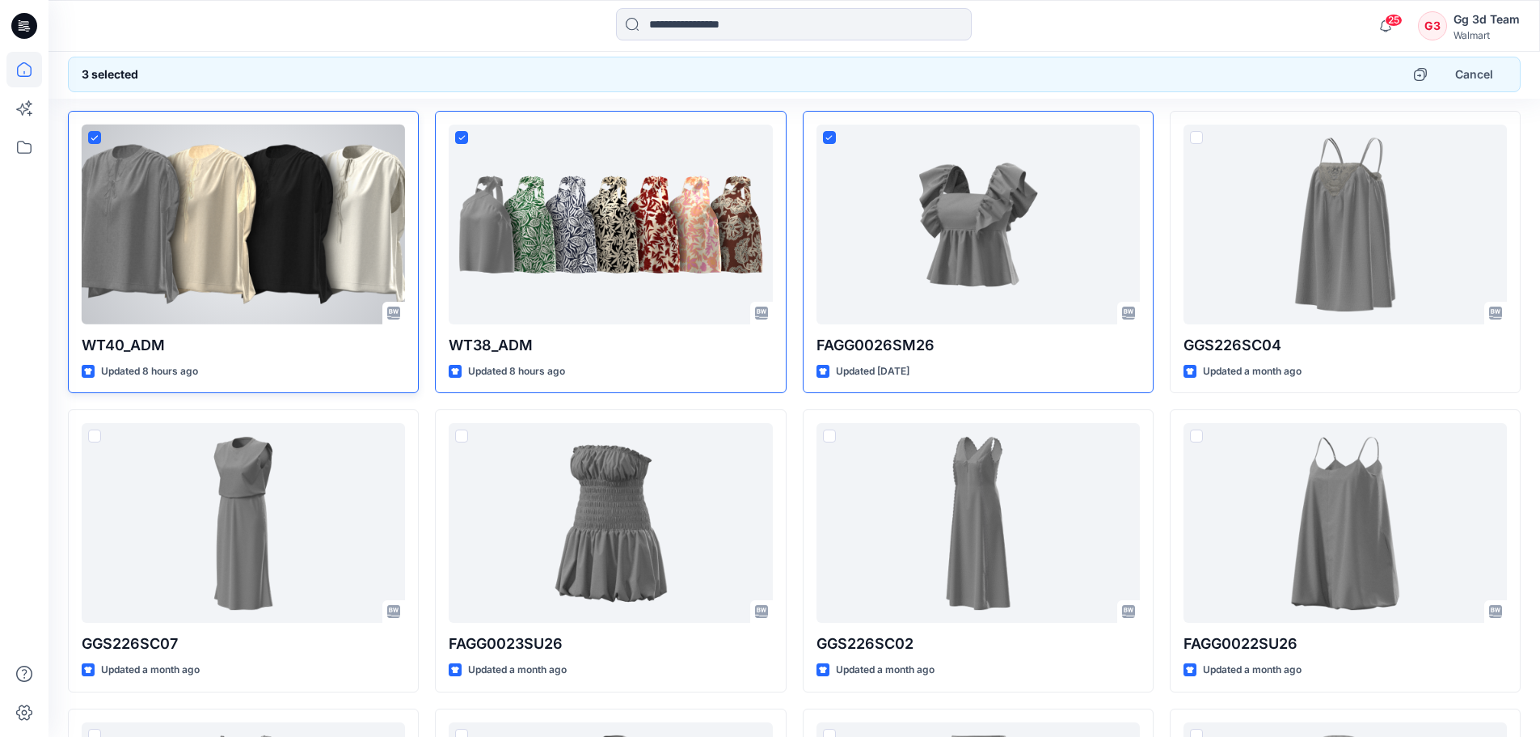
drag, startPoint x: 349, startPoint y: 167, endPoint x: 91, endPoint y: 140, distance: 260.2
click at [91, 140] on icon at bounding box center [94, 138] width 7 height 6
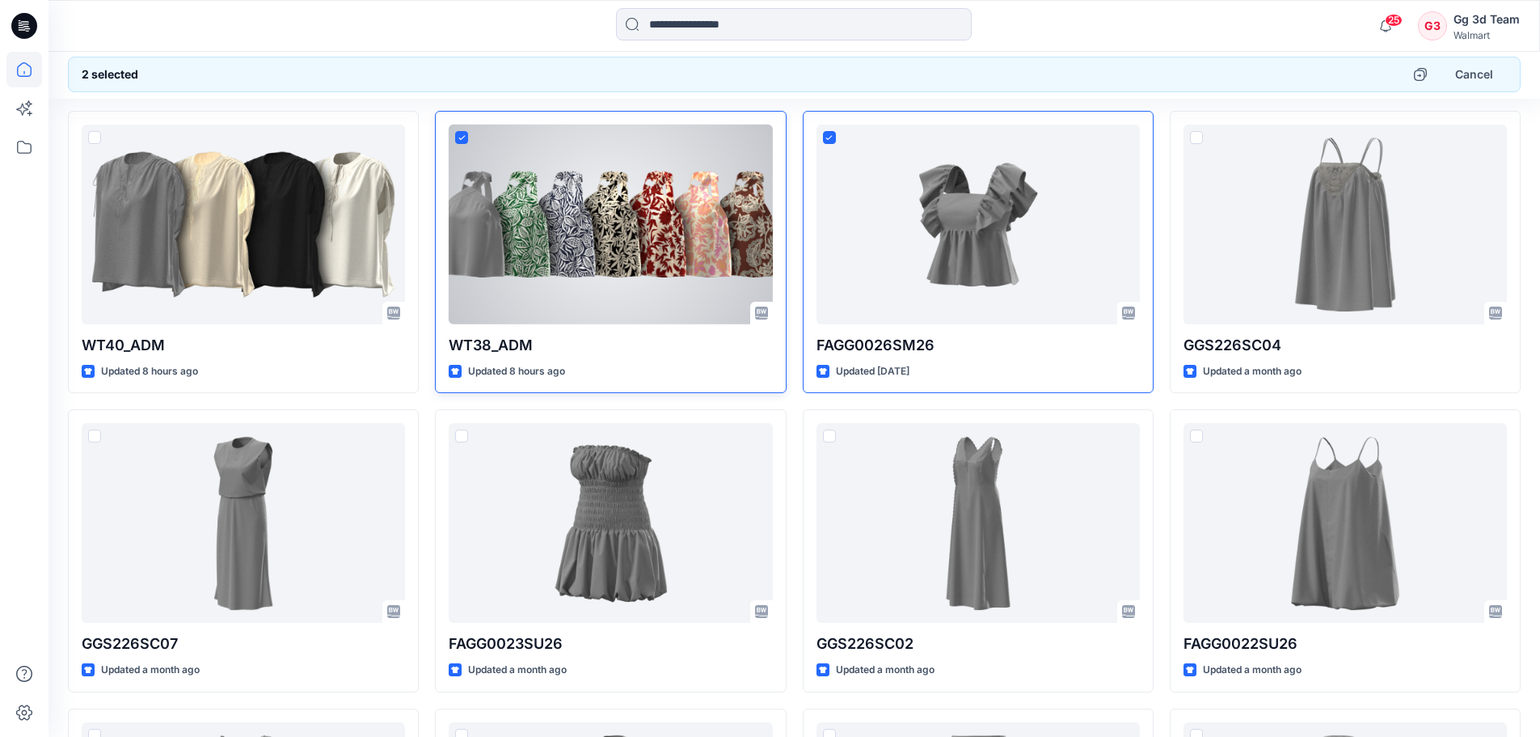
drag, startPoint x: 460, startPoint y: 137, endPoint x: 593, endPoint y: 135, distance: 133.4
click at [461, 137] on icon at bounding box center [461, 138] width 7 height 6
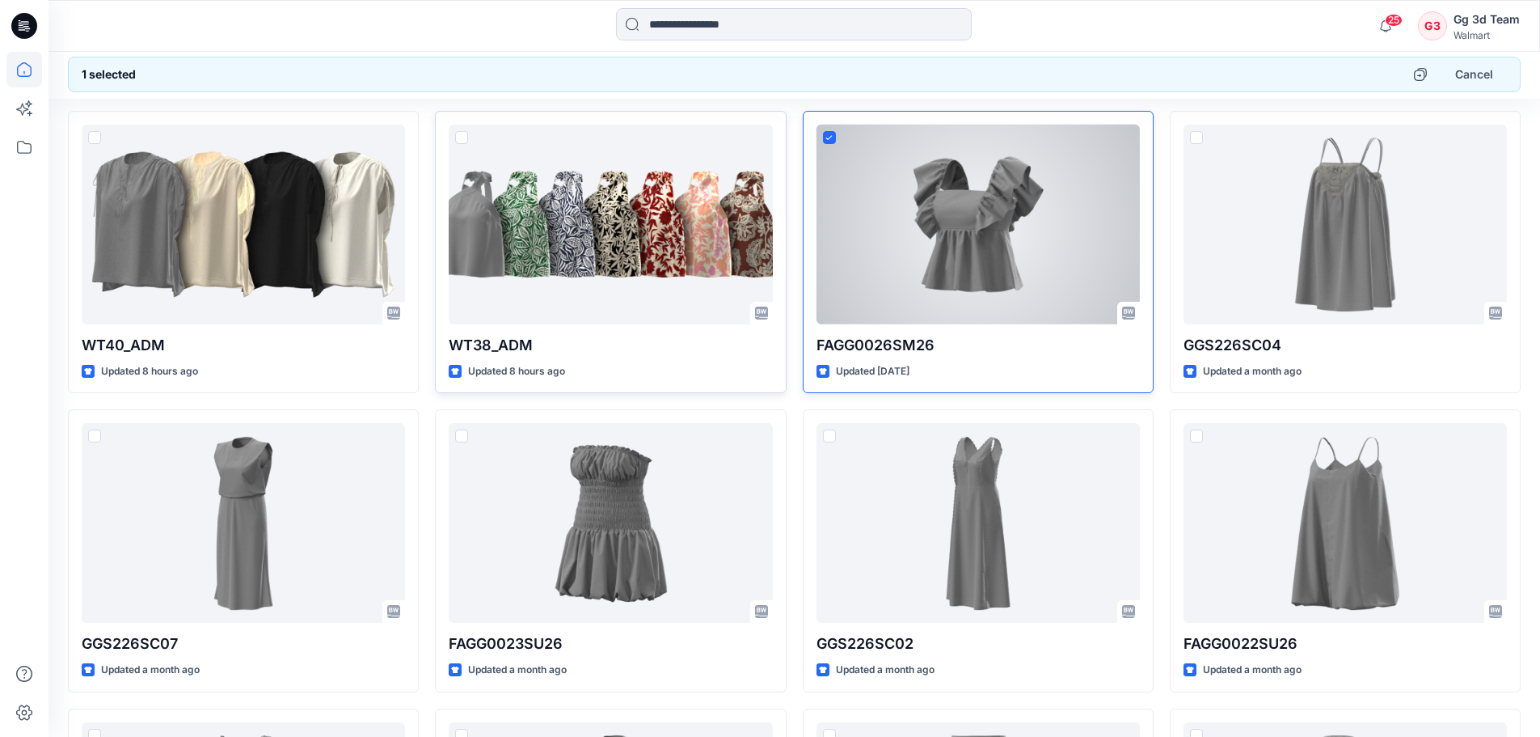
click at [832, 135] on icon at bounding box center [828, 138] width 7 height 6
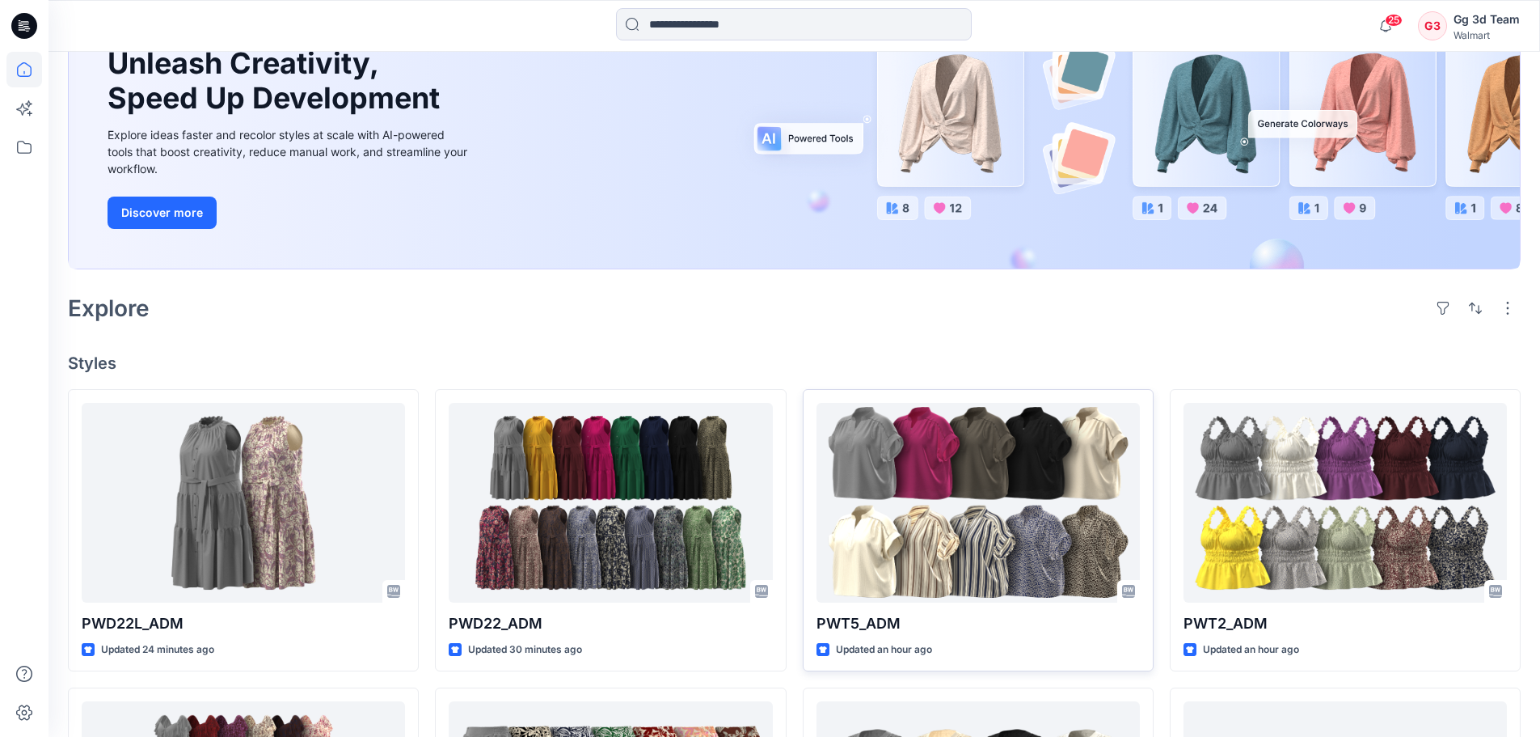
scroll to position [162, 0]
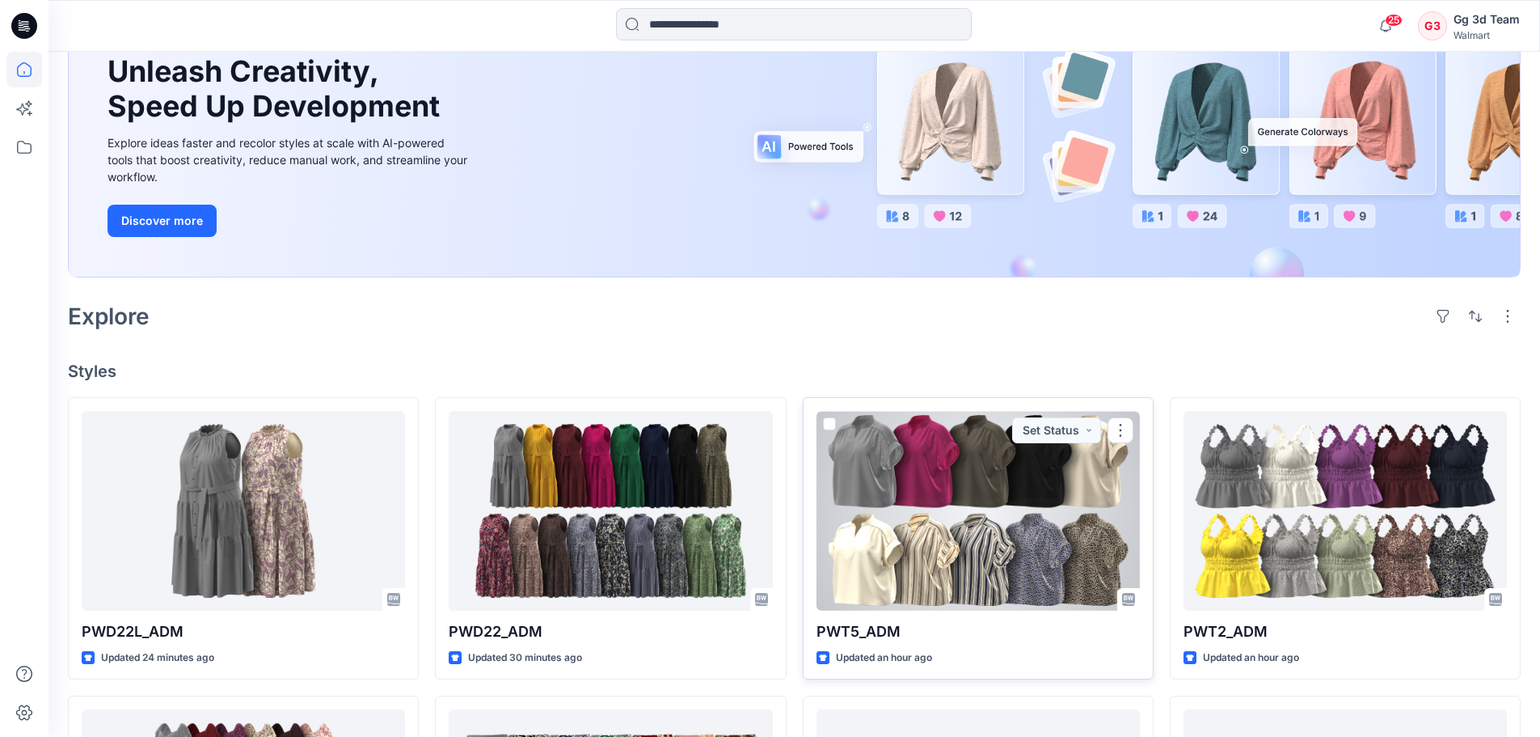
click at [1023, 593] on div at bounding box center [978, 511] width 323 height 200
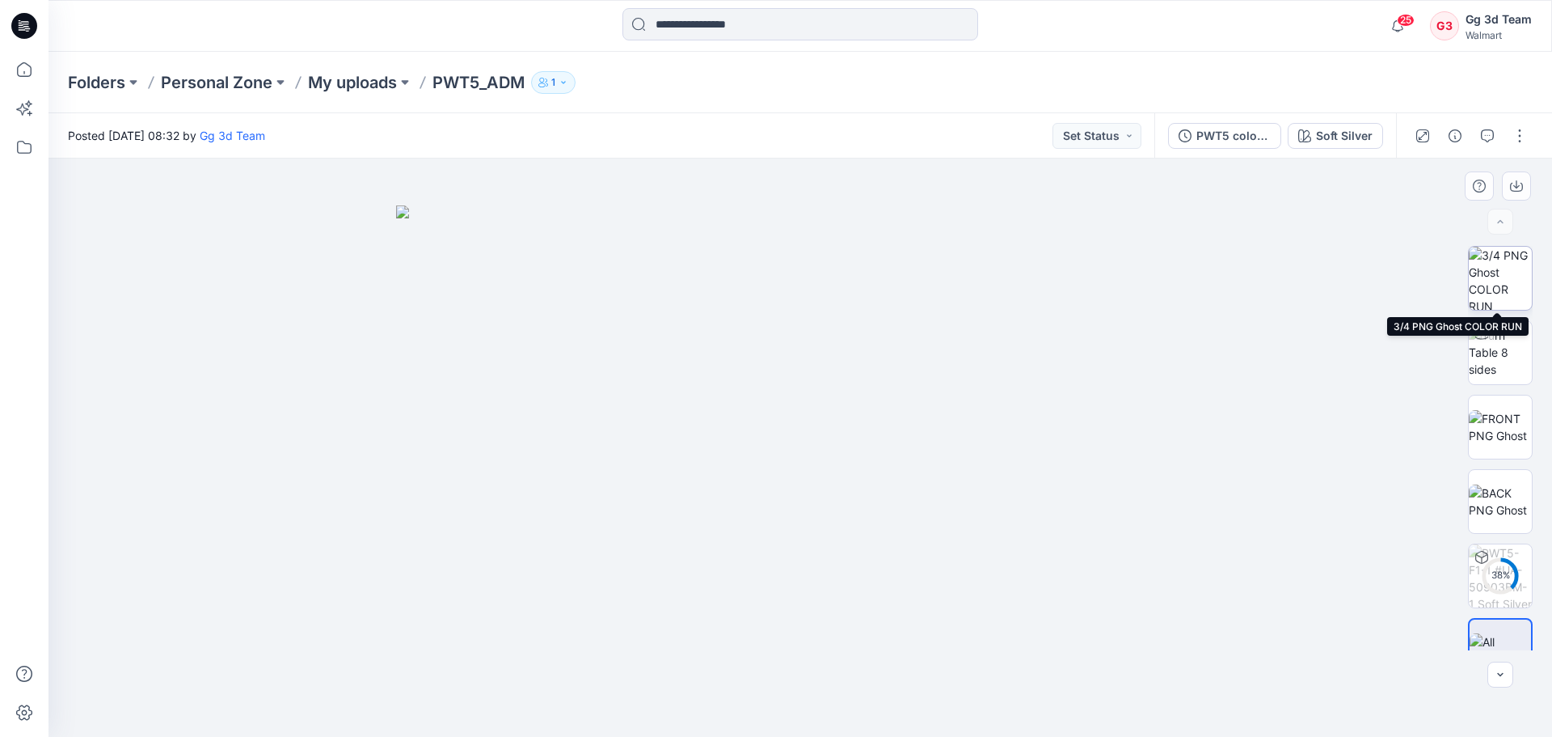
click at [1520, 285] on img at bounding box center [1500, 278] width 63 height 63
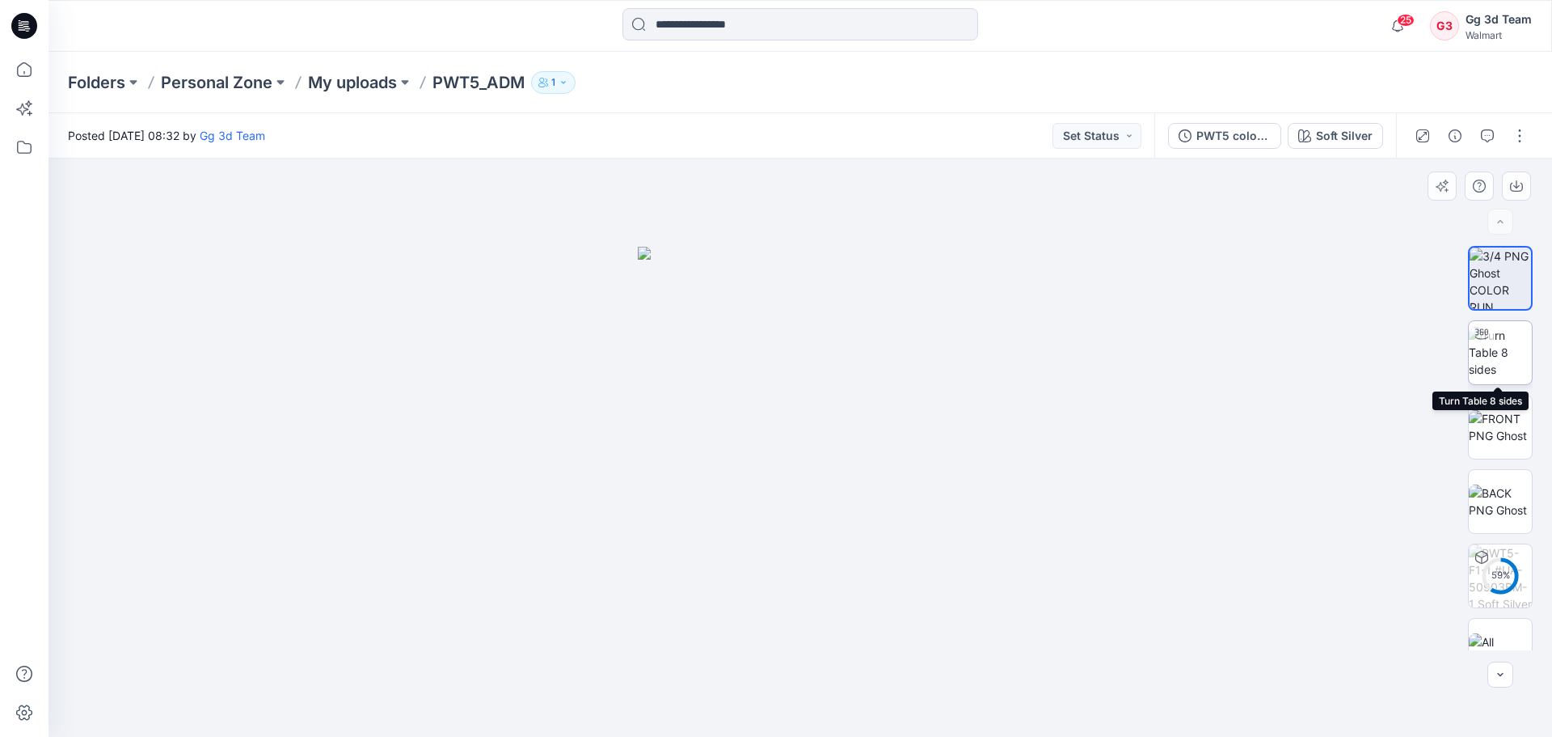
click at [1496, 352] on img at bounding box center [1500, 352] width 63 height 51
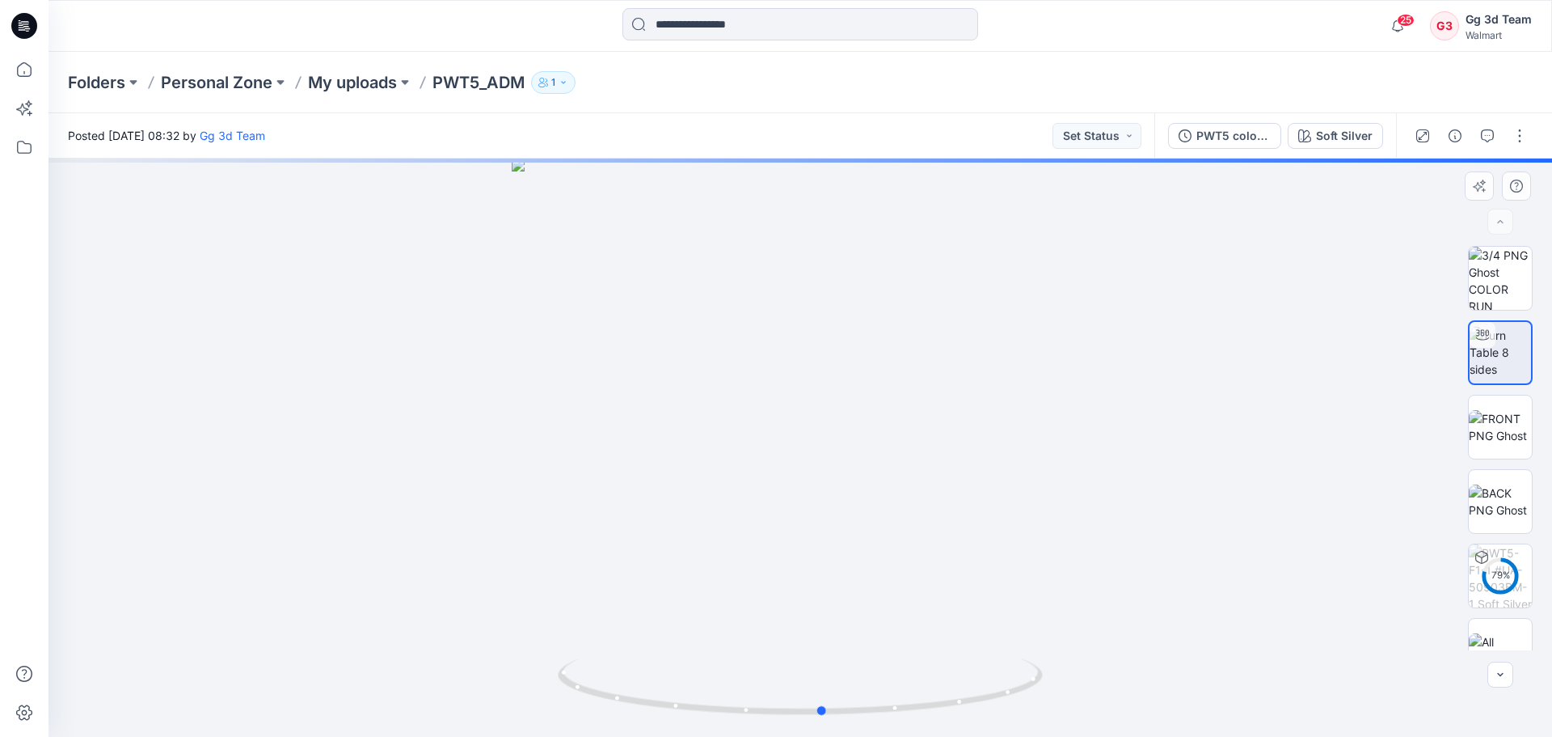
drag, startPoint x: 901, startPoint y: 688, endPoint x: 931, endPoint y: 727, distance: 49.5
click at [931, 727] on div at bounding box center [801, 447] width 1504 height 578
drag, startPoint x: 888, startPoint y: 576, endPoint x: 886, endPoint y: 434, distance: 142.3
click at [886, 434] on div at bounding box center [801, 447] width 1504 height 578
click at [1512, 420] on img at bounding box center [1500, 427] width 63 height 34
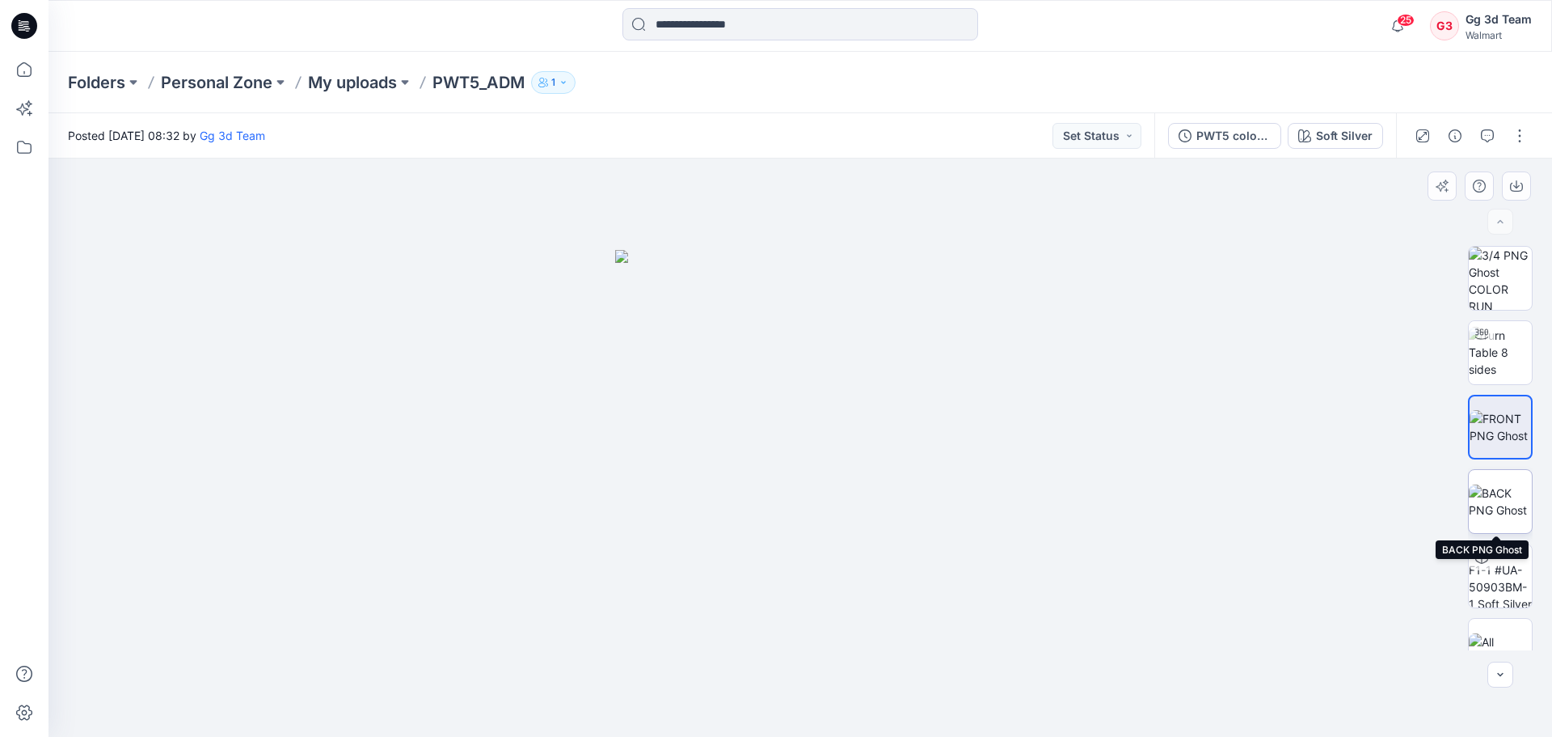
click at [1504, 502] on img at bounding box center [1500, 501] width 63 height 34
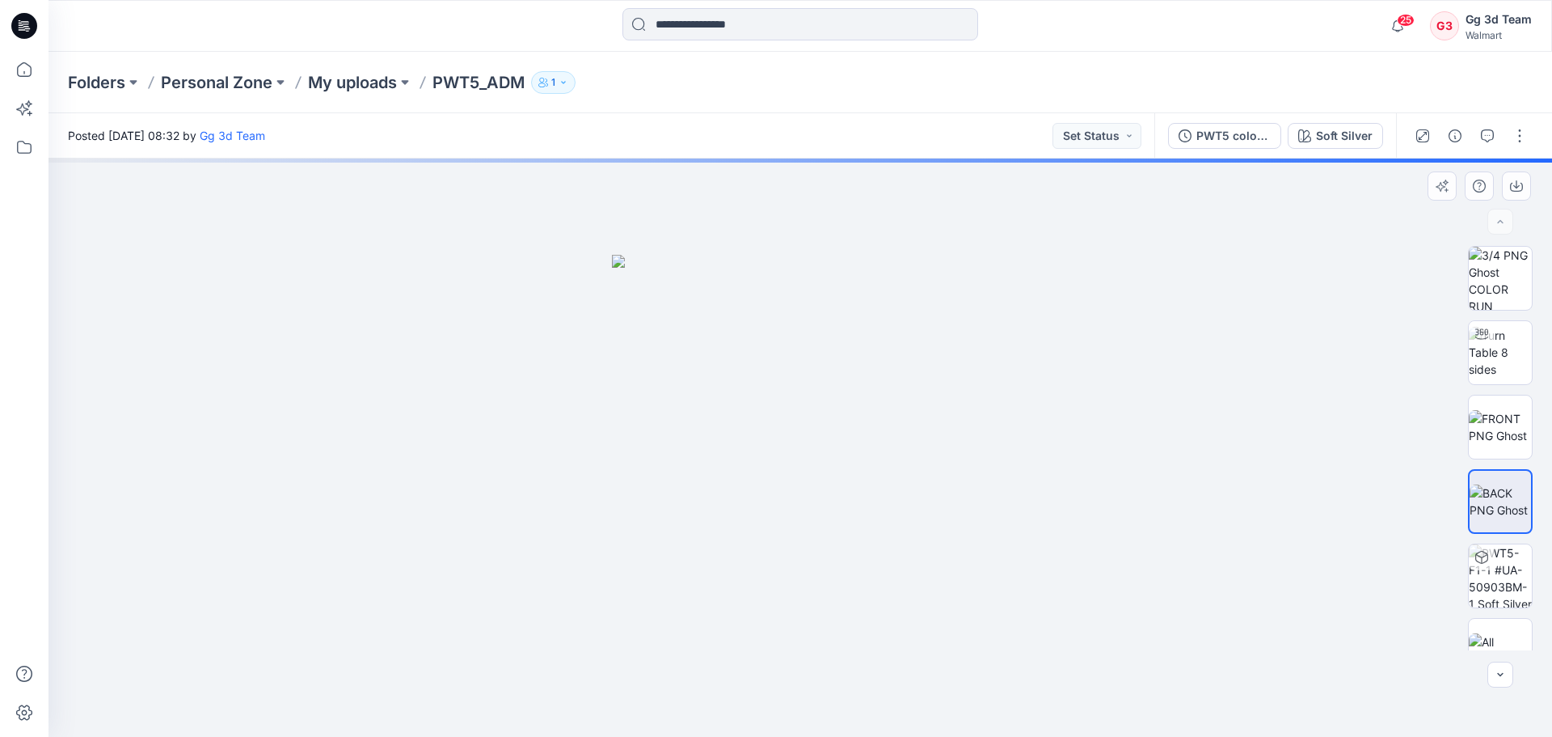
scroll to position [32, 0]
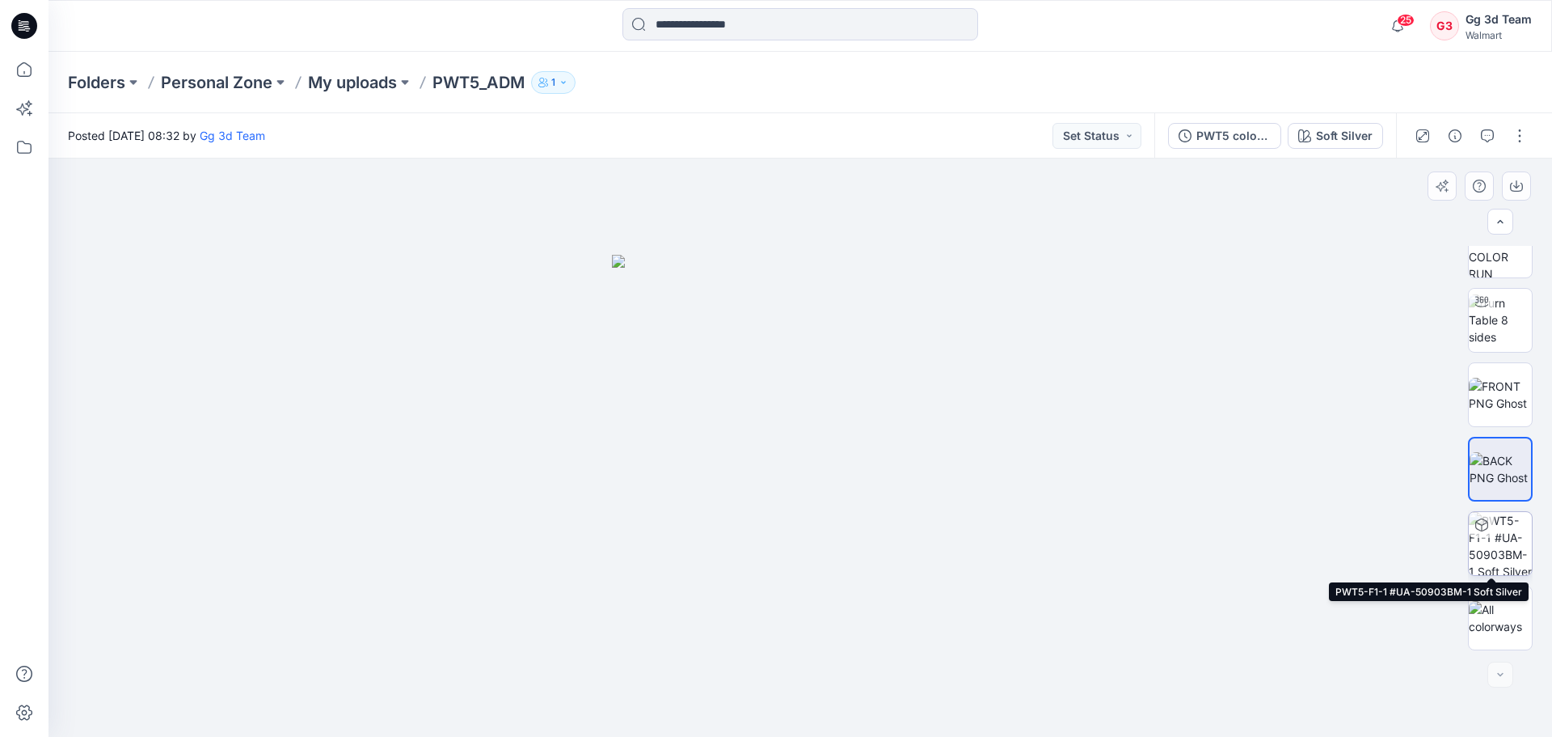
click at [1497, 549] on img at bounding box center [1500, 543] width 63 height 63
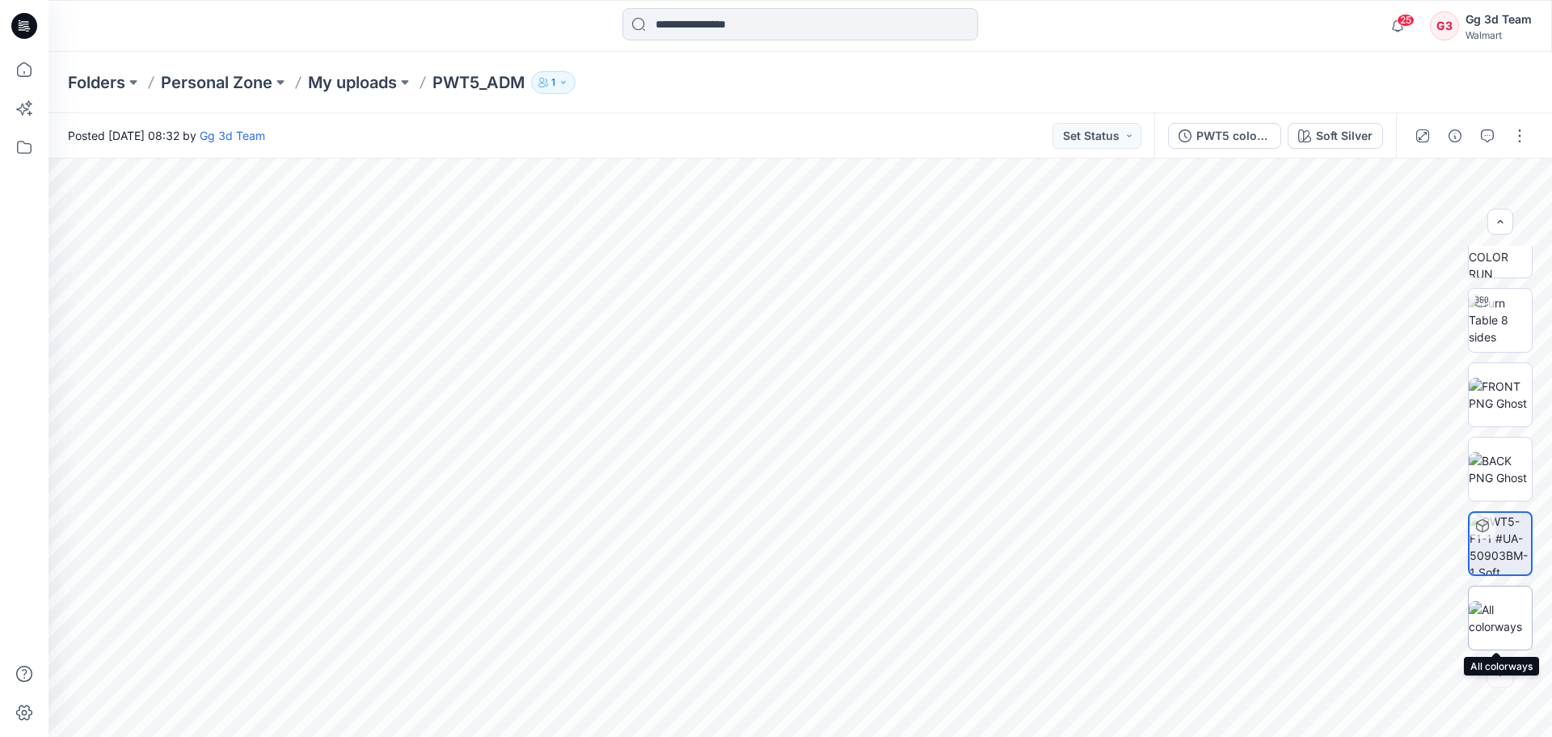
click at [1494, 601] on img at bounding box center [1500, 618] width 63 height 34
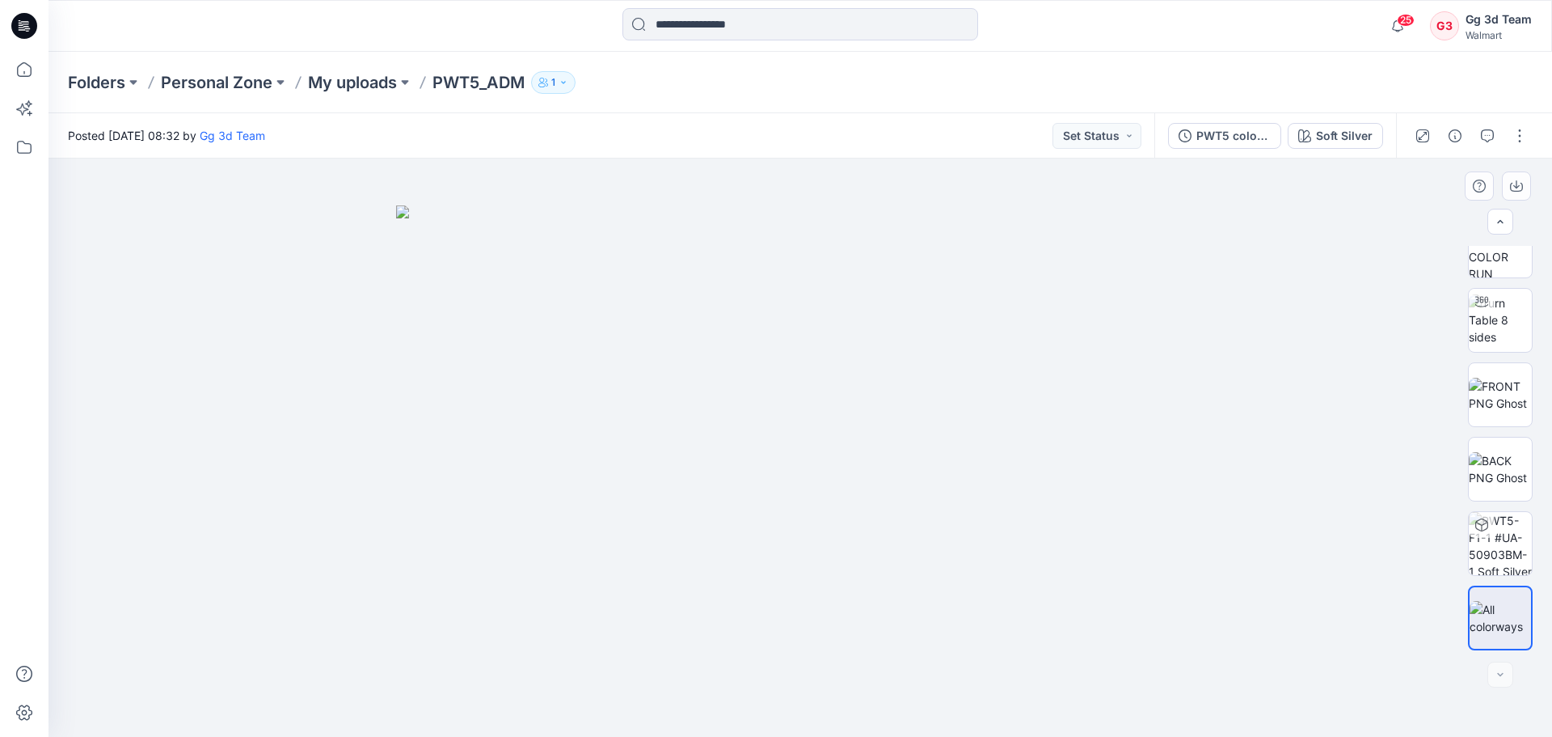
click at [690, 313] on img at bounding box center [800, 471] width 808 height 532
click at [1501, 680] on div at bounding box center [1501, 674] width 26 height 26
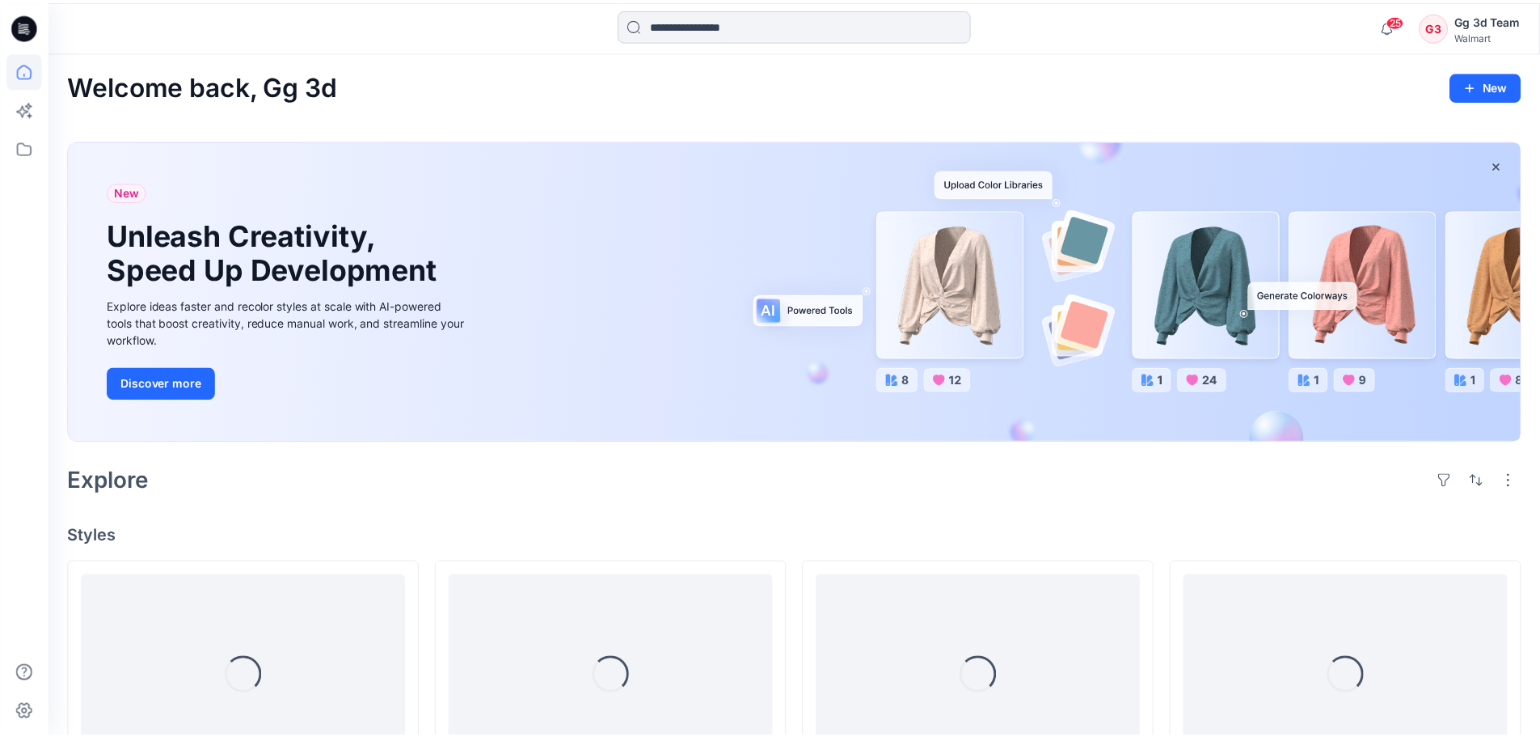
scroll to position [162, 0]
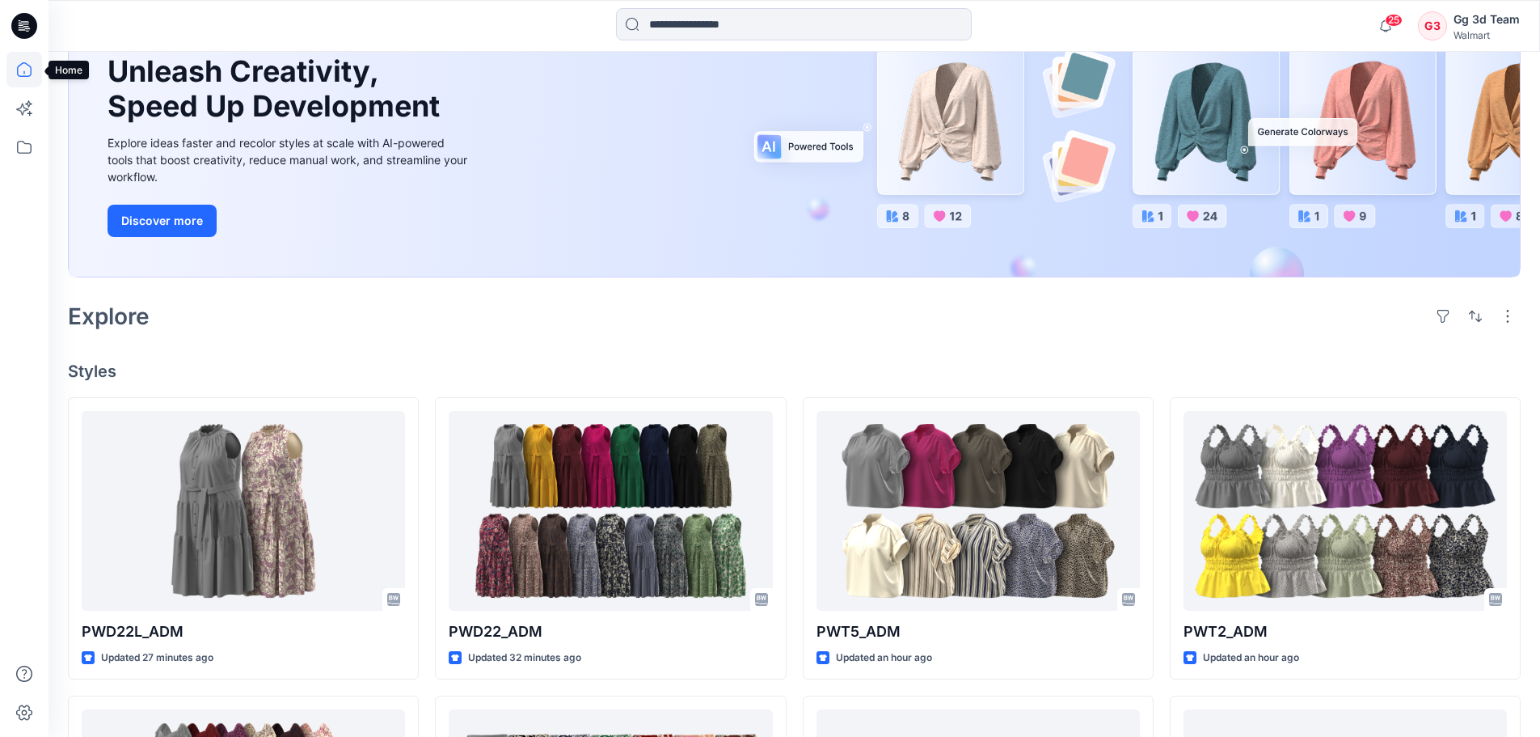
click at [30, 61] on icon at bounding box center [24, 70] width 36 height 36
click at [17, 29] on icon at bounding box center [24, 26] width 26 height 26
click at [24, 25] on icon at bounding box center [24, 26] width 26 height 26
click at [31, 66] on icon at bounding box center [24, 70] width 36 height 36
click at [20, 20] on icon at bounding box center [24, 26] width 26 height 26
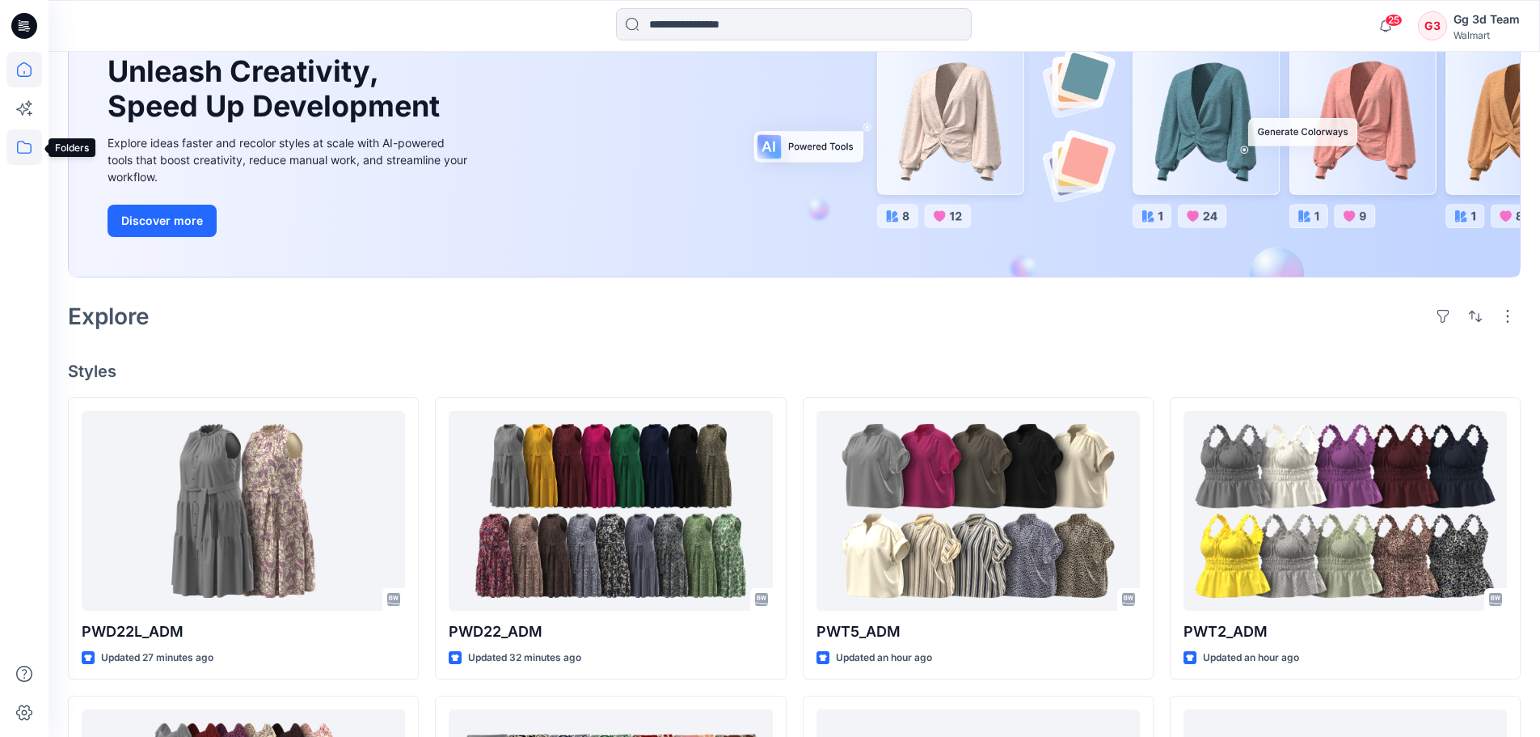
click at [19, 147] on icon at bounding box center [24, 147] width 36 height 36
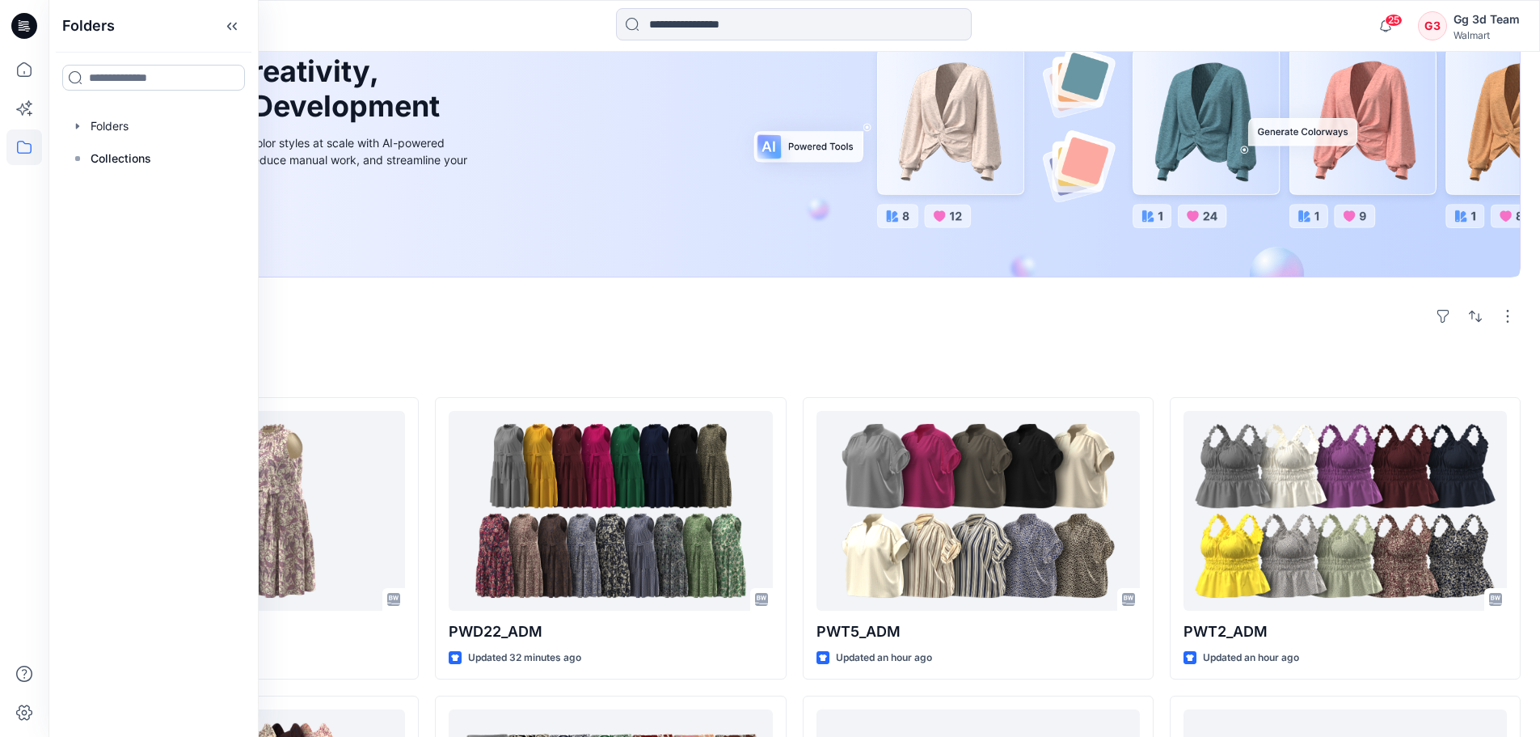
click at [123, 80] on input at bounding box center [153, 78] width 183 height 26
type input "*********"
drag, startPoint x: 125, startPoint y: 109, endPoint x: 116, endPoint y: 119, distance: 12.6
click at [116, 119] on mark "My upload" at bounding box center [117, 113] width 59 height 22
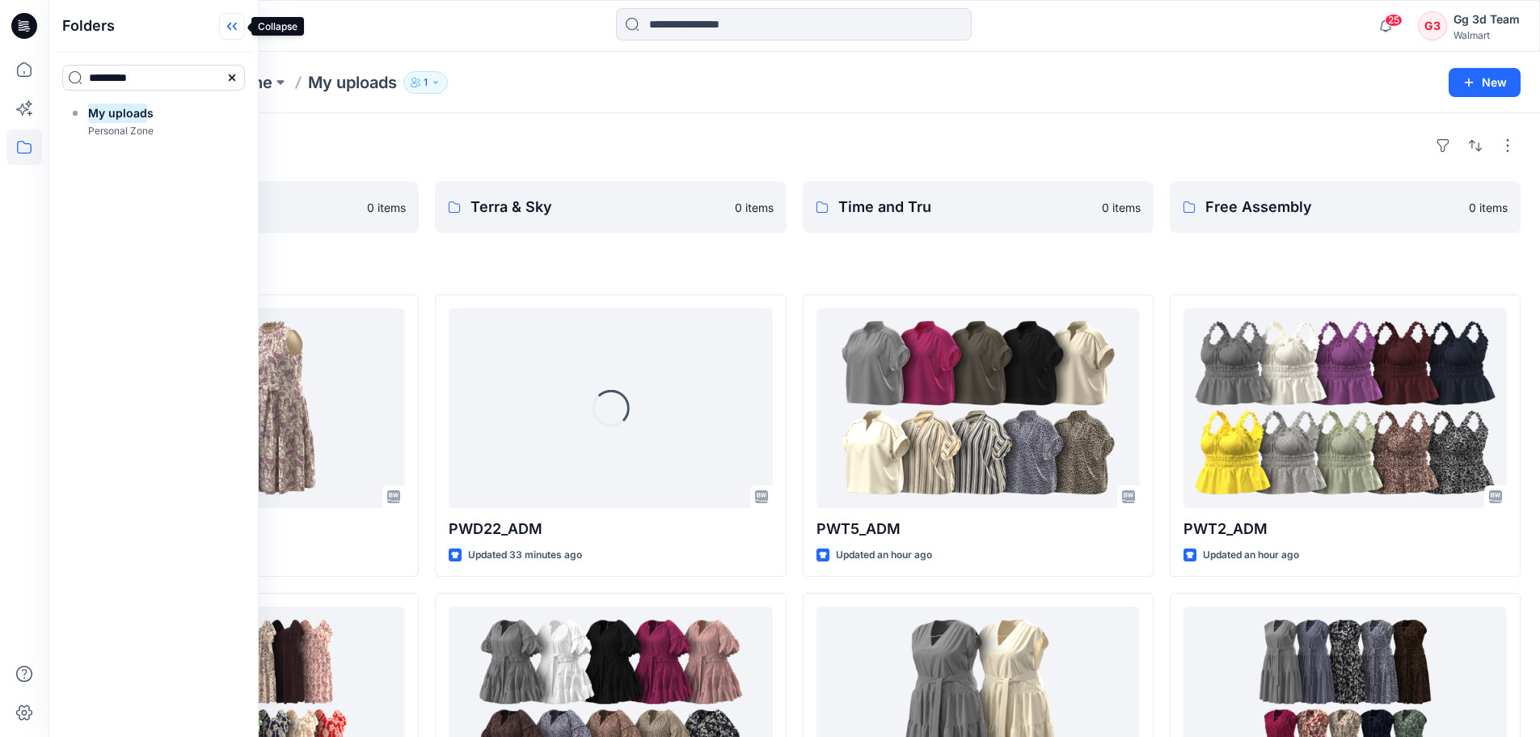
click at [228, 27] on icon at bounding box center [229, 27] width 4 height 8
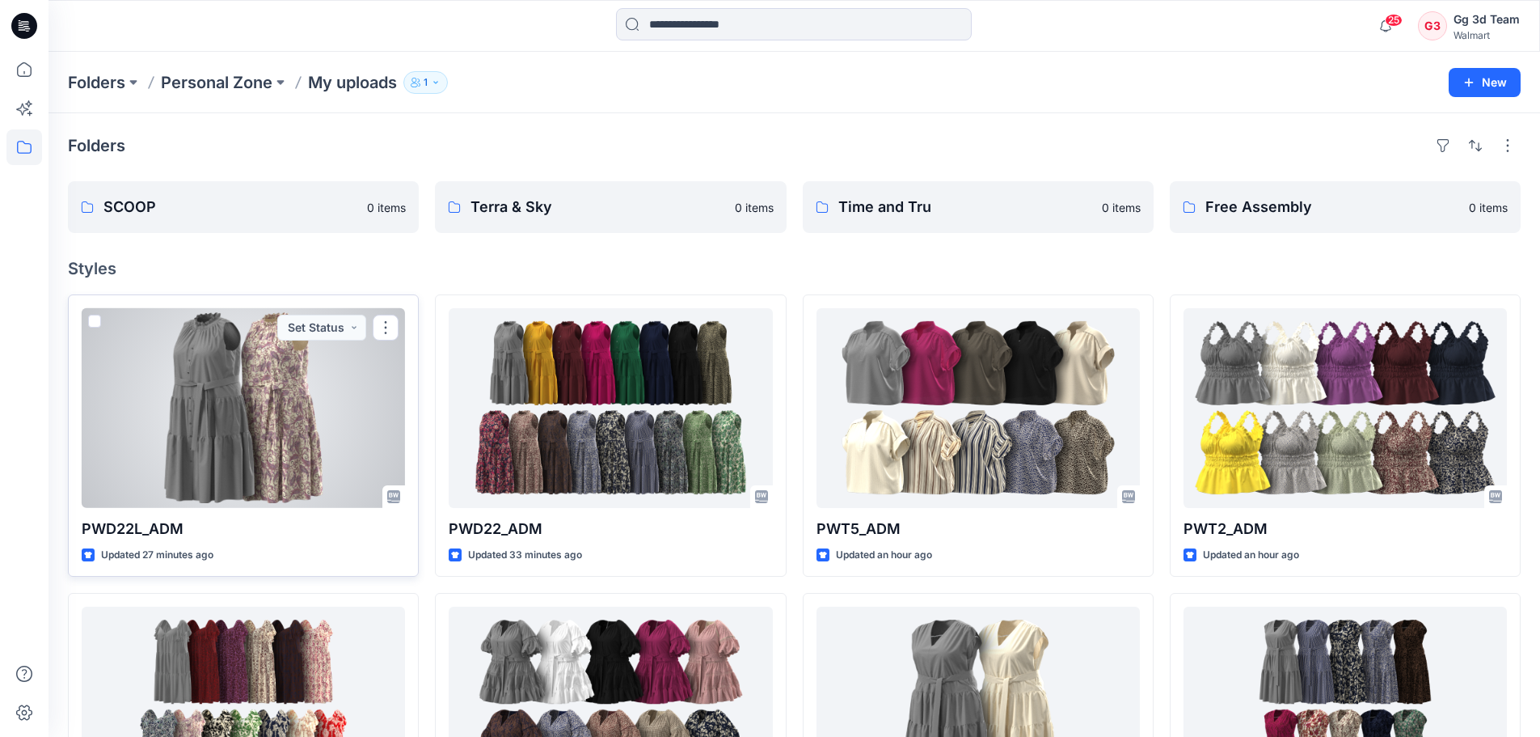
click at [91, 320] on span at bounding box center [94, 320] width 13 height 13
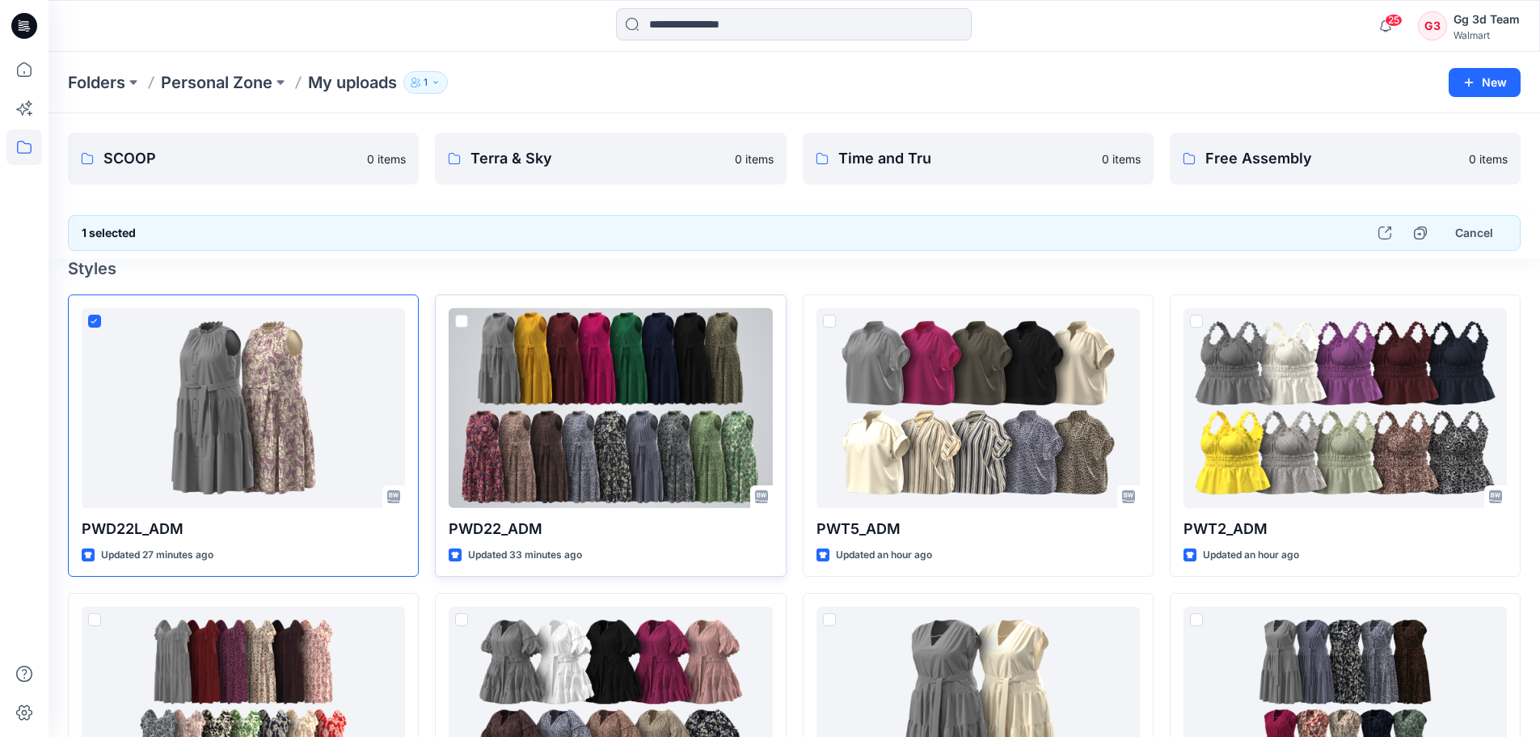
click at [462, 320] on span at bounding box center [461, 320] width 13 height 13
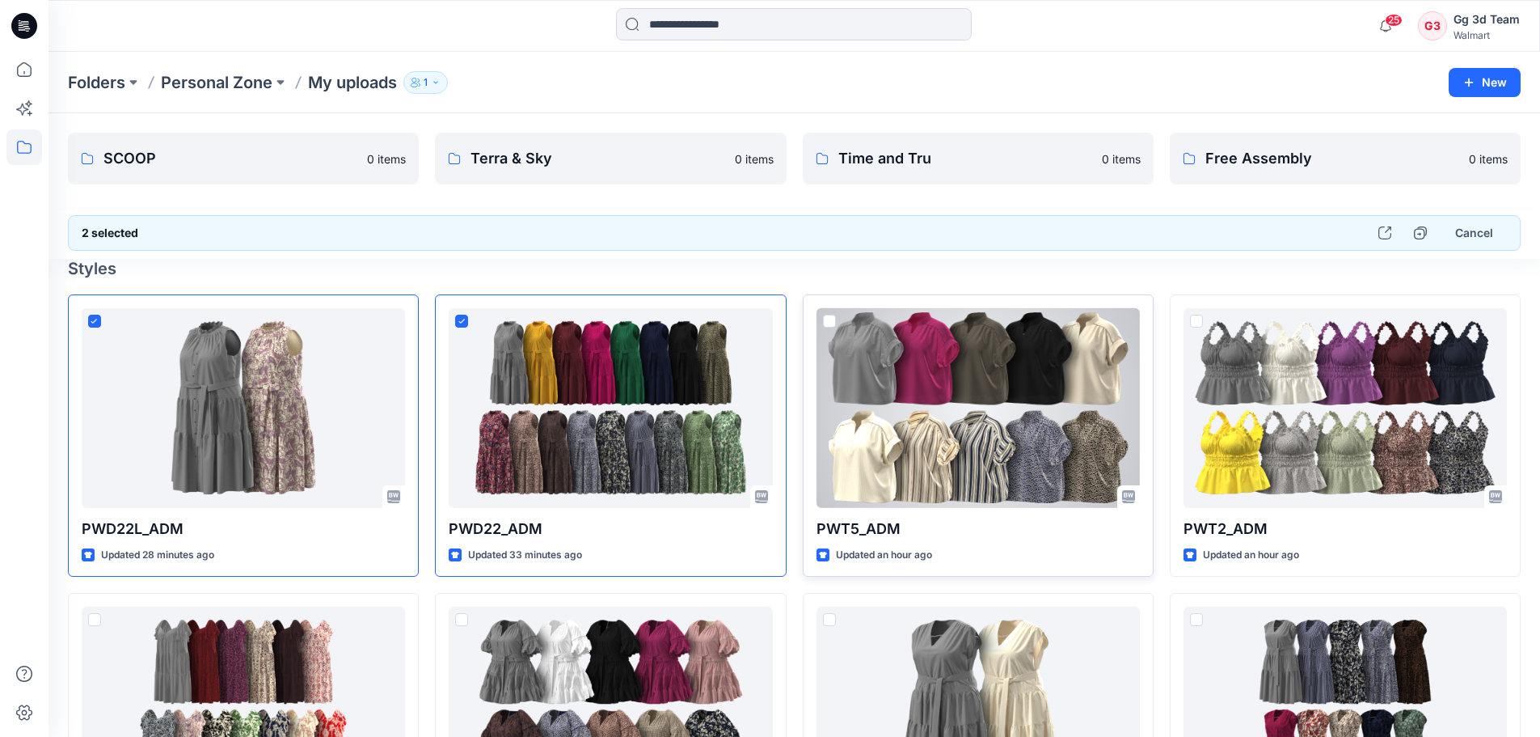
click at [827, 322] on span at bounding box center [829, 320] width 13 height 13
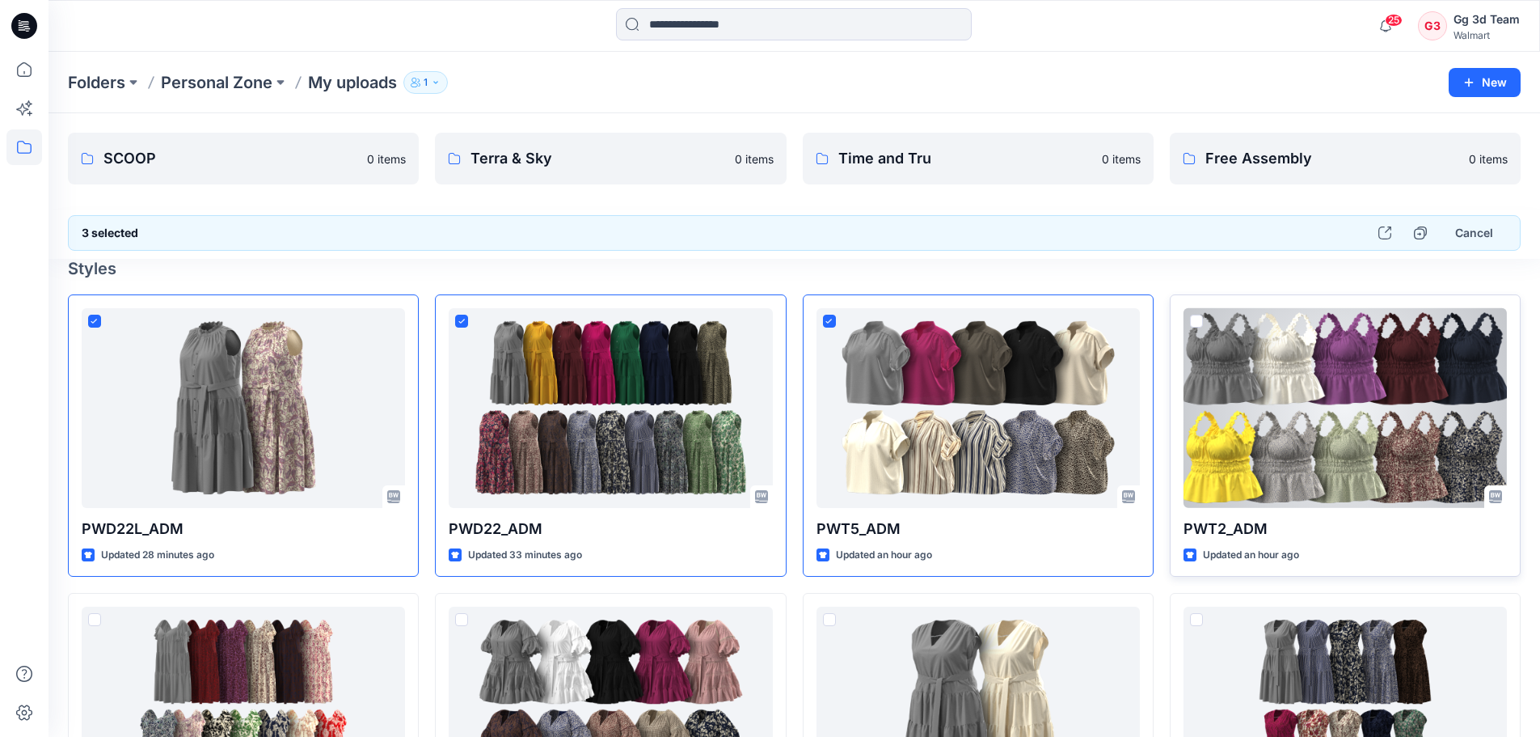
click at [1195, 321] on span at bounding box center [1196, 320] width 13 height 13
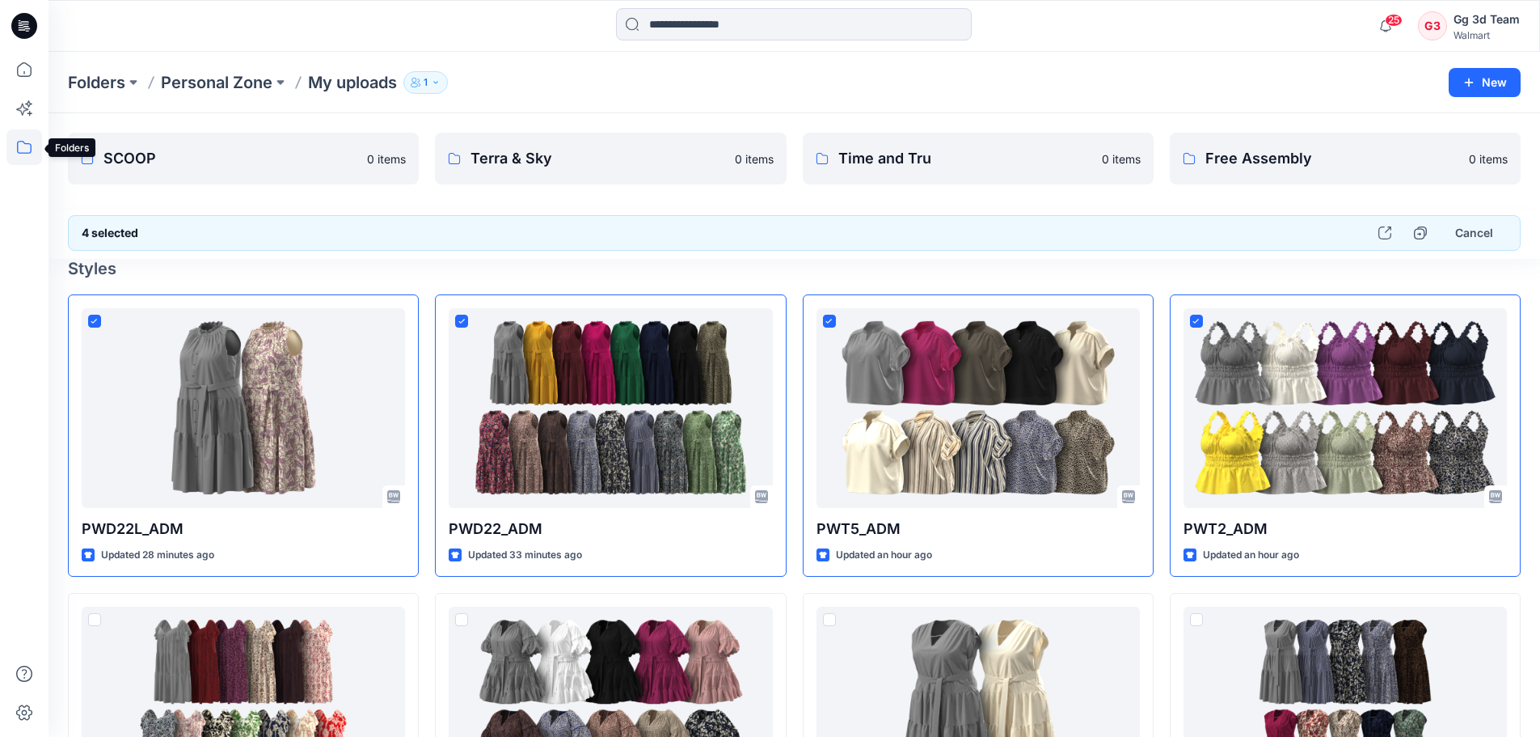
click at [23, 150] on icon at bounding box center [24, 147] width 36 height 36
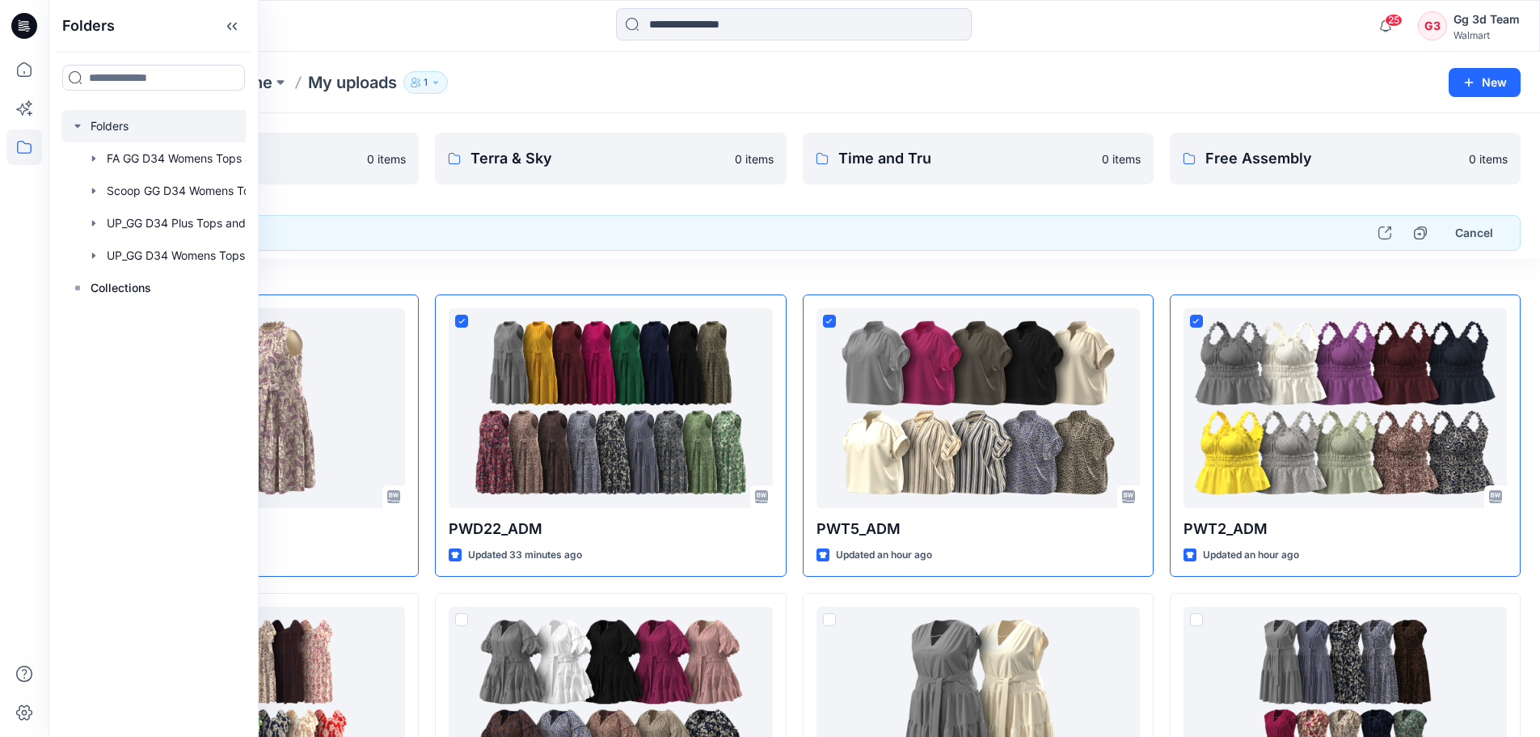
click at [115, 124] on div at bounding box center [174, 126] width 226 height 32
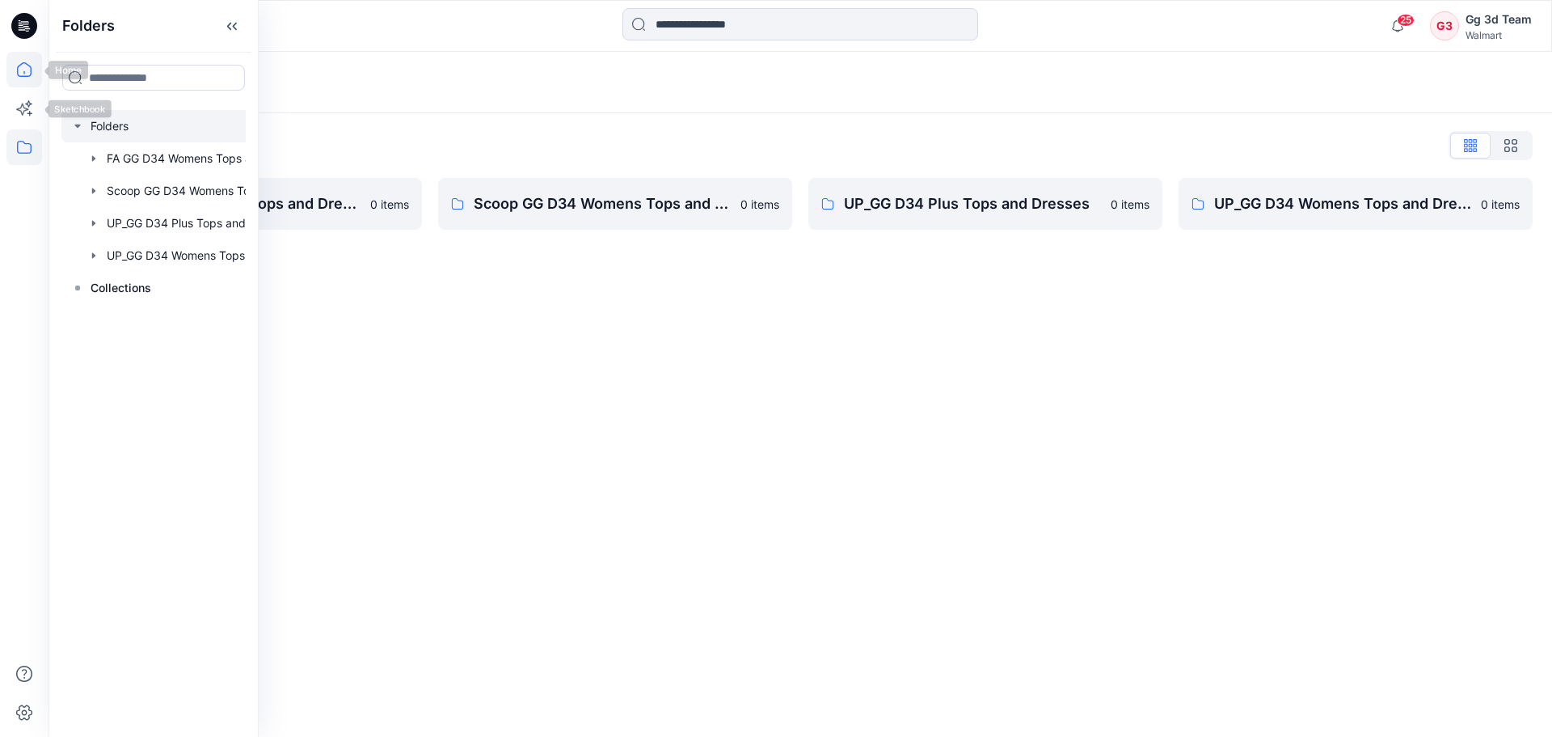
click at [24, 74] on icon at bounding box center [23, 72] width 1 height 3
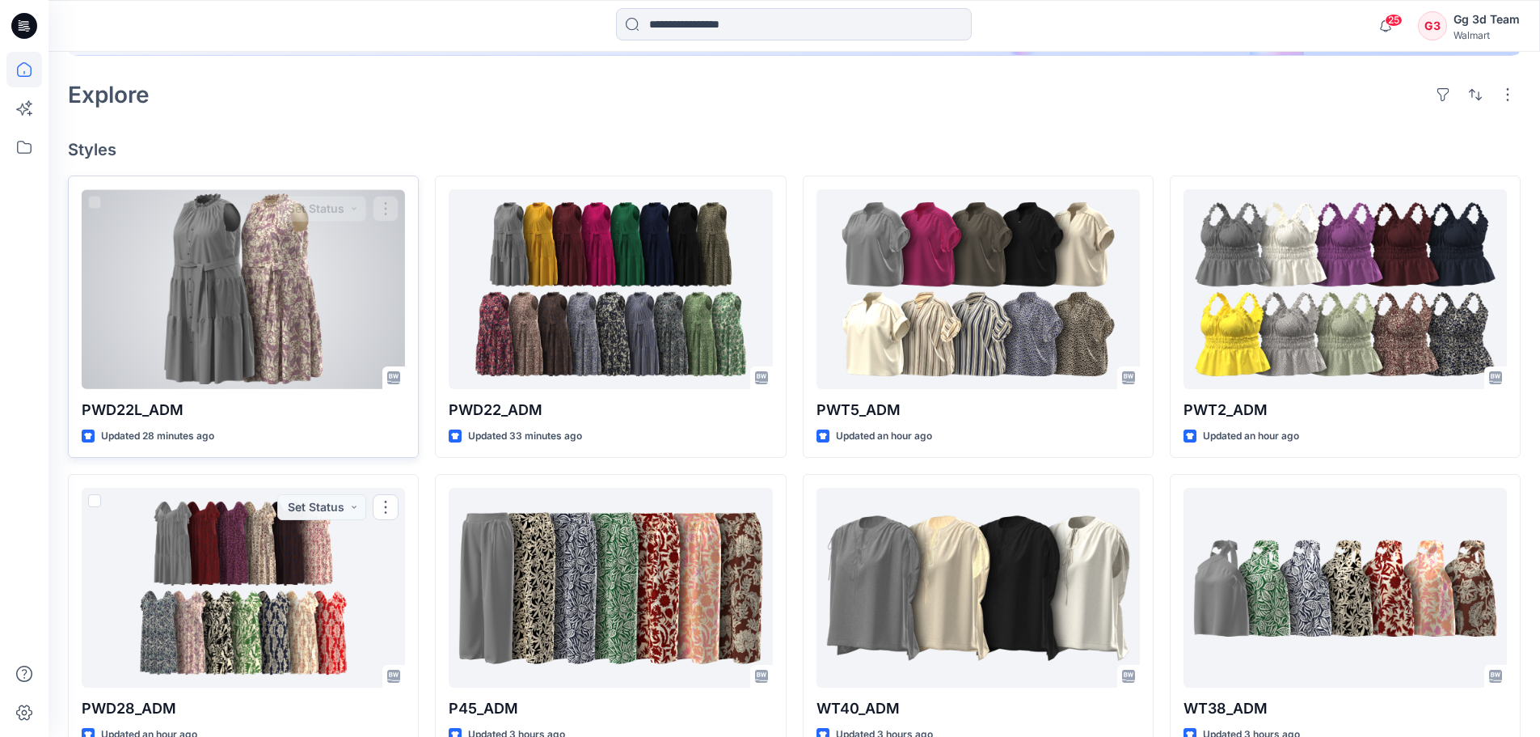
scroll to position [243, 0]
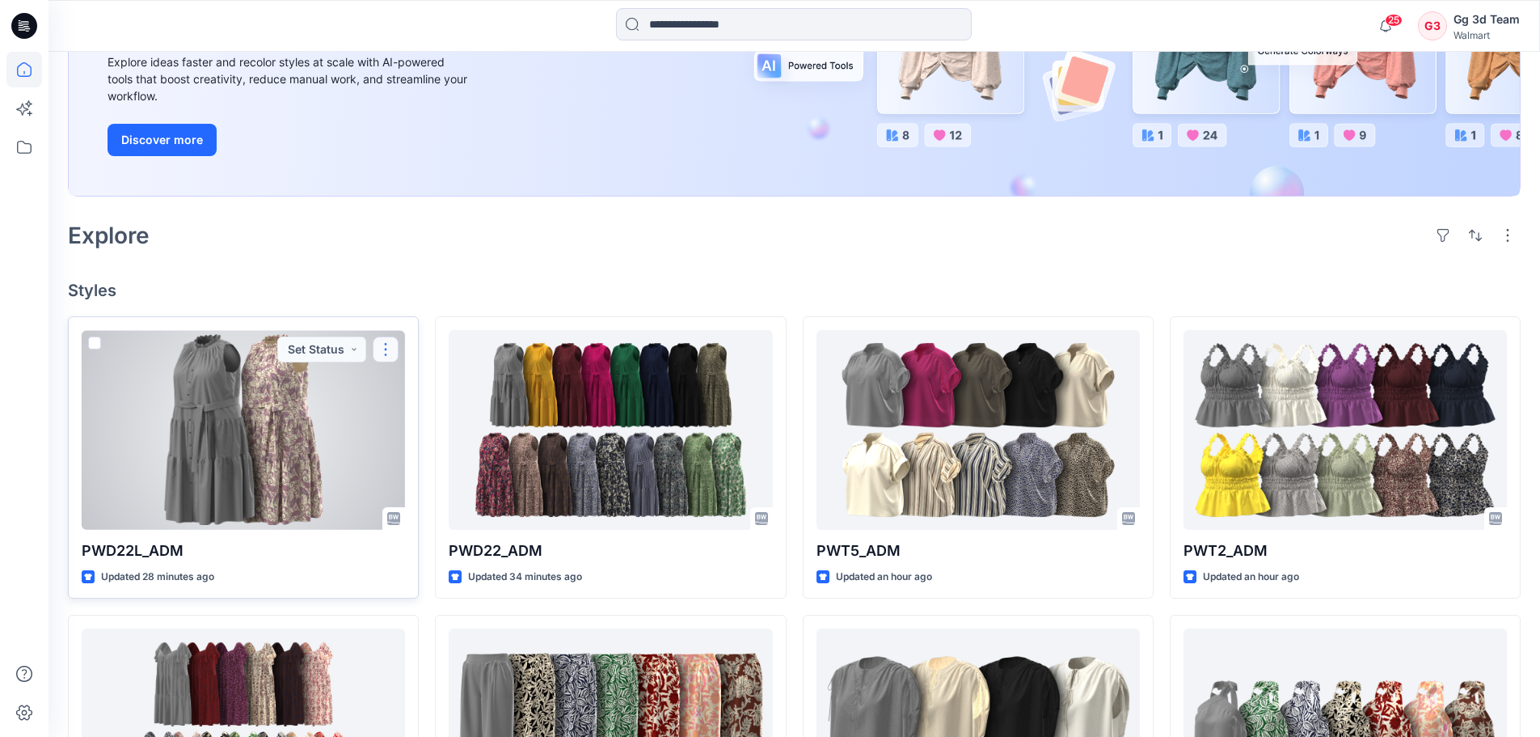
click at [382, 353] on button "button" at bounding box center [386, 349] width 26 height 26
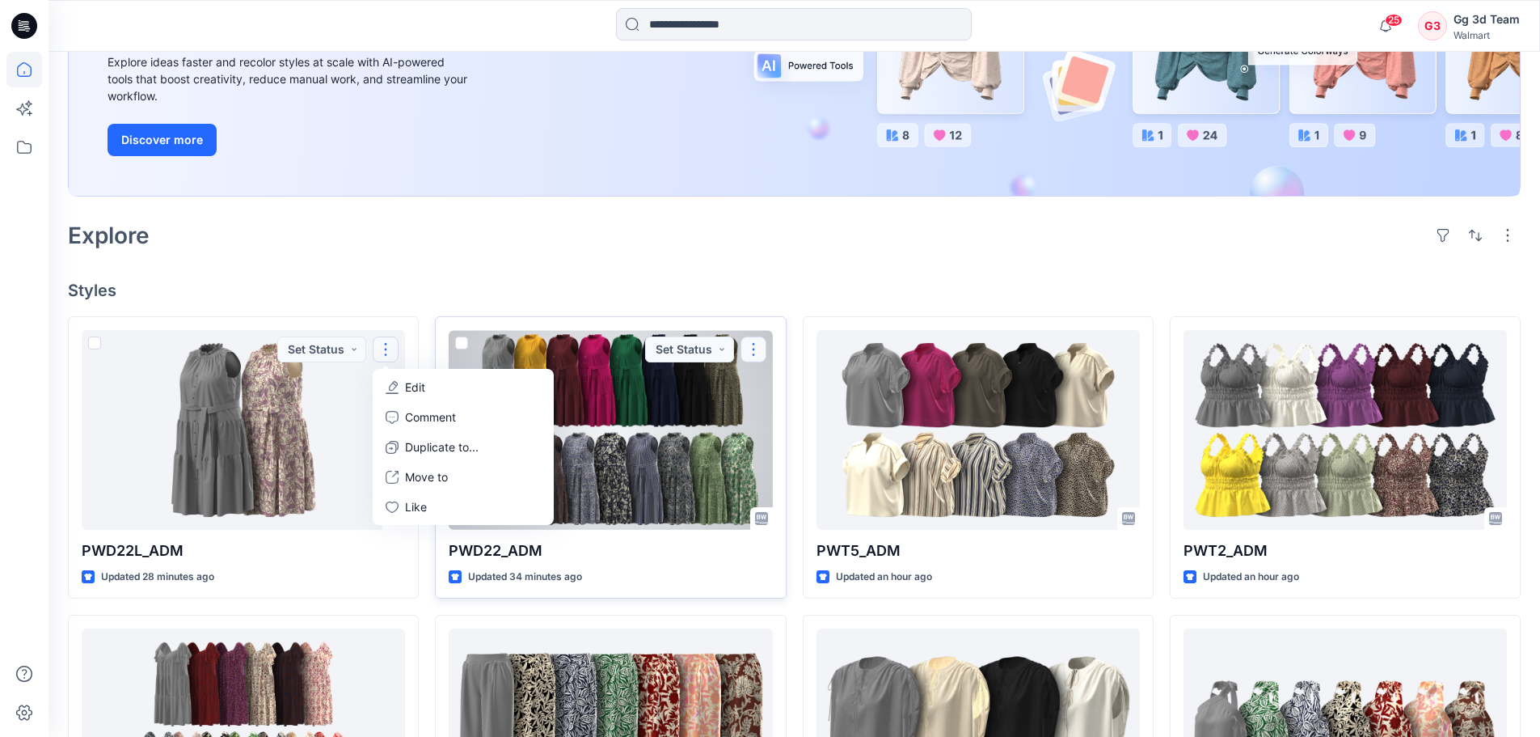
click at [749, 351] on button "button" at bounding box center [754, 349] width 26 height 26
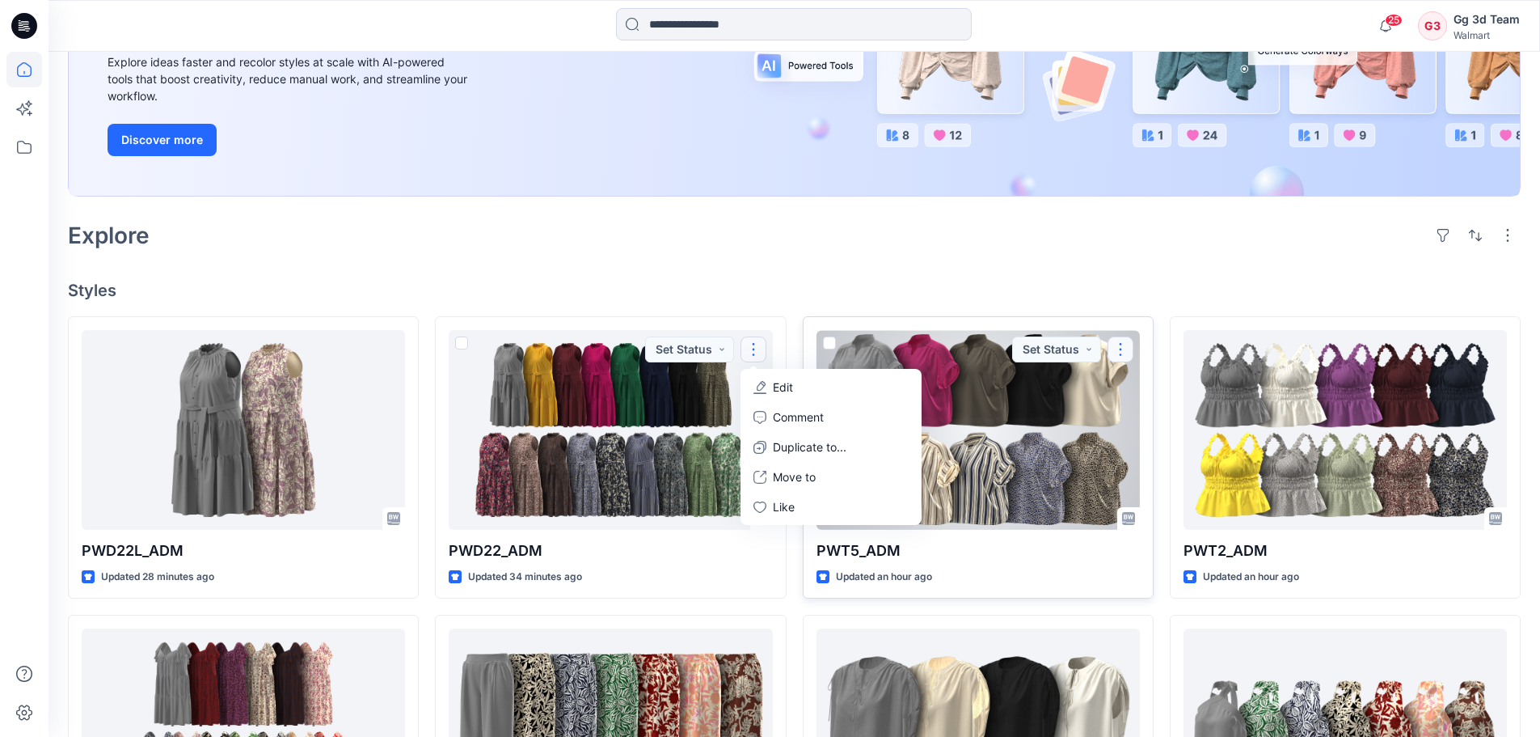
click at [1129, 345] on button "button" at bounding box center [1121, 349] width 26 height 26
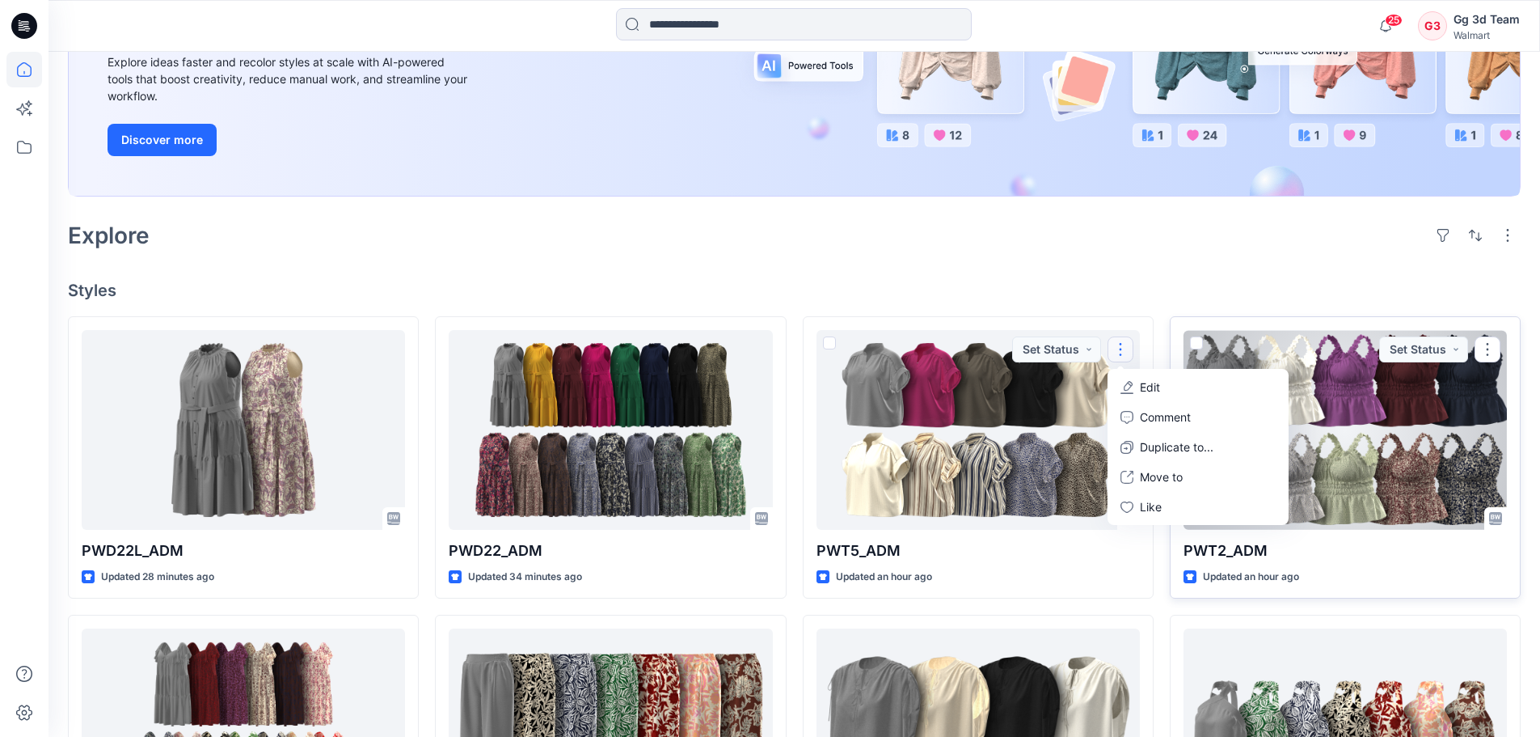
click at [1489, 349] on button "button" at bounding box center [1488, 349] width 26 height 26
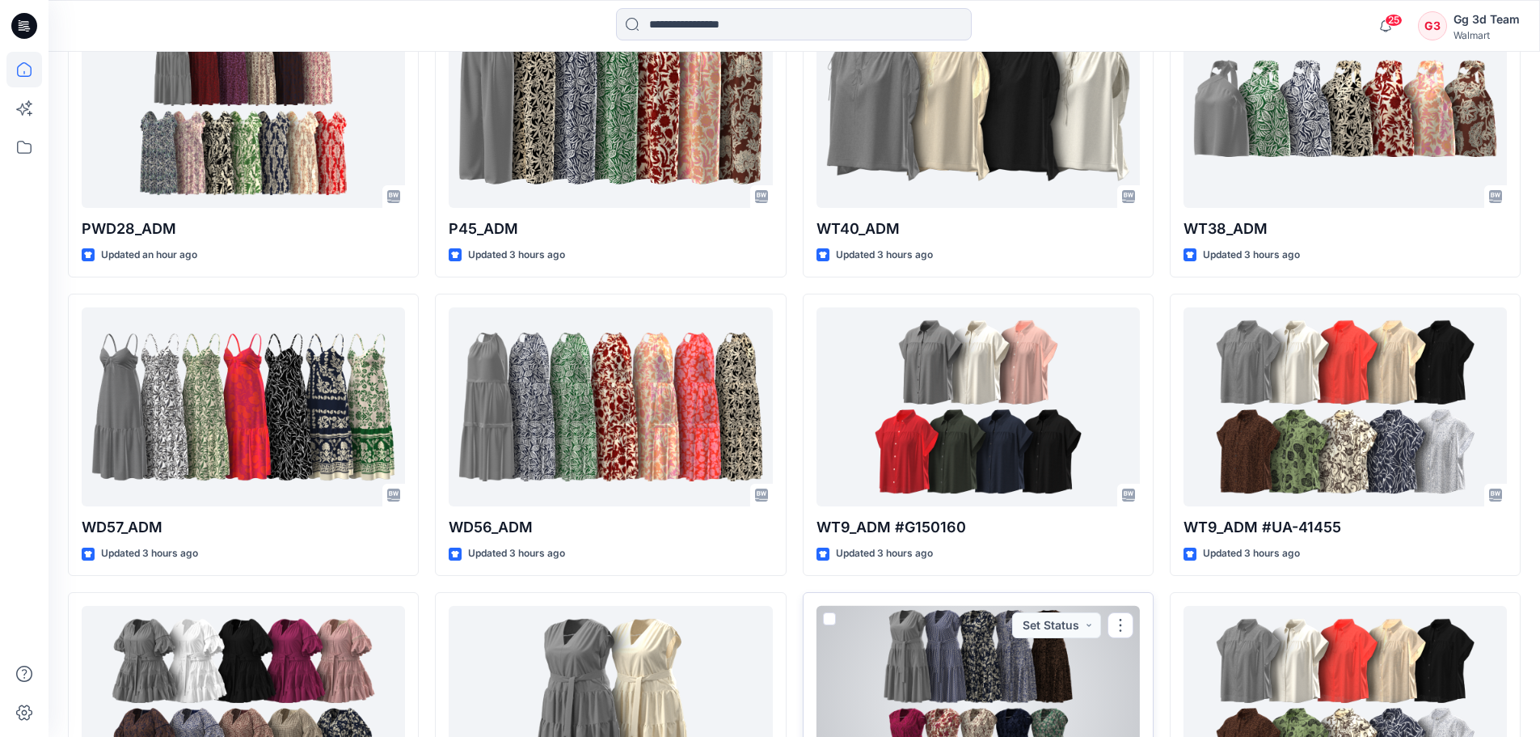
scroll to position [566, 0]
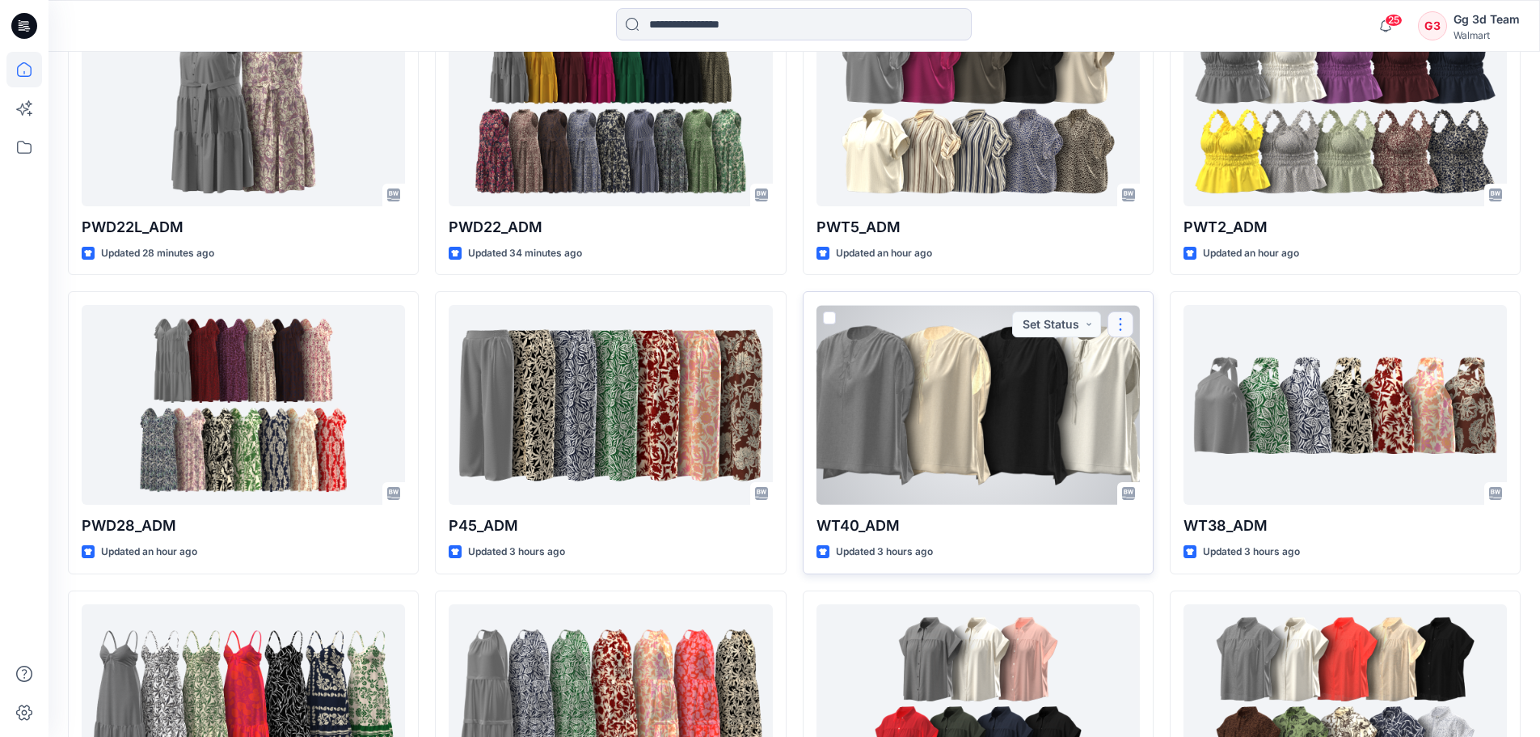
click at [1123, 324] on button "button" at bounding box center [1121, 324] width 26 height 26
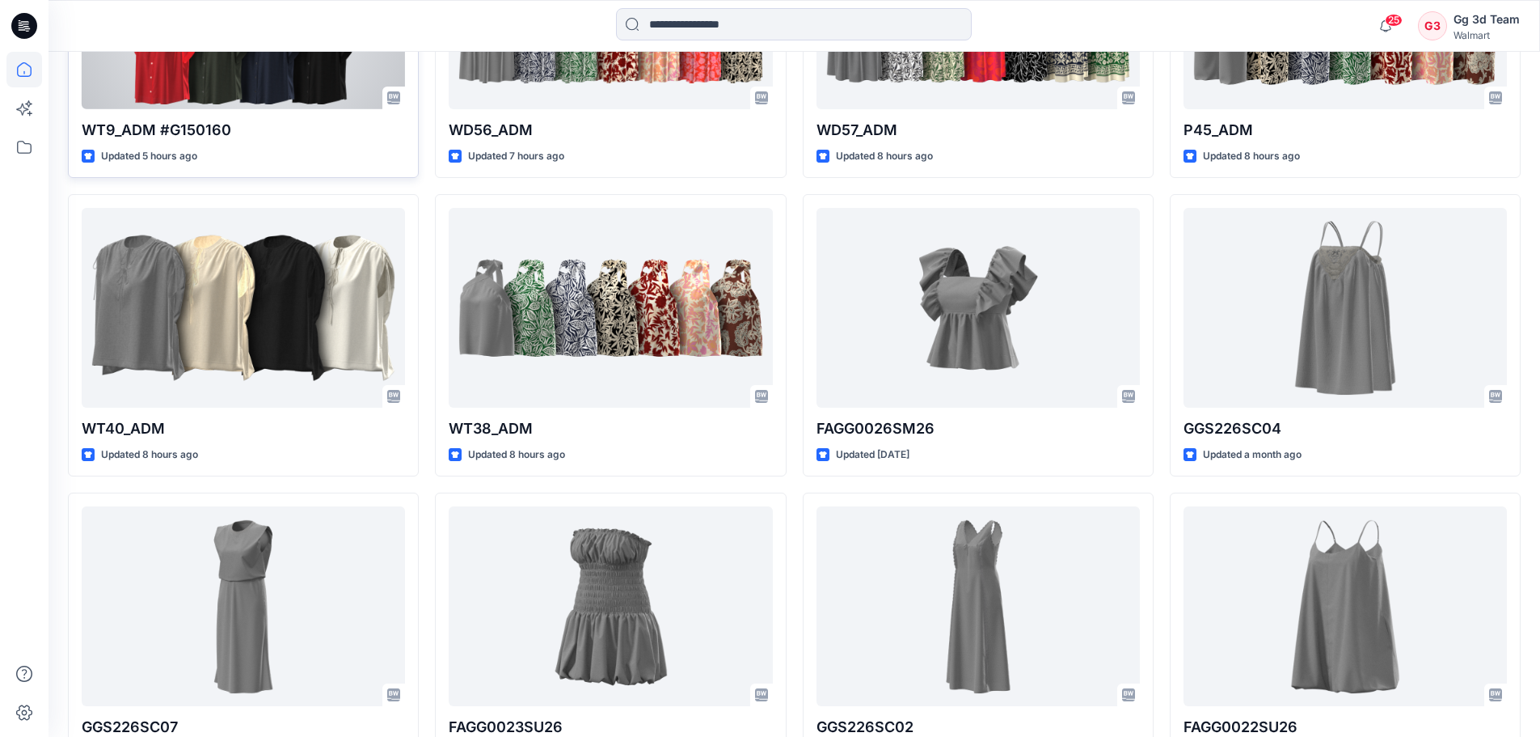
scroll to position [1940, 0]
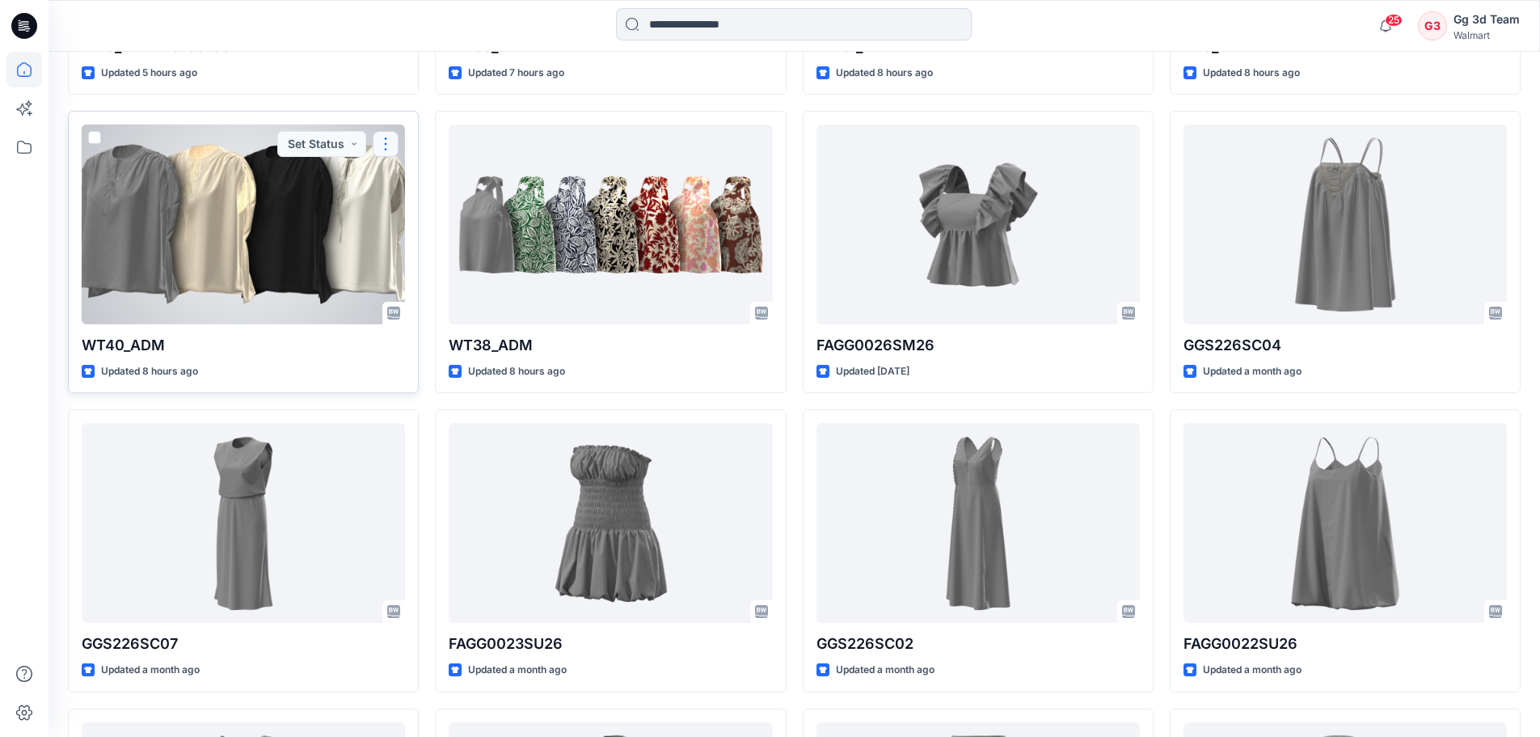
click at [385, 145] on button "button" at bounding box center [386, 144] width 26 height 26
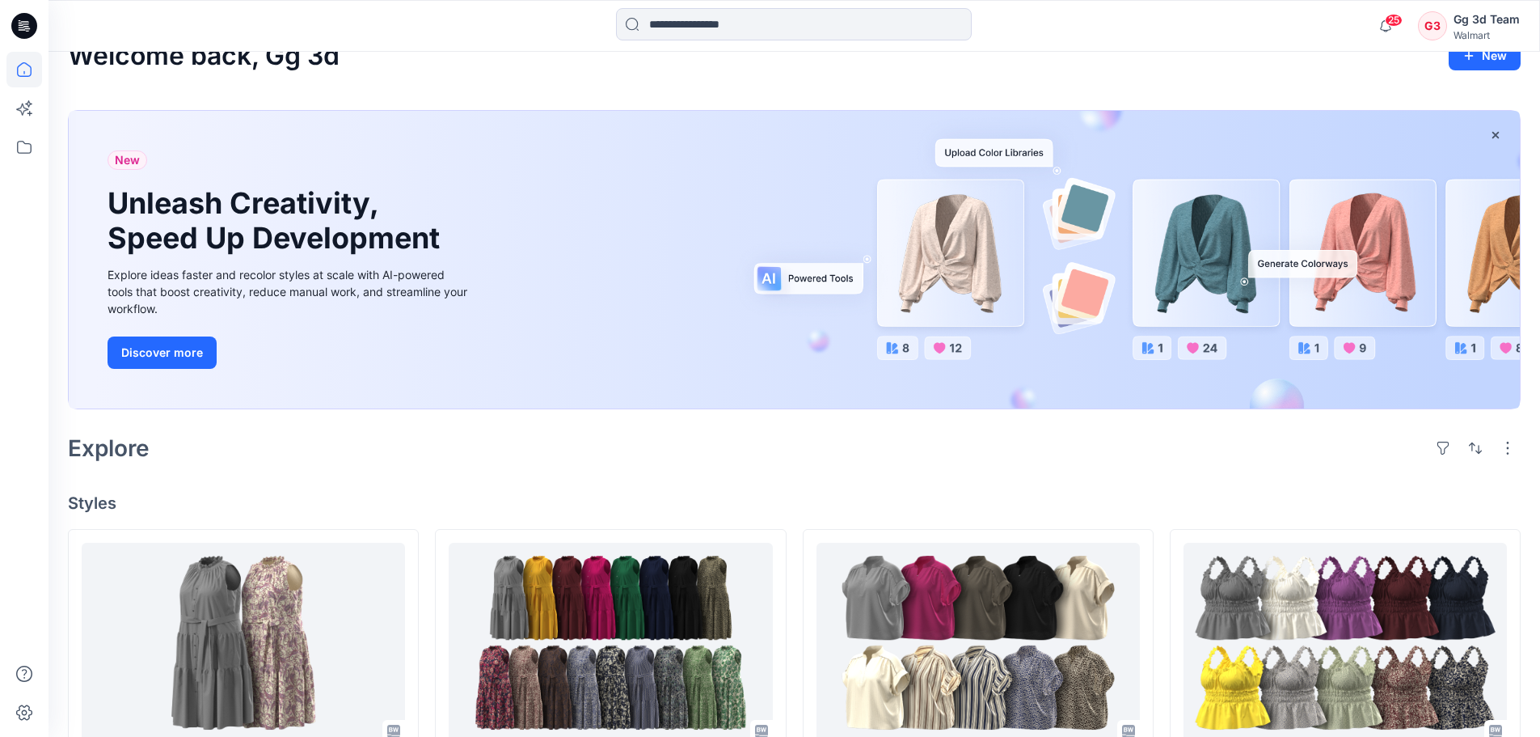
scroll to position [0, 0]
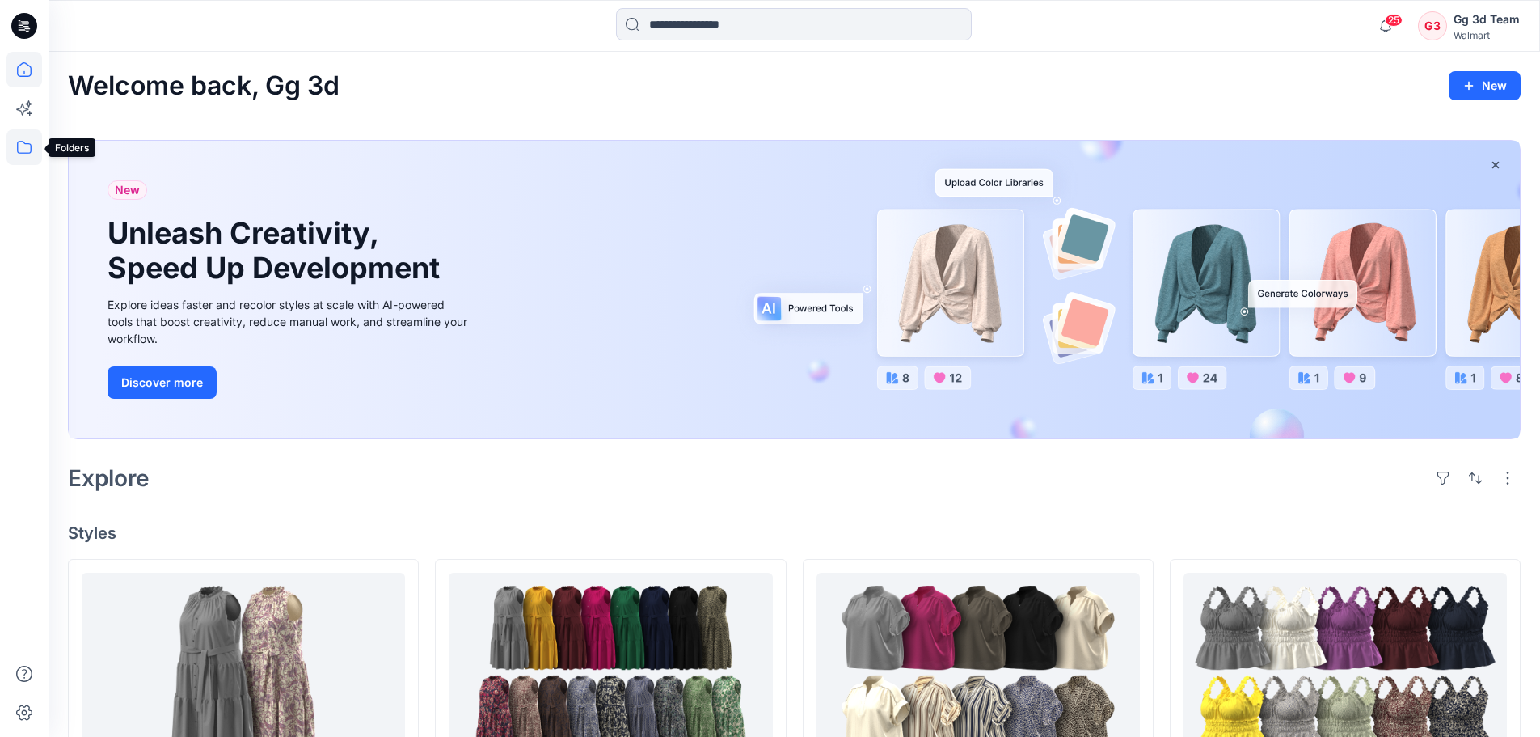
click at [14, 152] on icon at bounding box center [24, 147] width 36 height 36
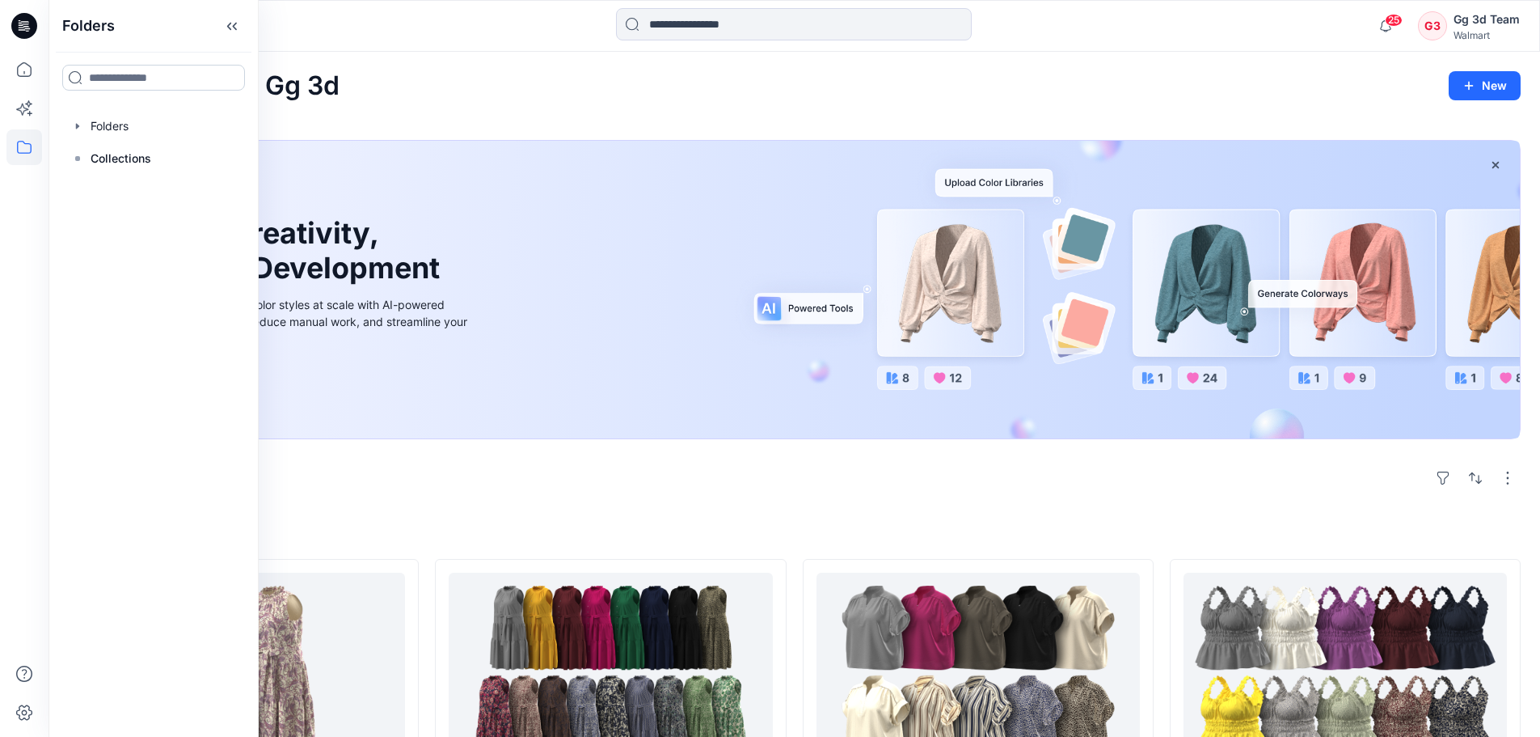
click at [106, 79] on input at bounding box center [153, 78] width 183 height 26
type input "*********"
click at [131, 132] on p "Personal Zone" at bounding box center [120, 131] width 65 height 17
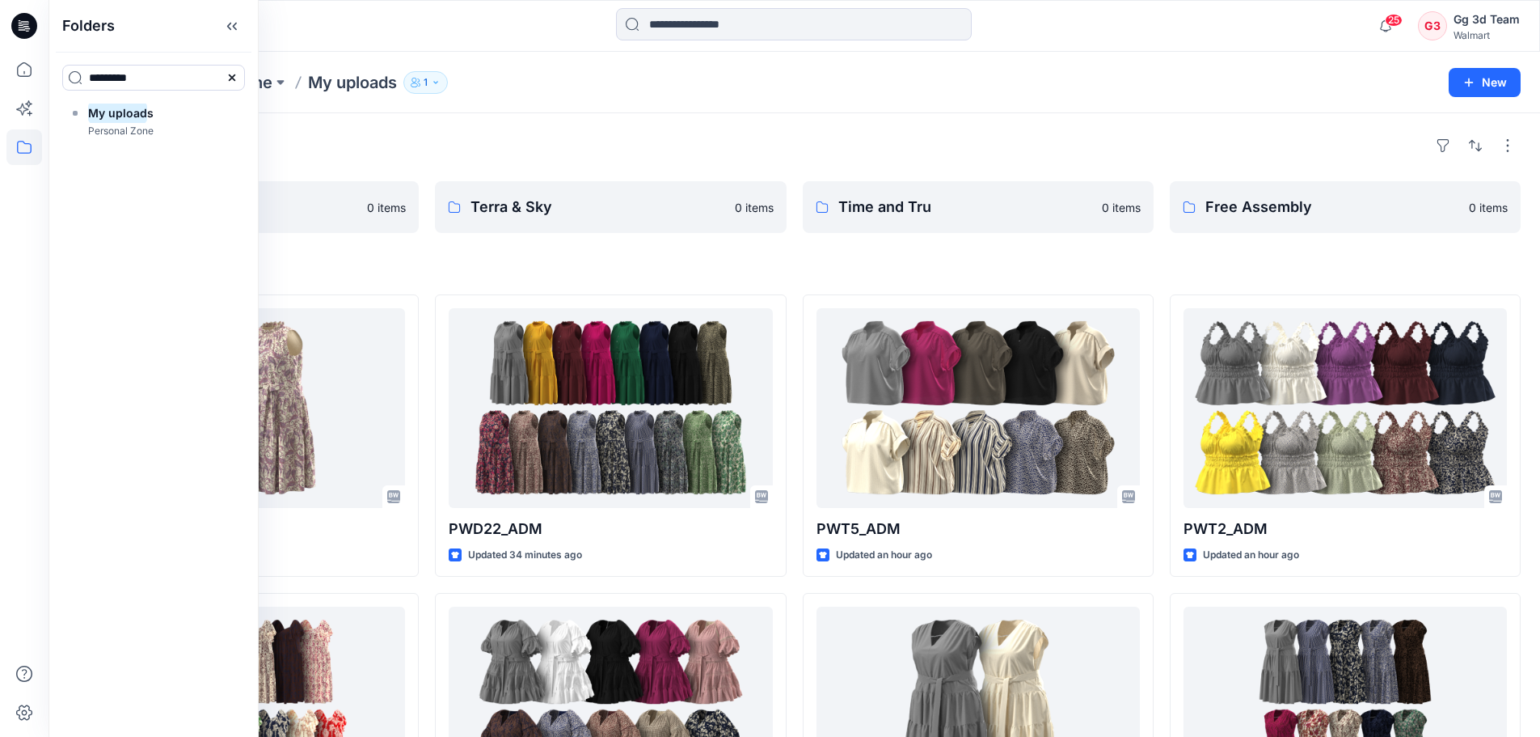
click at [418, 272] on h4 "Styles" at bounding box center [794, 268] width 1453 height 19
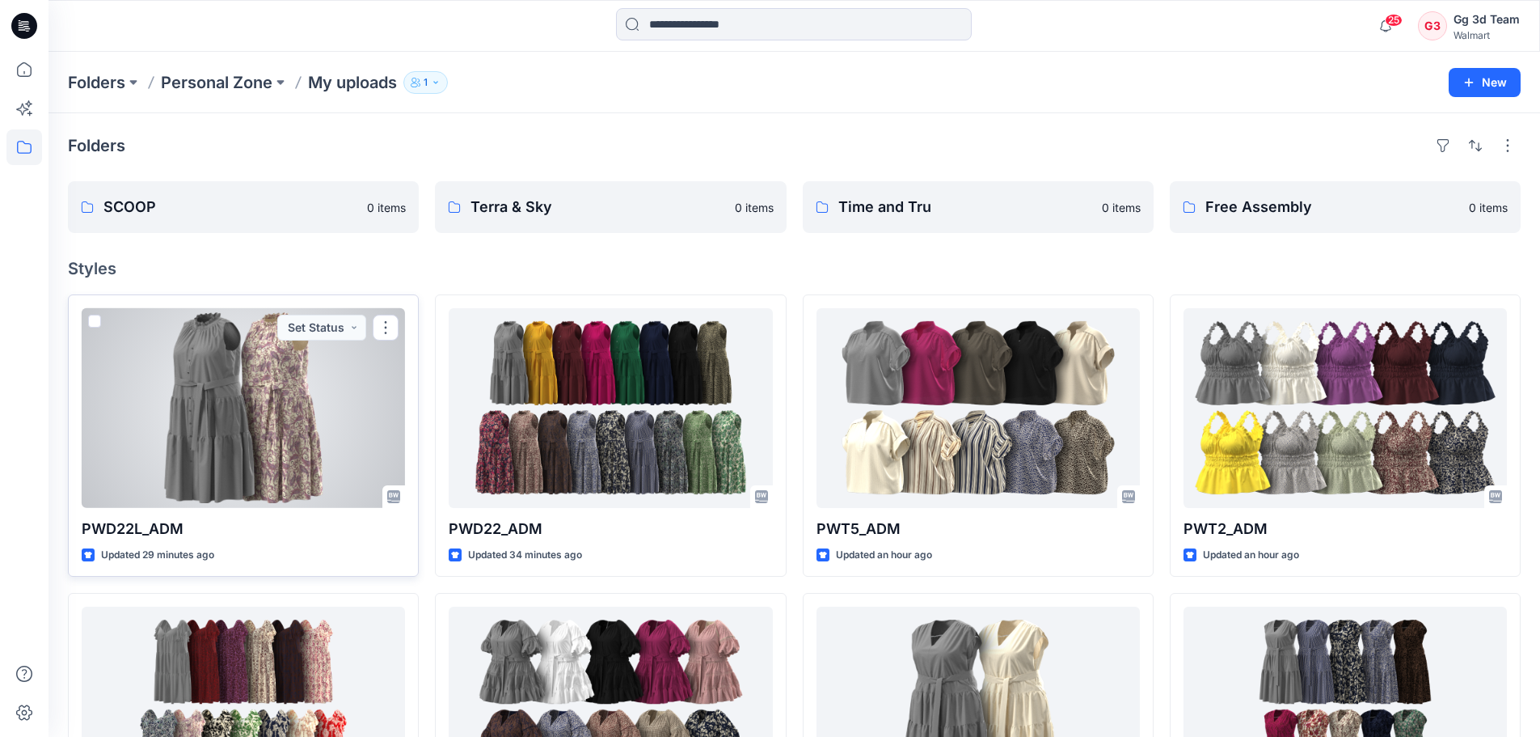
click at [90, 322] on span at bounding box center [94, 320] width 13 height 13
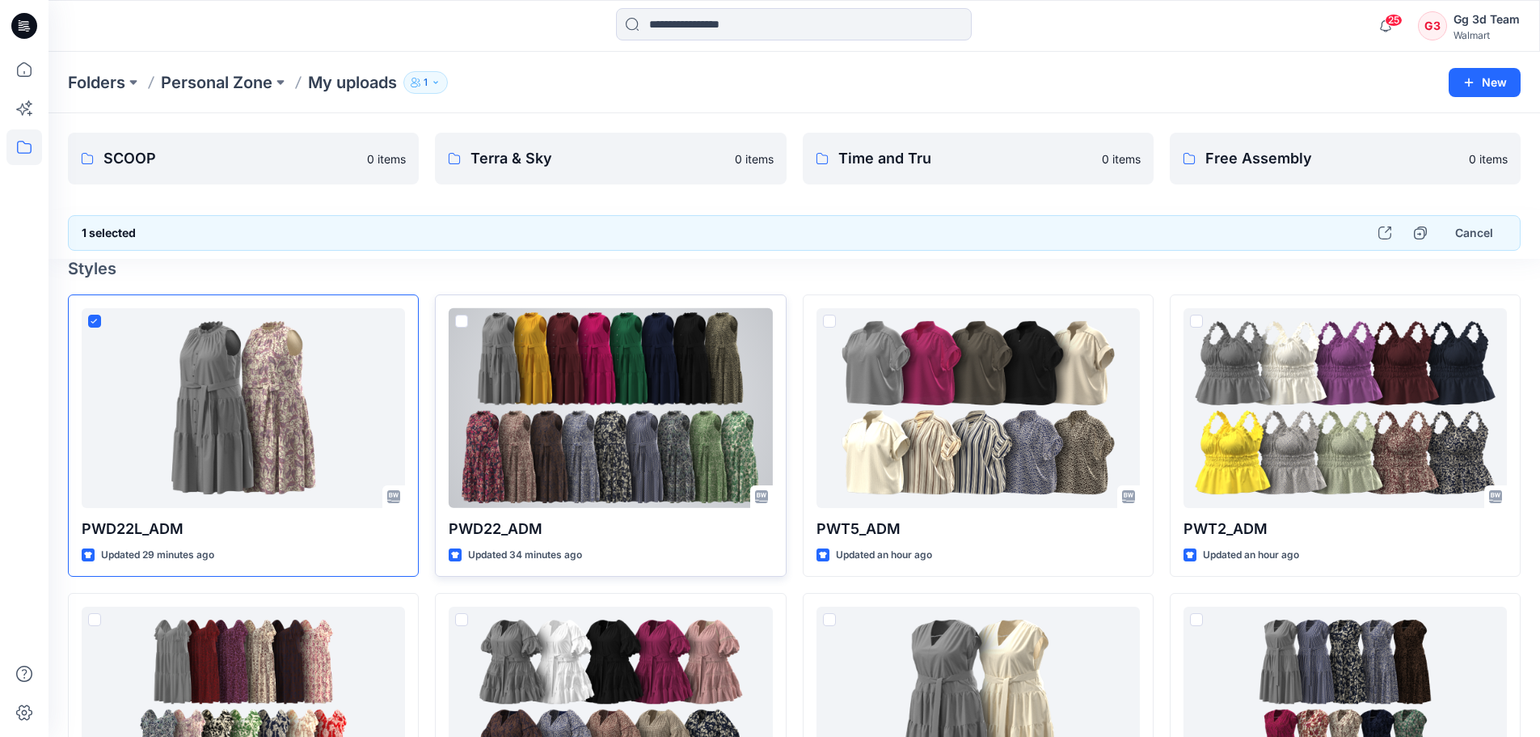
click at [458, 323] on span at bounding box center [461, 320] width 13 height 13
click at [460, 322] on icon at bounding box center [461, 321] width 6 height 5
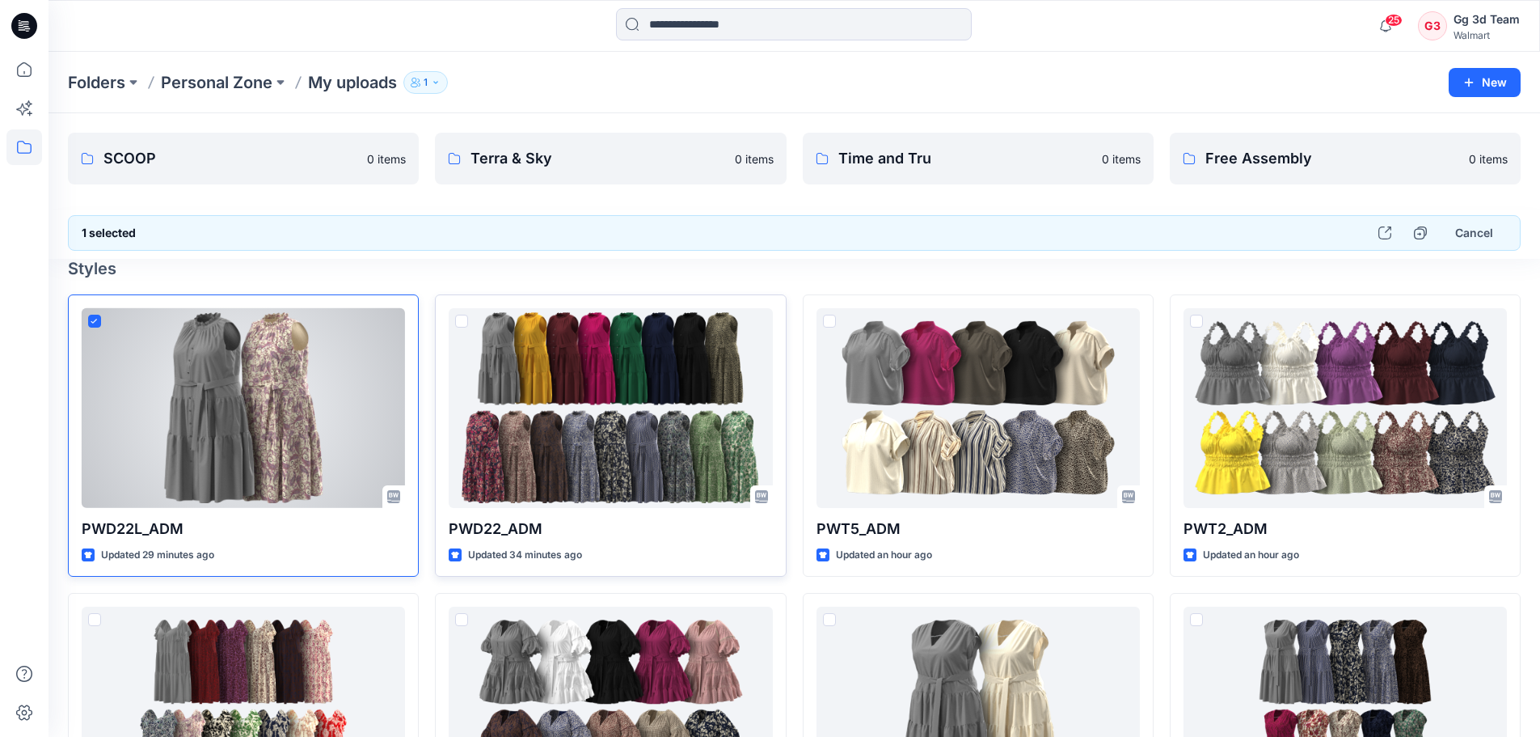
click at [96, 320] on icon at bounding box center [94, 321] width 6 height 4
